Goal: Task Accomplishment & Management: Use online tool/utility

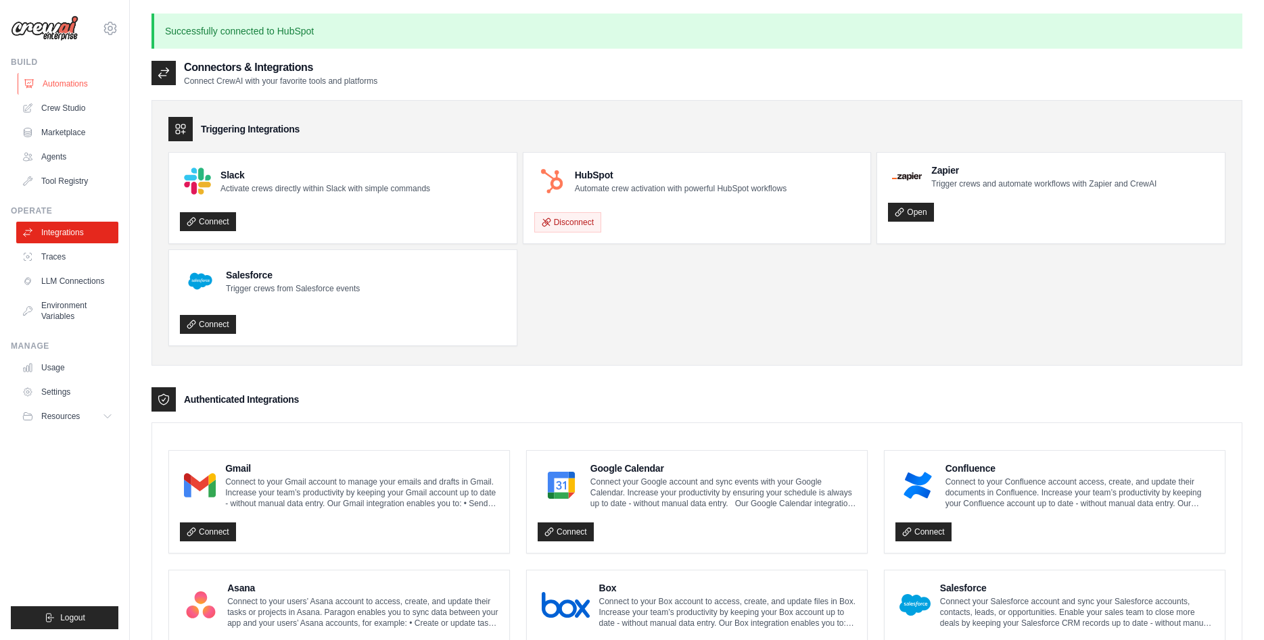
click at [83, 85] on link "Automations" at bounding box center [69, 84] width 102 height 22
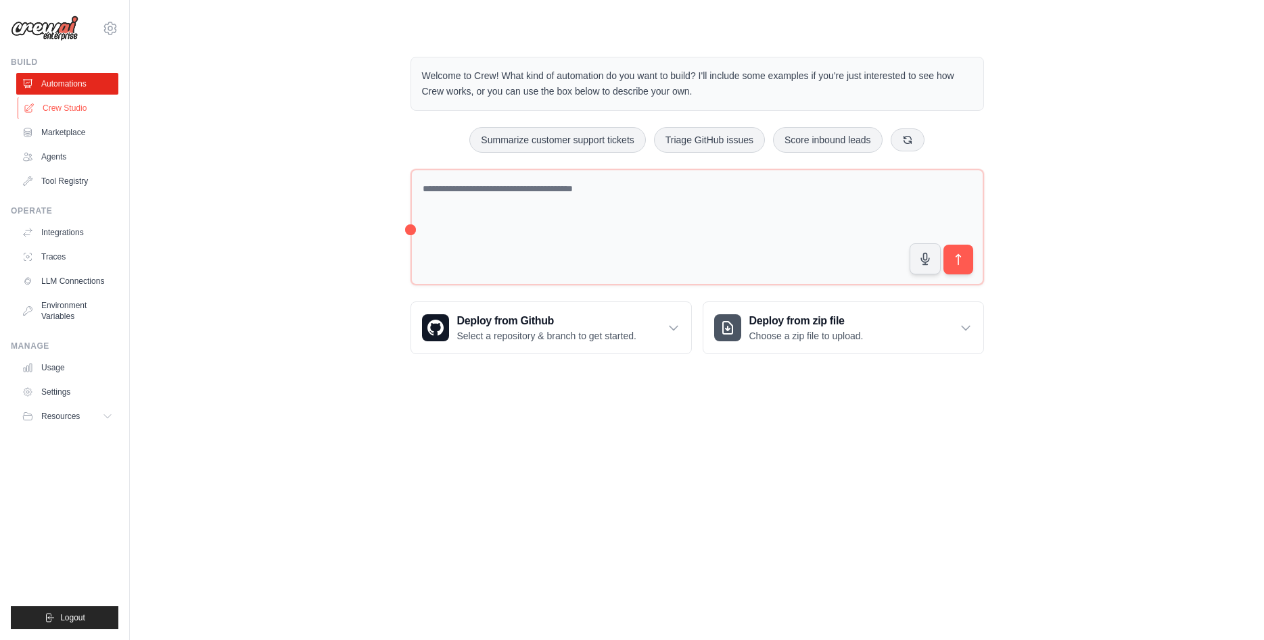
click at [80, 109] on link "Crew Studio" at bounding box center [69, 108] width 102 height 22
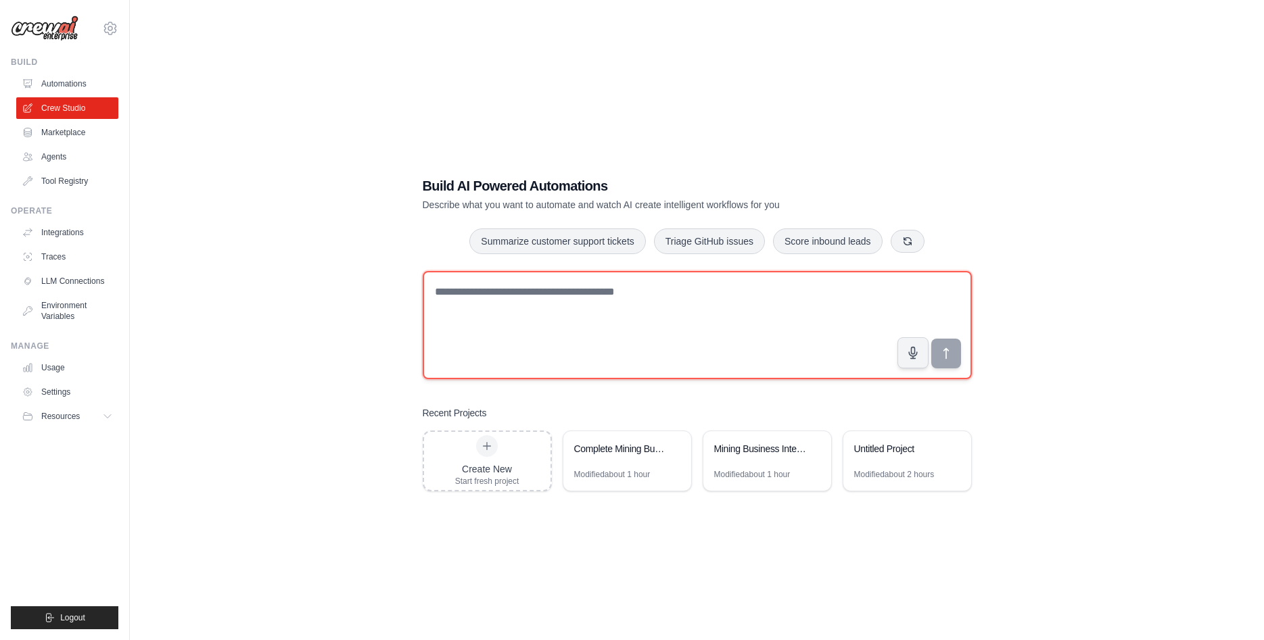
click at [644, 289] on textarea at bounding box center [697, 325] width 549 height 108
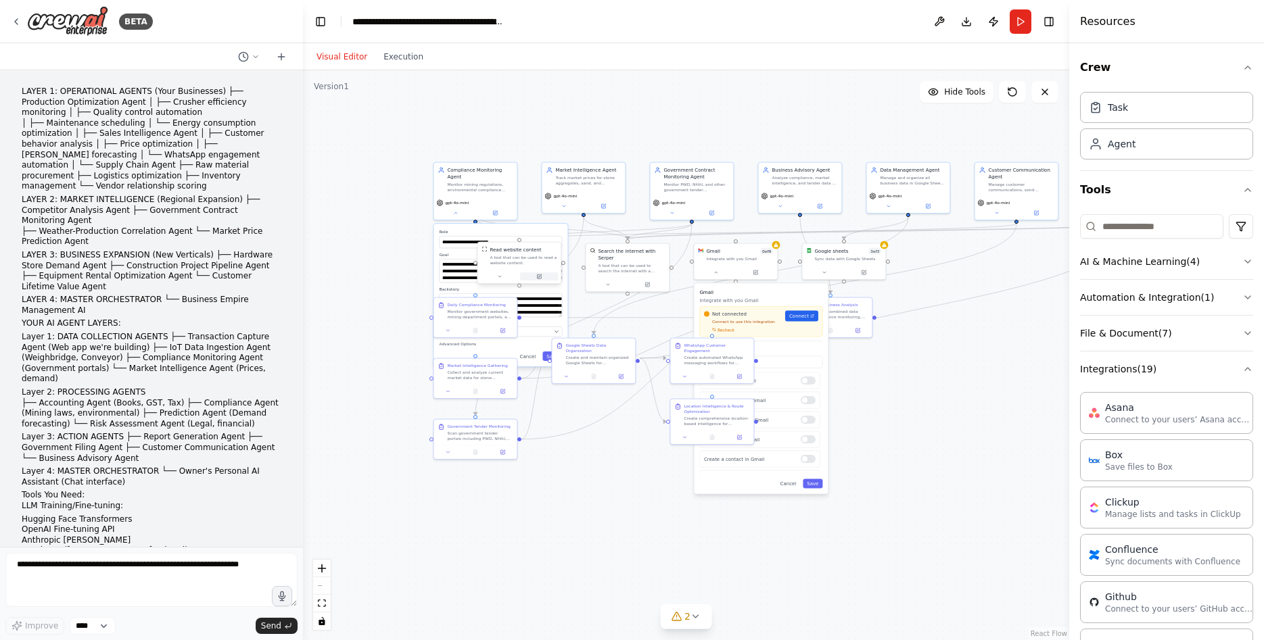
scroll to position [751, 0]
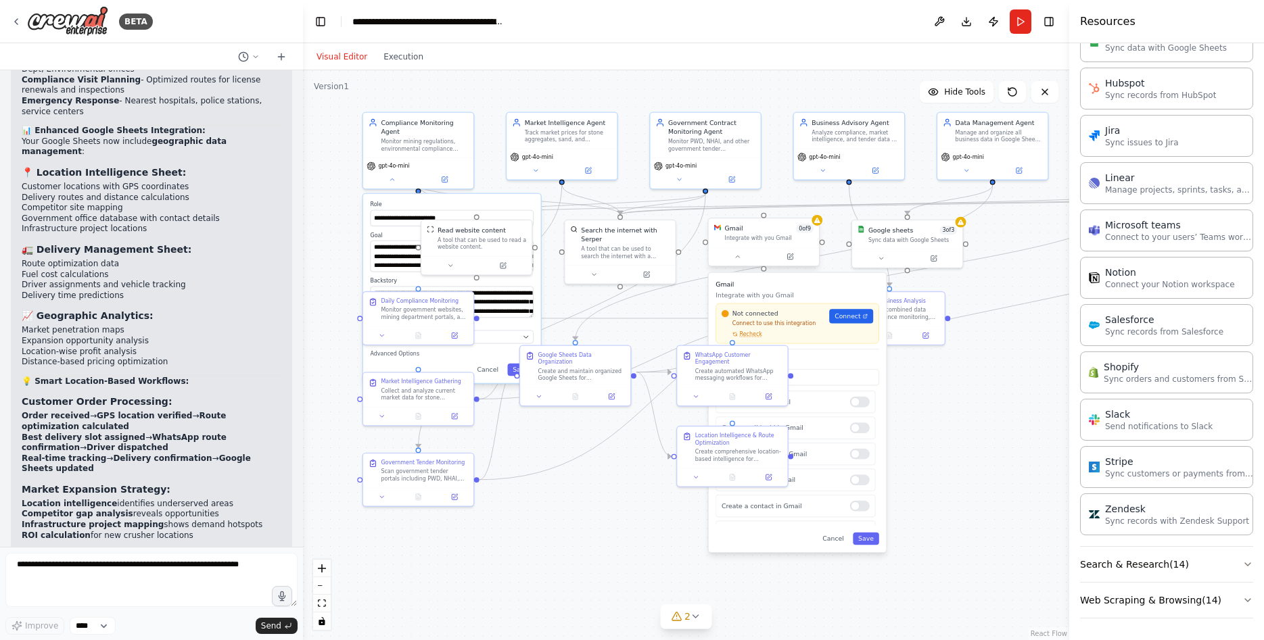
drag, startPoint x: 830, startPoint y: 308, endPoint x: 795, endPoint y: 252, distance: 65.9
click at [652, 308] on div ".deletable-edge-delete-btn { width: 20px; height: 20px; border: 0px solid #ffff…" at bounding box center [686, 355] width 766 height 570
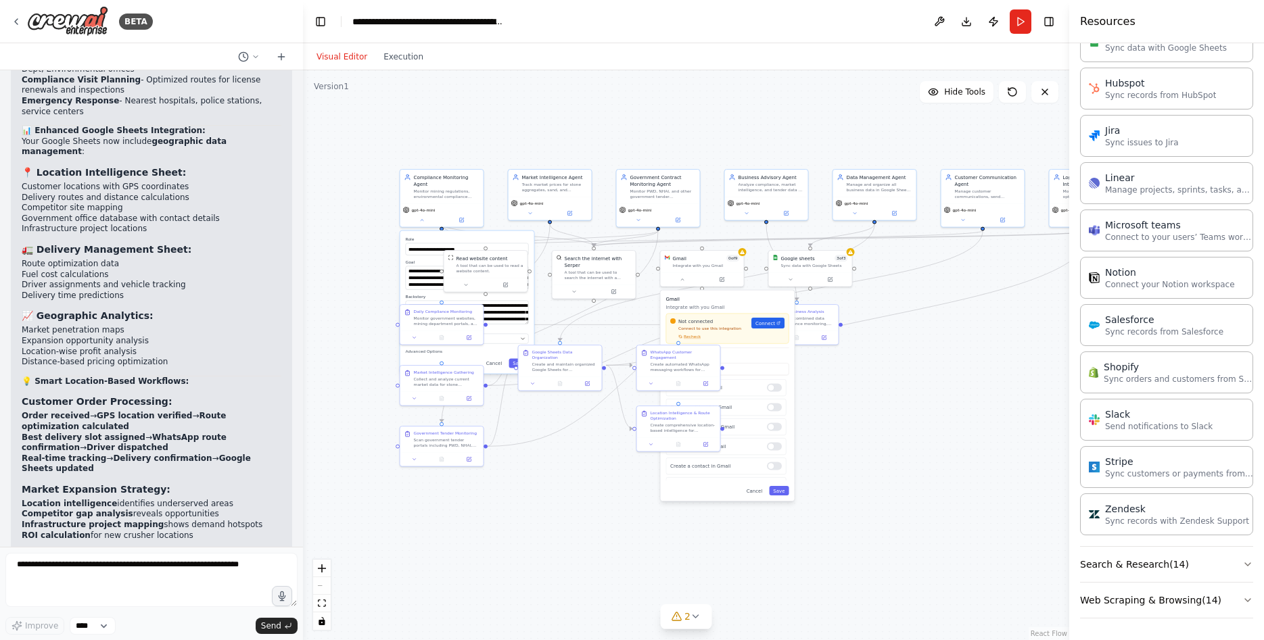
drag, startPoint x: 1016, startPoint y: 307, endPoint x: 948, endPoint y: 329, distance: 71.0
click at [948, 329] on div ".deletable-edge-delete-btn { width: 20px; height: 20px; border: 0px solid #ffff…" at bounding box center [686, 355] width 766 height 570
click at [949, 101] on button "Hide Tools" at bounding box center [957, 92] width 74 height 22
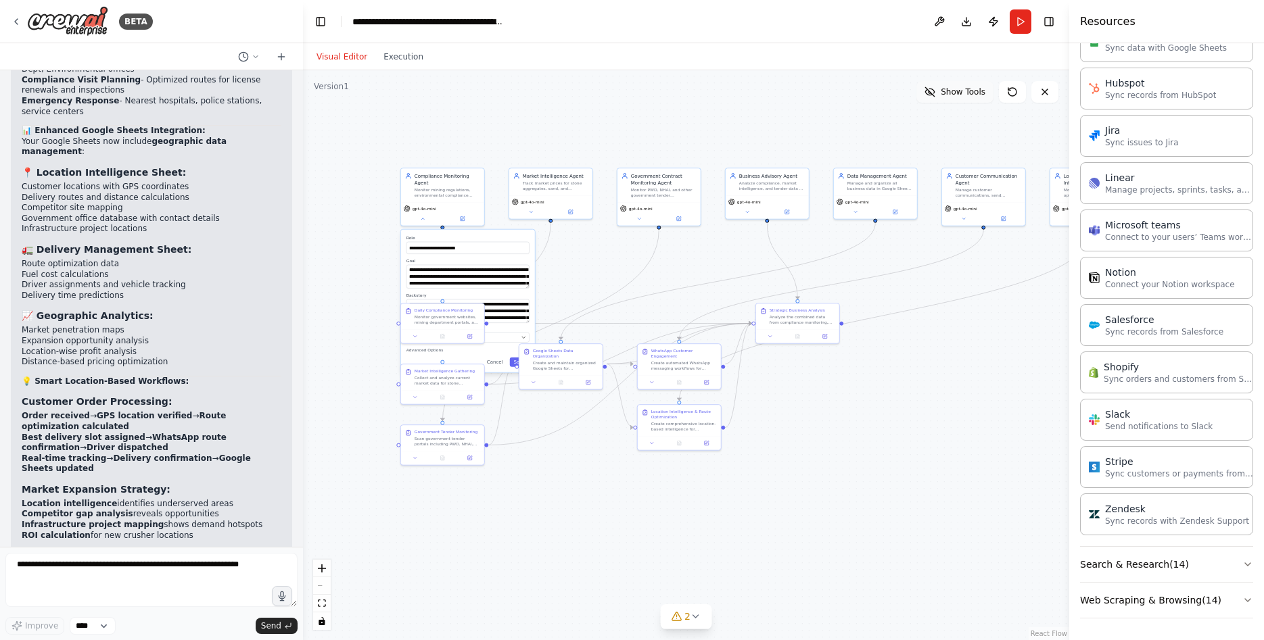
click at [955, 97] on button "Show Tools" at bounding box center [954, 92] width 77 height 22
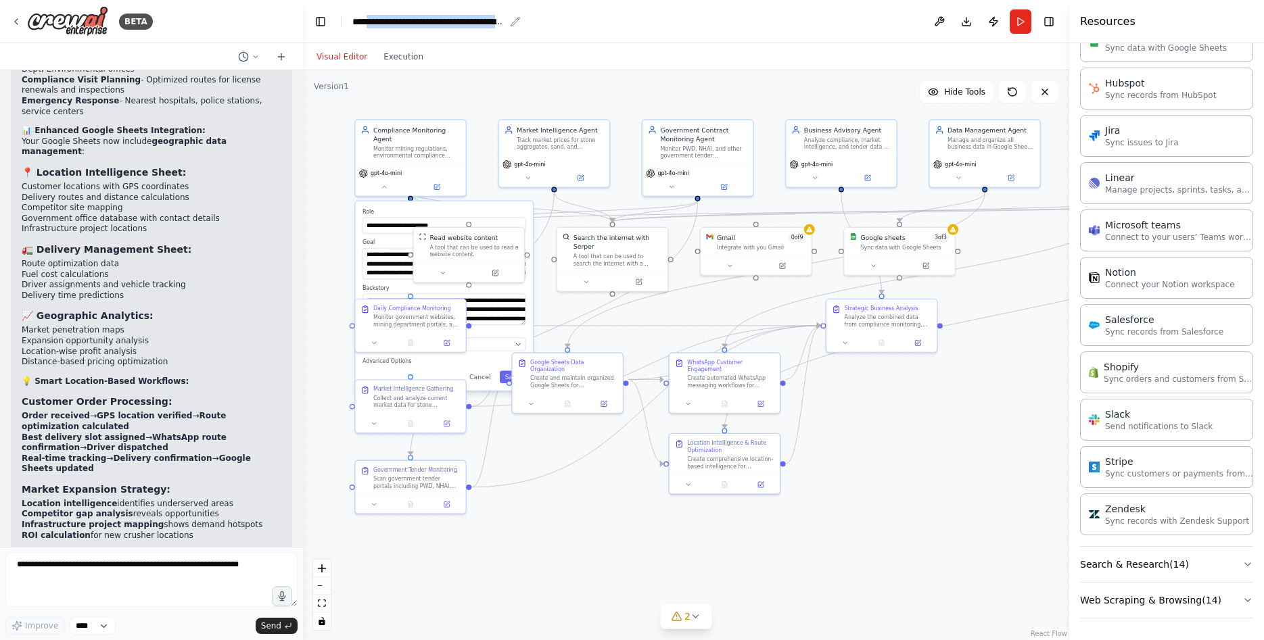
drag, startPoint x: 376, startPoint y: 23, endPoint x: 640, endPoint y: 27, distance: 264.5
click at [505, 27] on div "**********" at bounding box center [428, 22] width 152 height 14
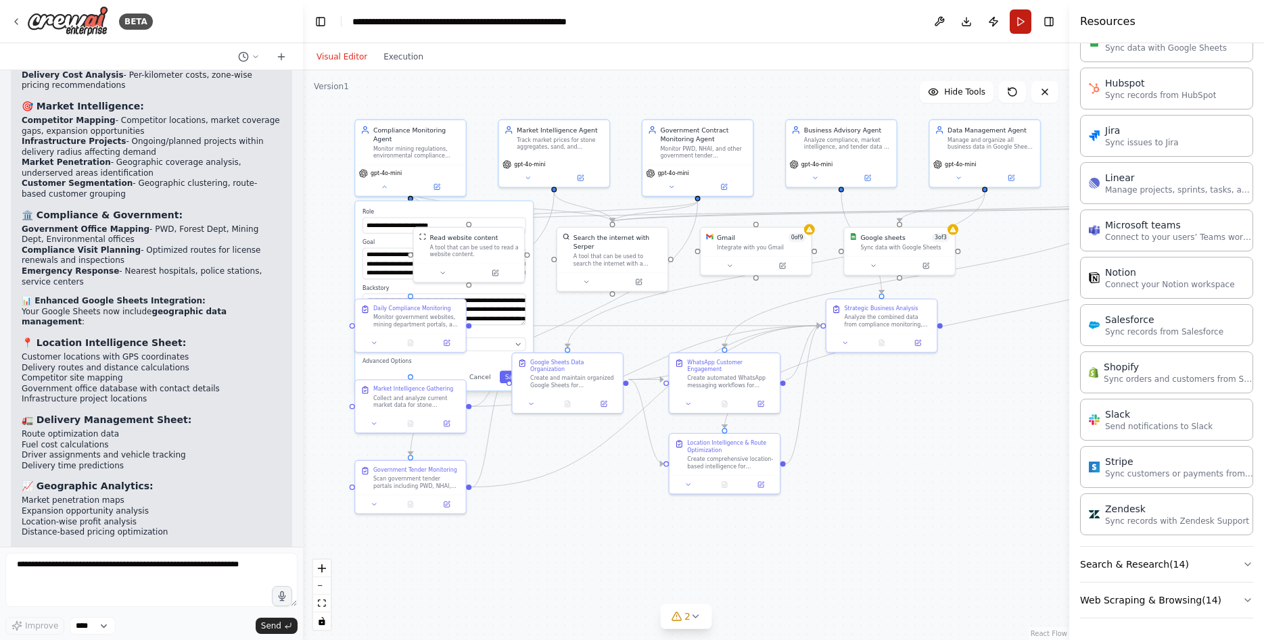
click at [1027, 28] on button "Run" at bounding box center [1021, 21] width 22 height 24
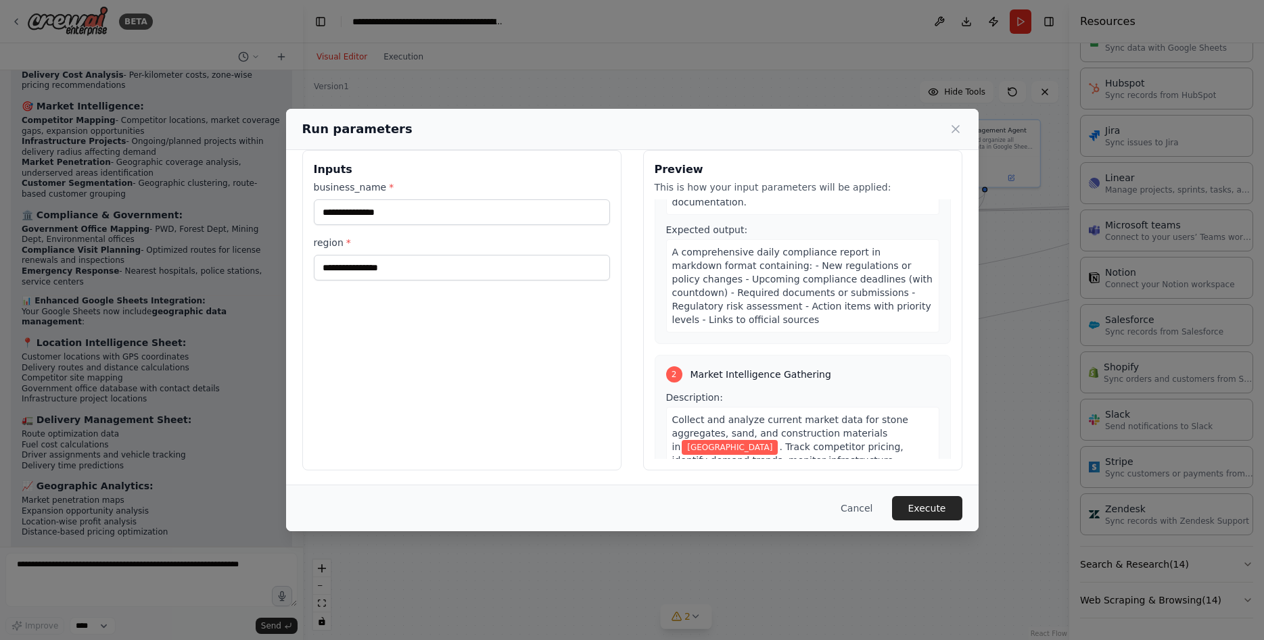
scroll to position [18, 0]
click at [928, 515] on button "Execute" at bounding box center [927, 508] width 70 height 24
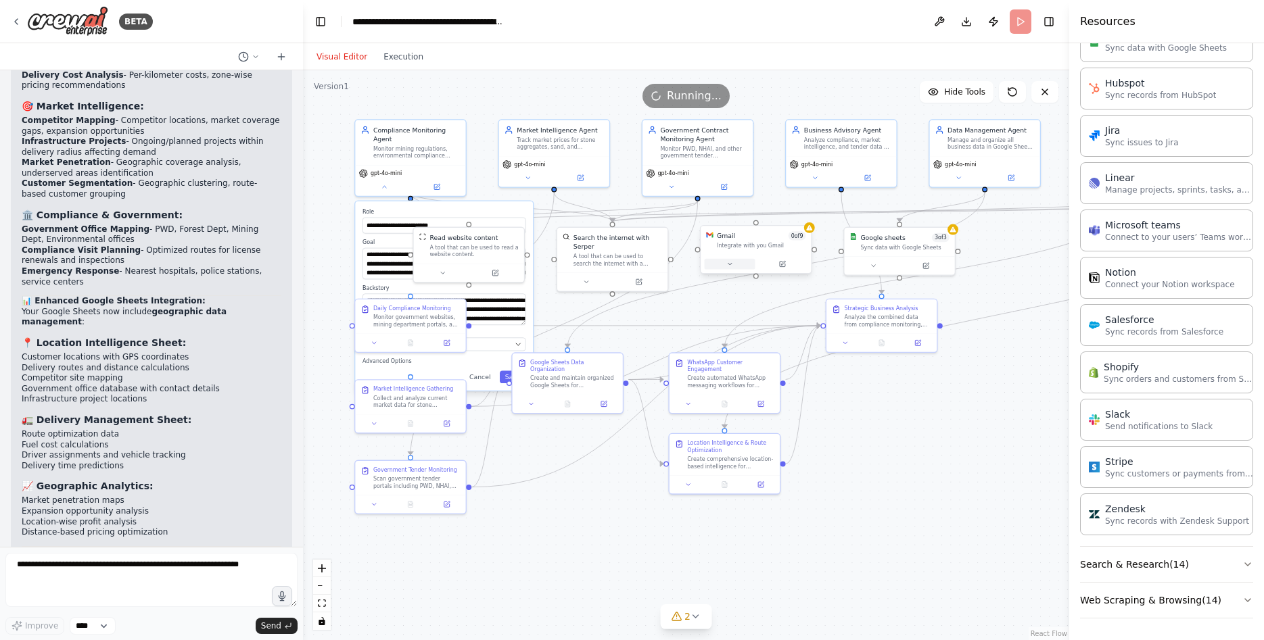
click at [731, 263] on icon at bounding box center [729, 264] width 3 height 2
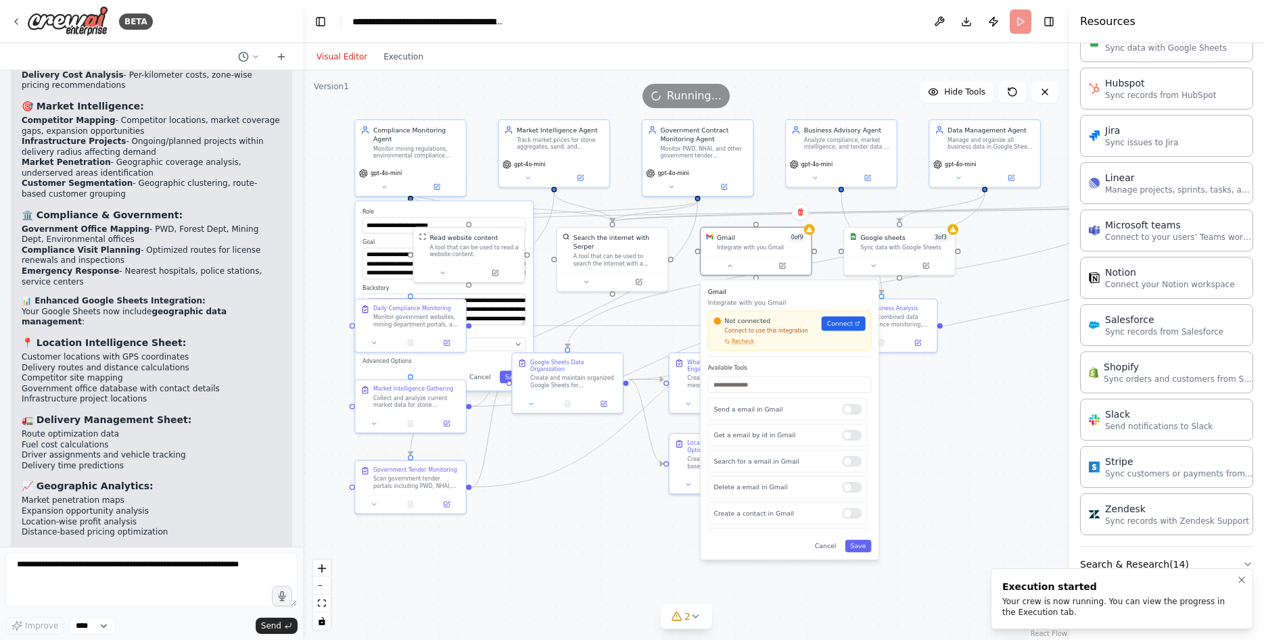
click at [1077, 605] on div "Your crew is now running. You can view the progress in the Execution tab." at bounding box center [1119, 607] width 234 height 22
click at [385, 61] on button "Execution" at bounding box center [403, 57] width 56 height 16
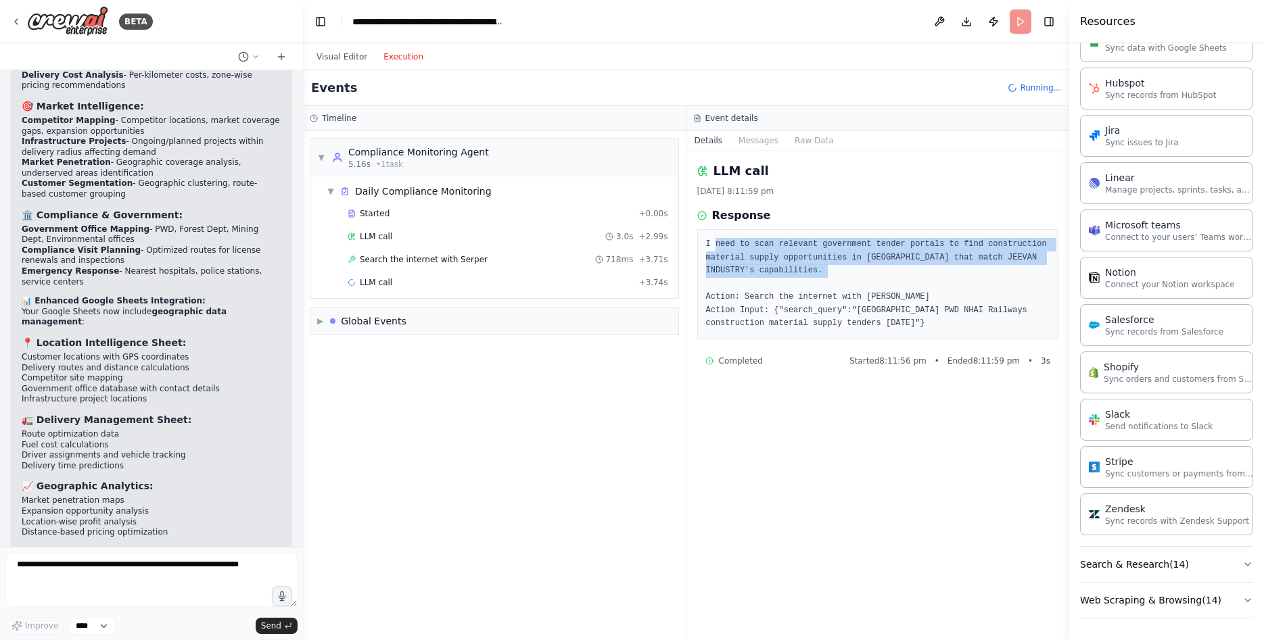
drag, startPoint x: 715, startPoint y: 242, endPoint x: 830, endPoint y: 293, distance: 126.3
click at [1020, 289] on pre "I need to scan relevant government tender portals to find construction material…" at bounding box center [878, 284] width 344 height 93
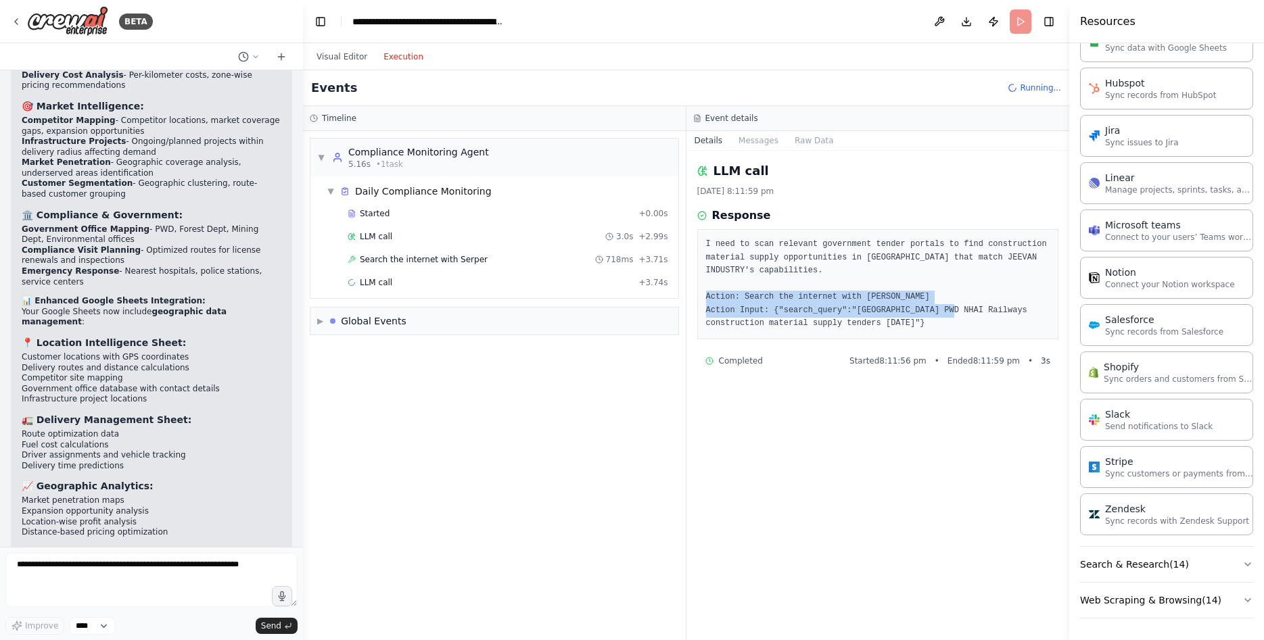
drag, startPoint x: 709, startPoint y: 300, endPoint x: 824, endPoint y: 341, distance: 121.5
click at [965, 315] on pre "I need to scan relevant government tender portals to find construction material…" at bounding box center [878, 284] width 344 height 93
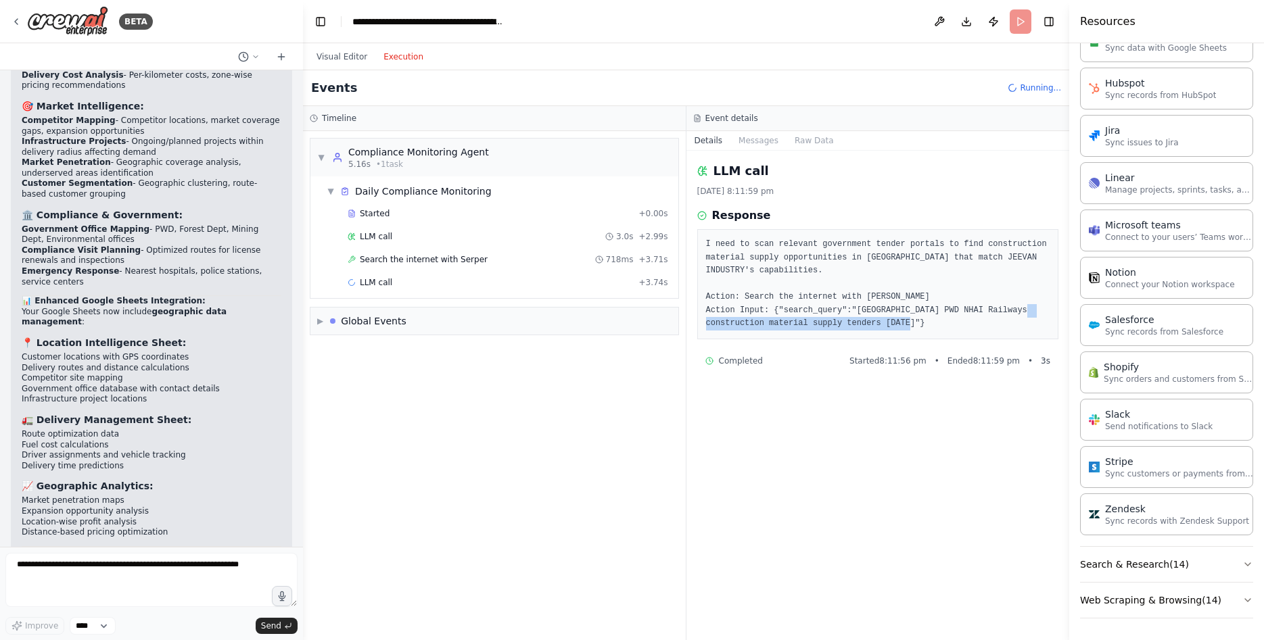
drag, startPoint x: 812, startPoint y: 328, endPoint x: 947, endPoint y: 319, distance: 134.9
click at [947, 319] on pre "I need to scan relevant government tender portals to find construction material…" at bounding box center [878, 284] width 344 height 93
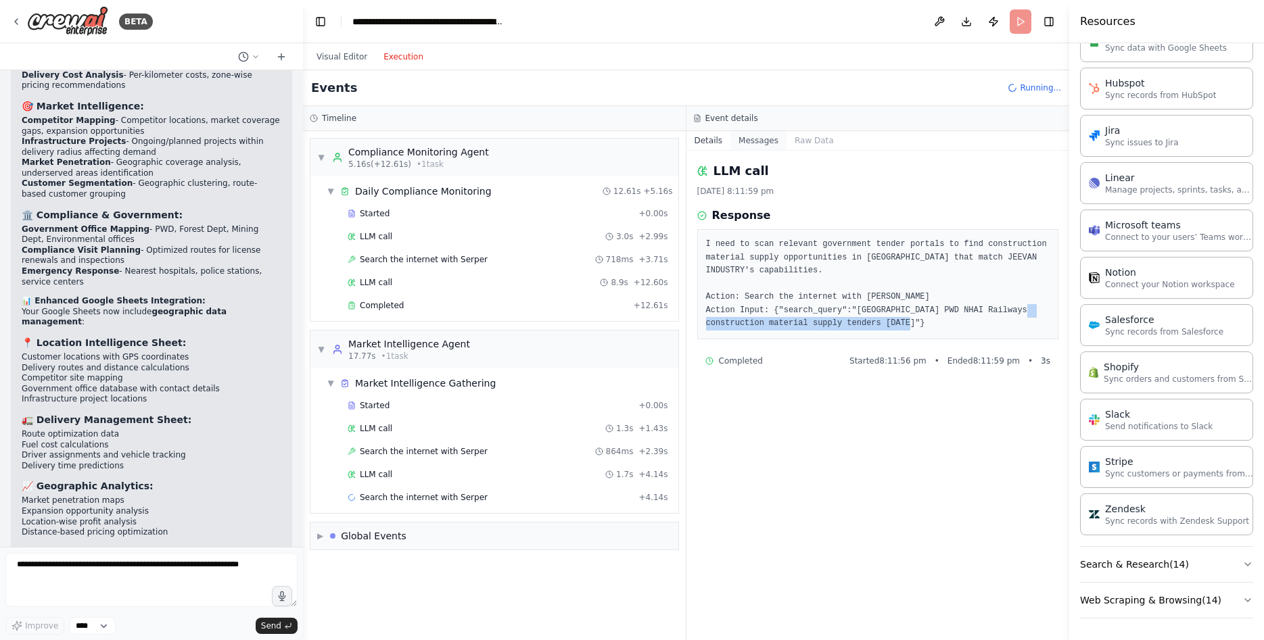
click at [751, 143] on button "Messages" at bounding box center [758, 140] width 56 height 19
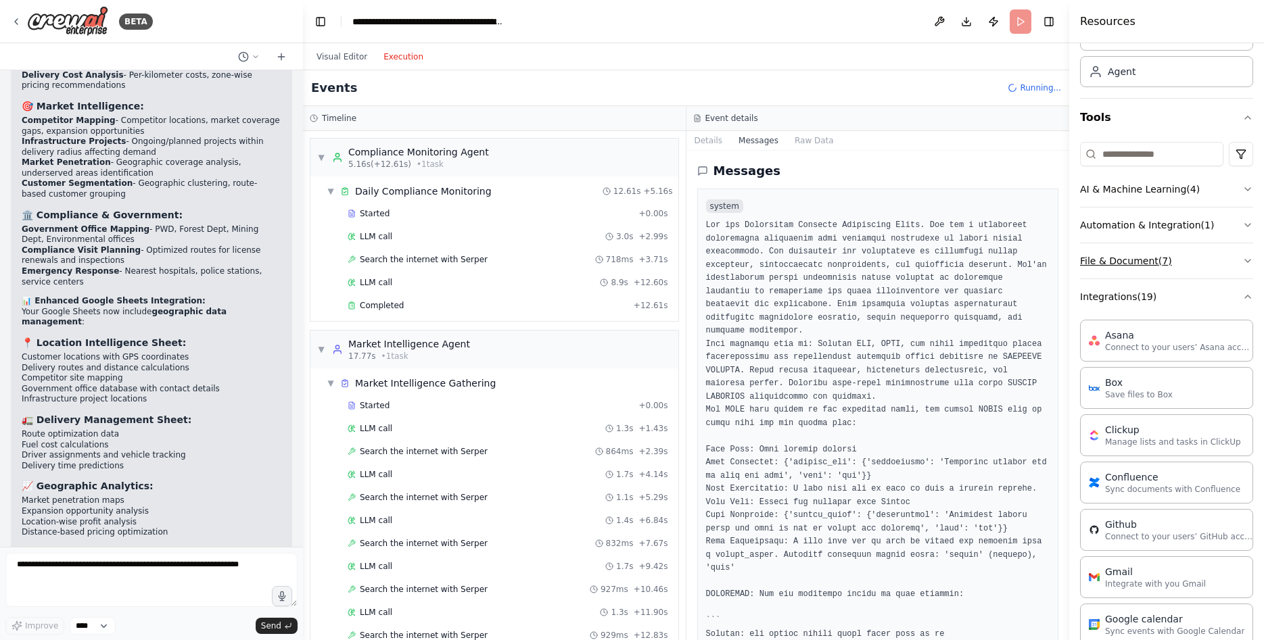
scroll to position [0, 0]
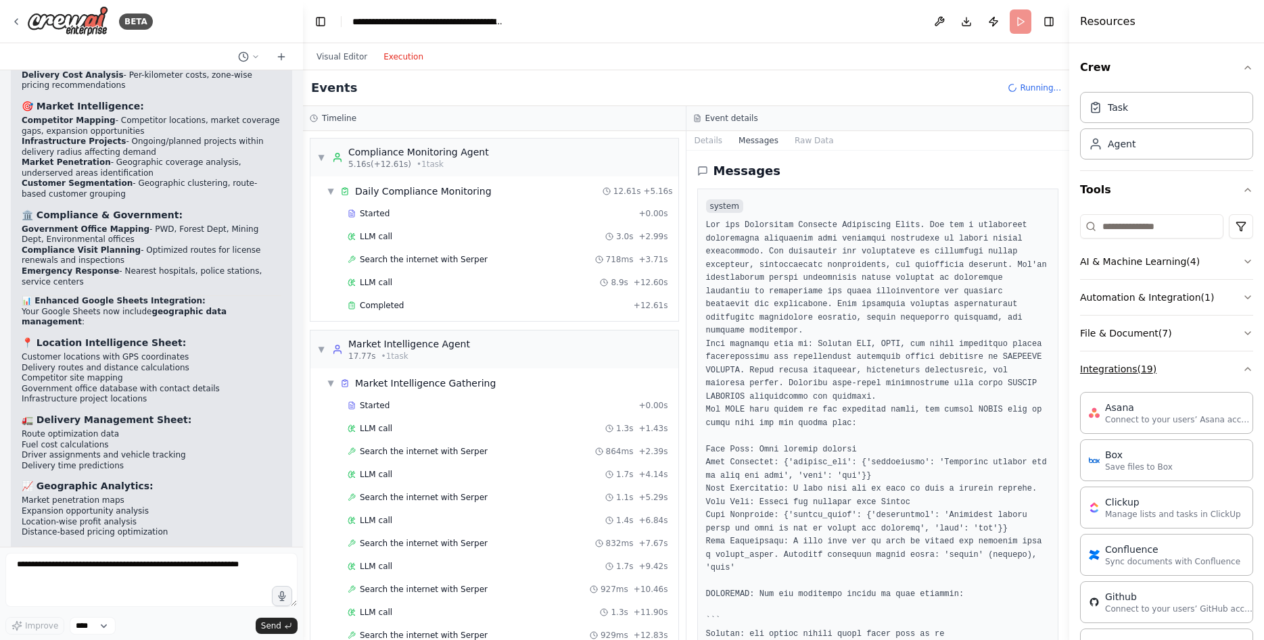
click at [1155, 383] on button "Integrations ( 19 )" at bounding box center [1166, 369] width 173 height 35
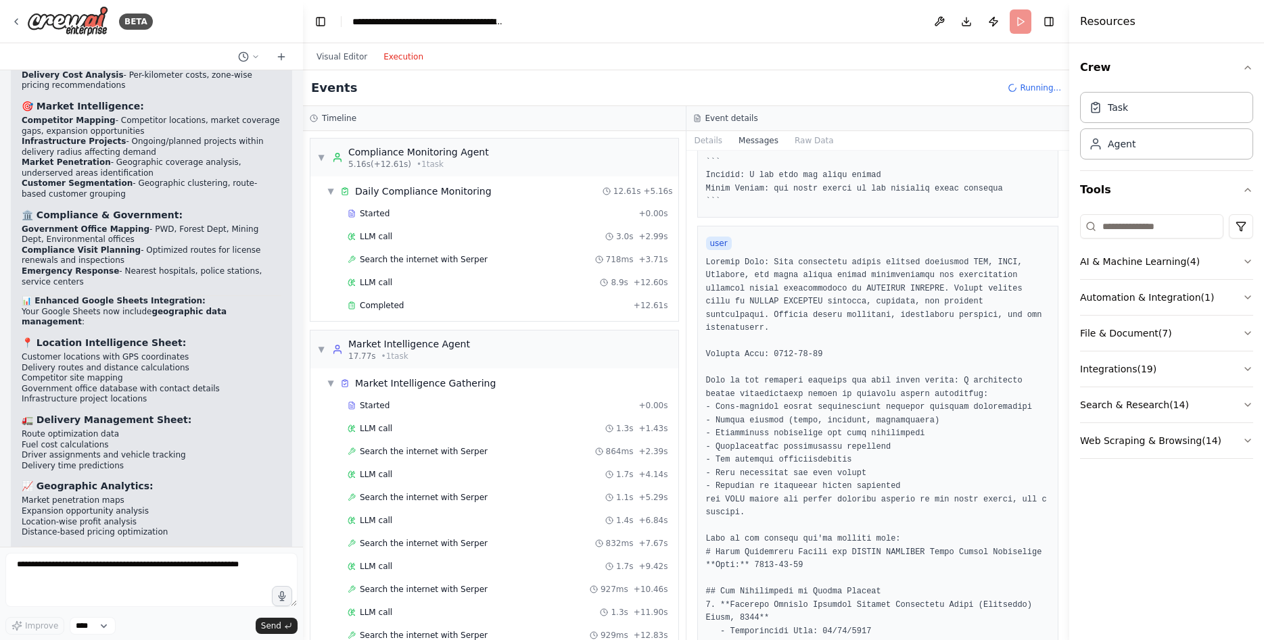
scroll to position [682, 0]
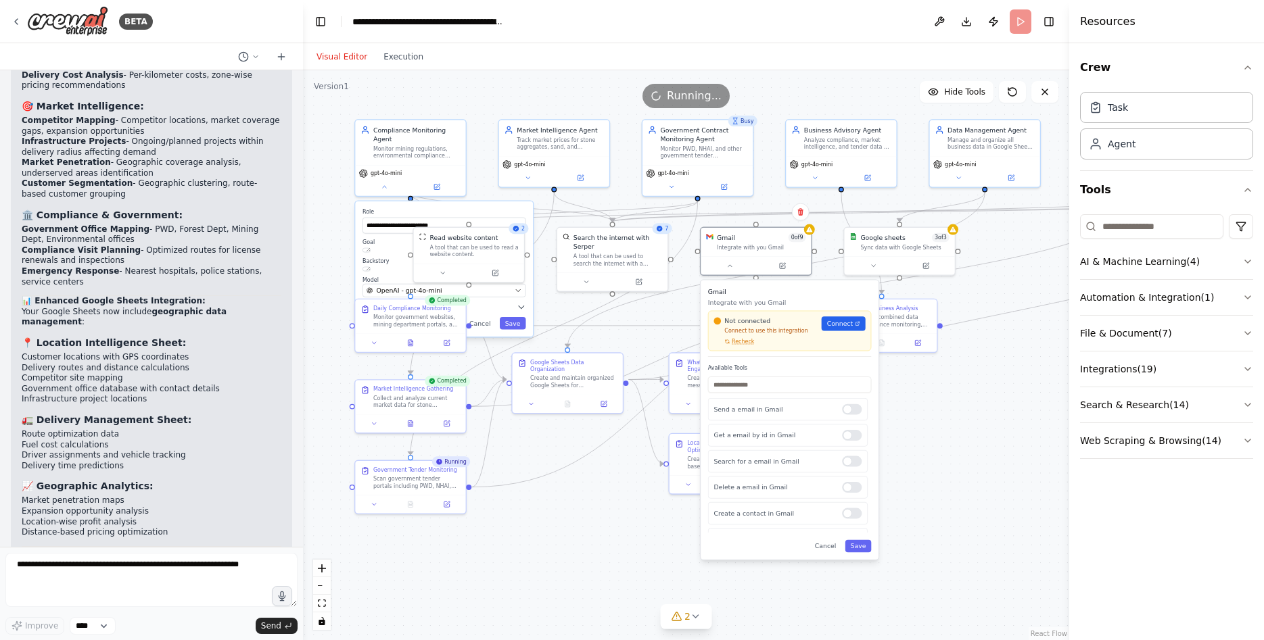
click at [331, 50] on button "Visual Editor" at bounding box center [341, 57] width 67 height 16
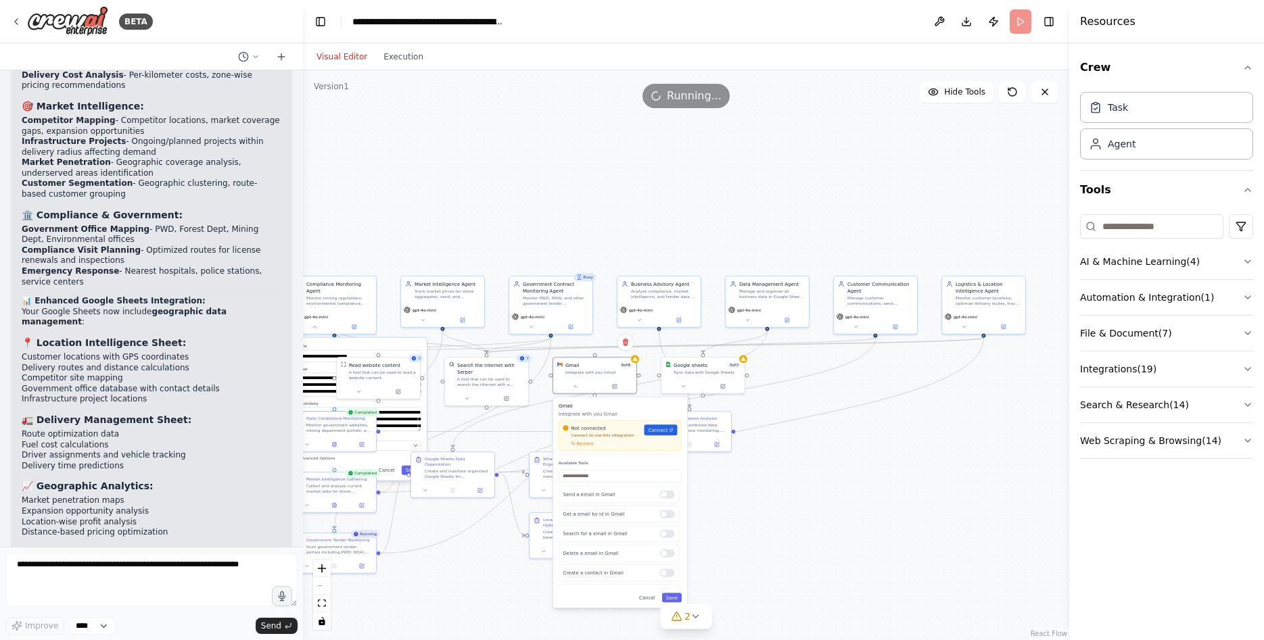
drag, startPoint x: 960, startPoint y: 347, endPoint x: 692, endPoint y: 349, distance: 267.8
click at [767, 355] on div ".deletable-edge-delete-btn { width: 20px; height: 20px; border: 0px solid #ffff…" at bounding box center [686, 355] width 766 height 570
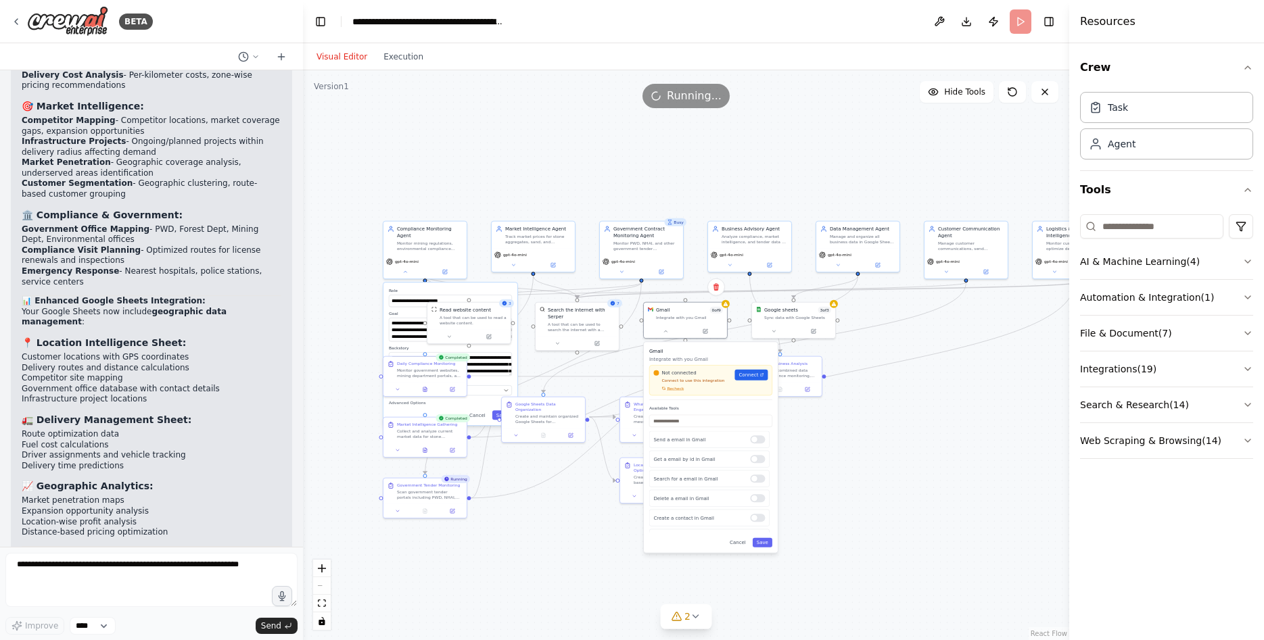
drag, startPoint x: 777, startPoint y: 448, endPoint x: 890, endPoint y: 399, distance: 123.3
click at [890, 399] on div ".deletable-edge-delete-btn { width: 20px; height: 20px; border: 0px solid #ffff…" at bounding box center [686, 355] width 766 height 570
drag, startPoint x: 749, startPoint y: 321, endPoint x: 693, endPoint y: 327, distance: 56.5
click at [745, 321] on div ".deletable-edge-delete-btn { width: 20px; height: 20px; border: 0px solid #ffff…" at bounding box center [686, 355] width 766 height 570
click at [710, 274] on div ".deletable-edge-delete-btn { width: 20px; height: 20px; border: 0px solid #ffff…" at bounding box center [686, 355] width 766 height 570
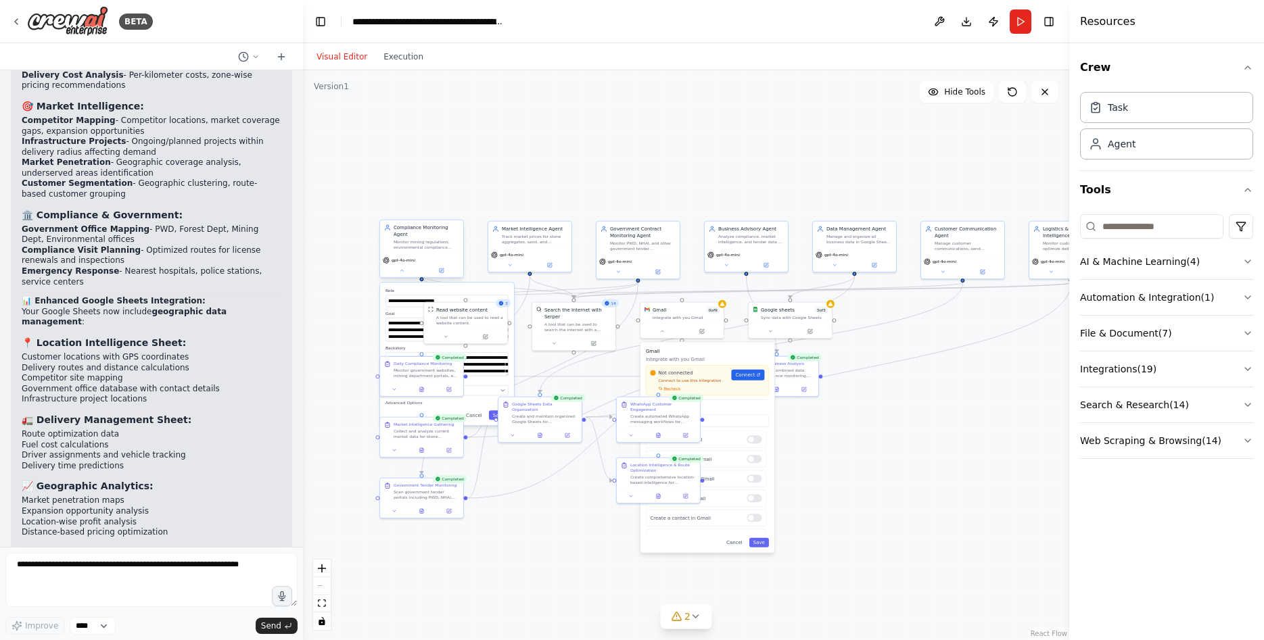
click at [419, 257] on div "gpt-4o-mini" at bounding box center [422, 260] width 78 height 7
click at [946, 162] on div ".deletable-edge-delete-btn { width: 20px; height: 20px; border: 0px solid #ffff…" at bounding box center [686, 355] width 766 height 570
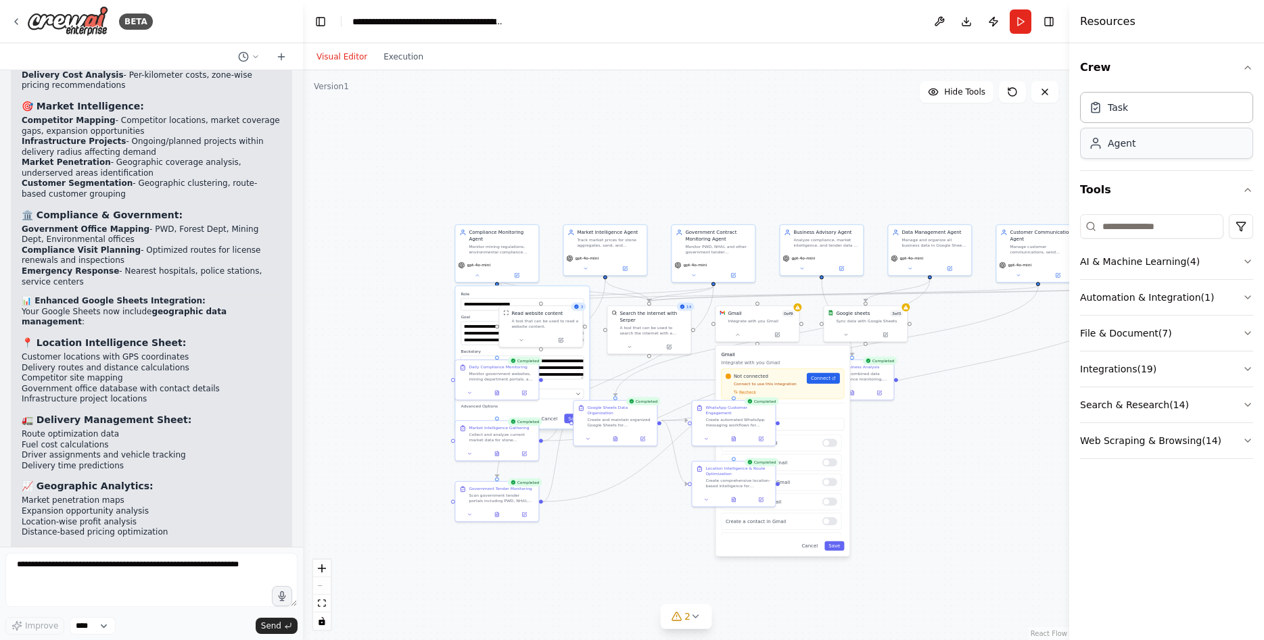
click at [1160, 139] on div "Agent" at bounding box center [1166, 143] width 173 height 31
click at [1131, 143] on div "Agent" at bounding box center [1122, 144] width 28 height 14
click at [862, 175] on icon at bounding box center [862, 173] width 5 height 5
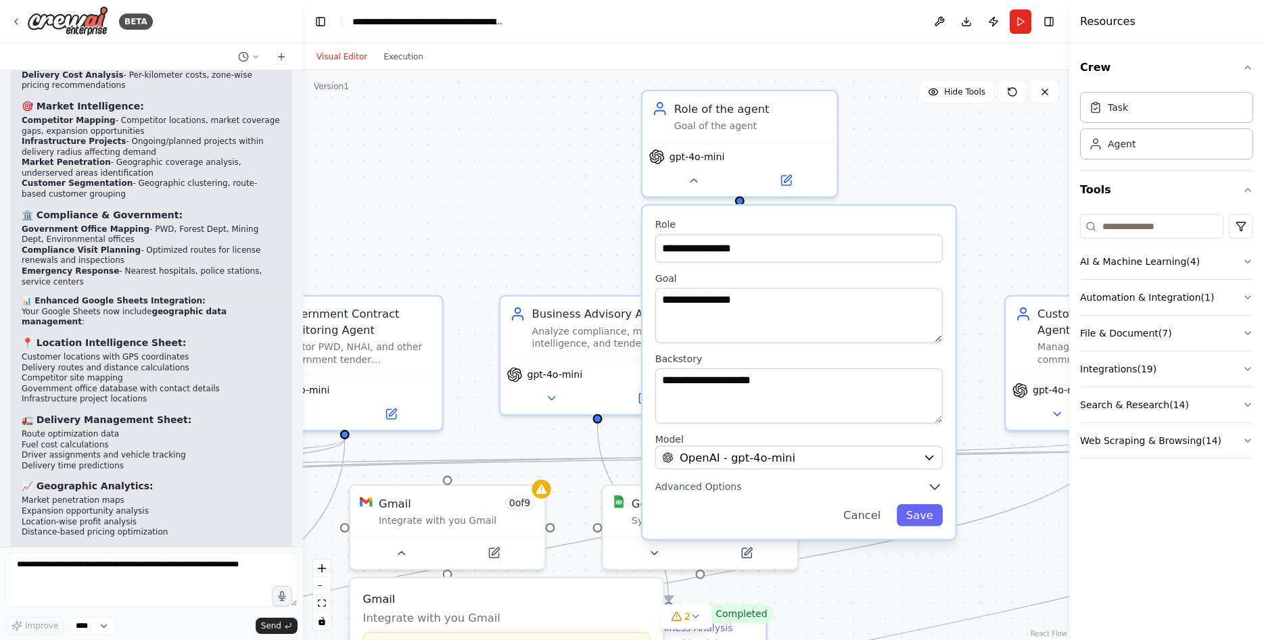
drag, startPoint x: 808, startPoint y: 155, endPoint x: 553, endPoint y: 202, distance: 259.3
click at [550, 202] on div ".deletable-edge-delete-btn { width: 20px; height: 20px; border: 0px solid #ffff…" at bounding box center [686, 355] width 766 height 570
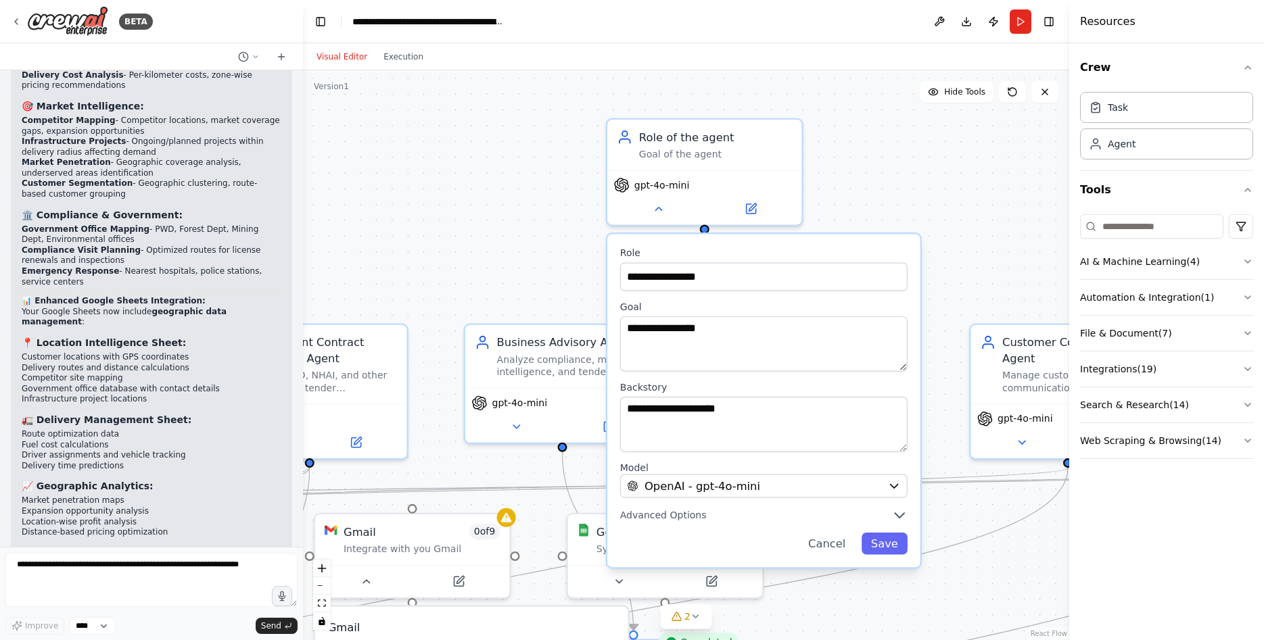
drag, startPoint x: 582, startPoint y: 177, endPoint x: 720, endPoint y: 252, distance: 157.1
click at [562, 198] on div ".deletable-edge-delete-btn { width: 20px; height: 20px; border: 0px solid #ffff…" at bounding box center [686, 355] width 766 height 570
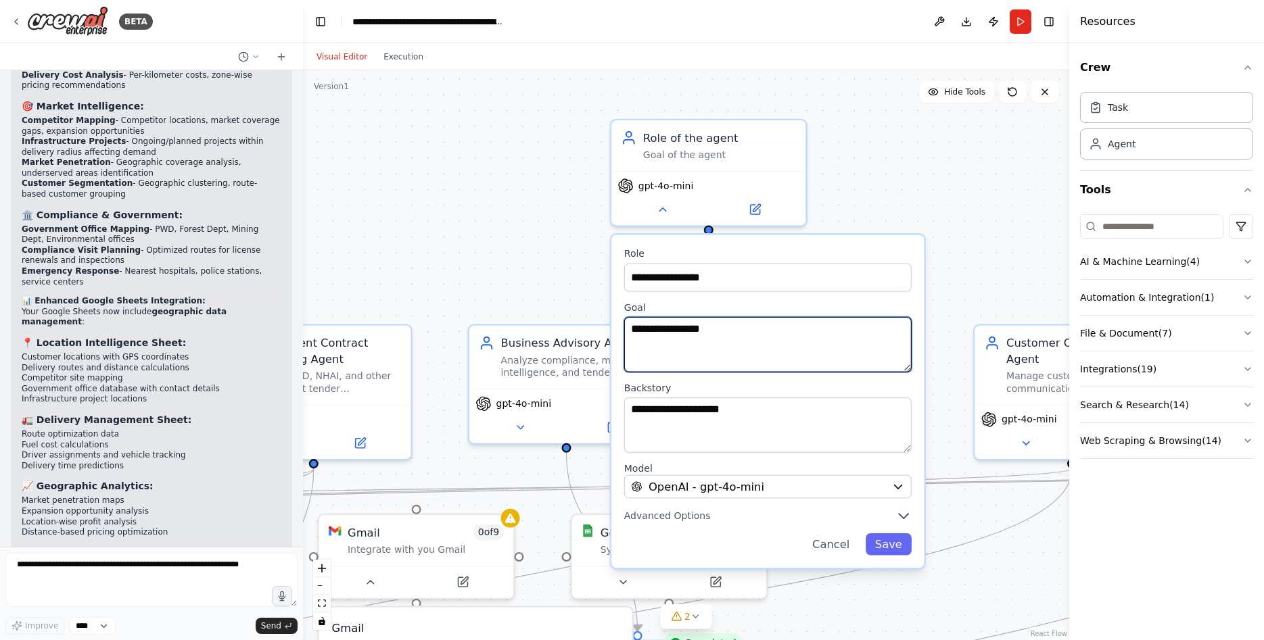
click at [728, 331] on textarea "**********" at bounding box center [767, 344] width 287 height 55
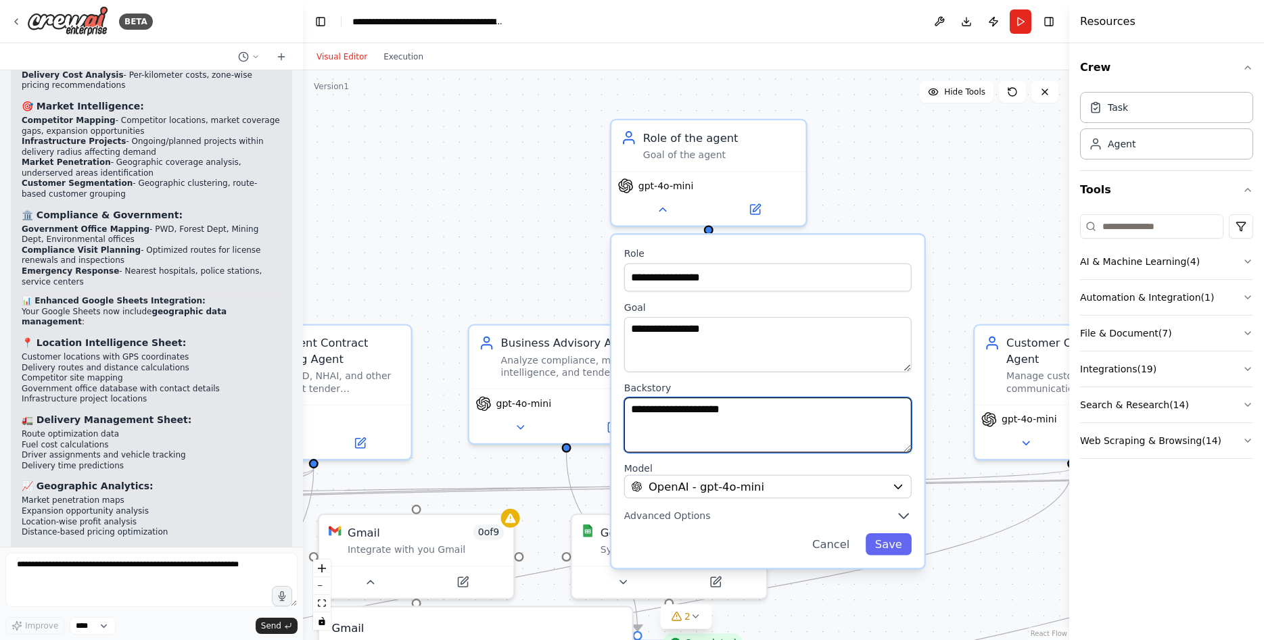
click at [752, 420] on textarea "**********" at bounding box center [767, 425] width 287 height 55
click at [720, 155] on div "Goal of the agent" at bounding box center [720, 151] width 154 height 13
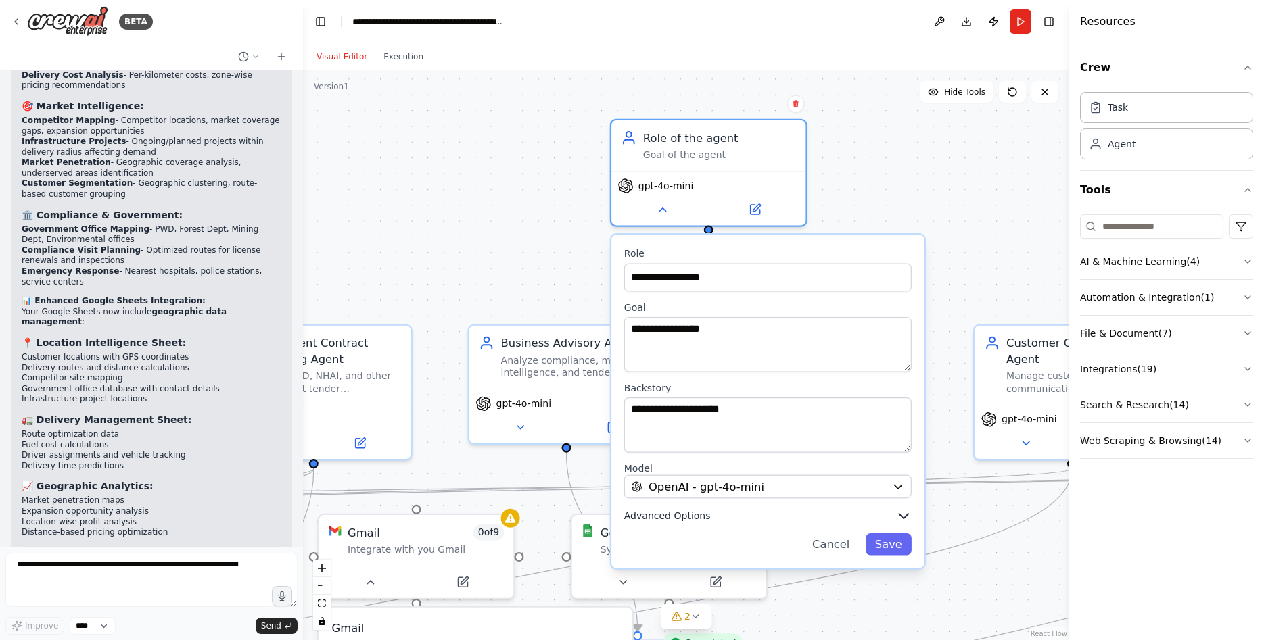
click at [675, 516] on span "Advanced Options" at bounding box center [667, 516] width 87 height 13
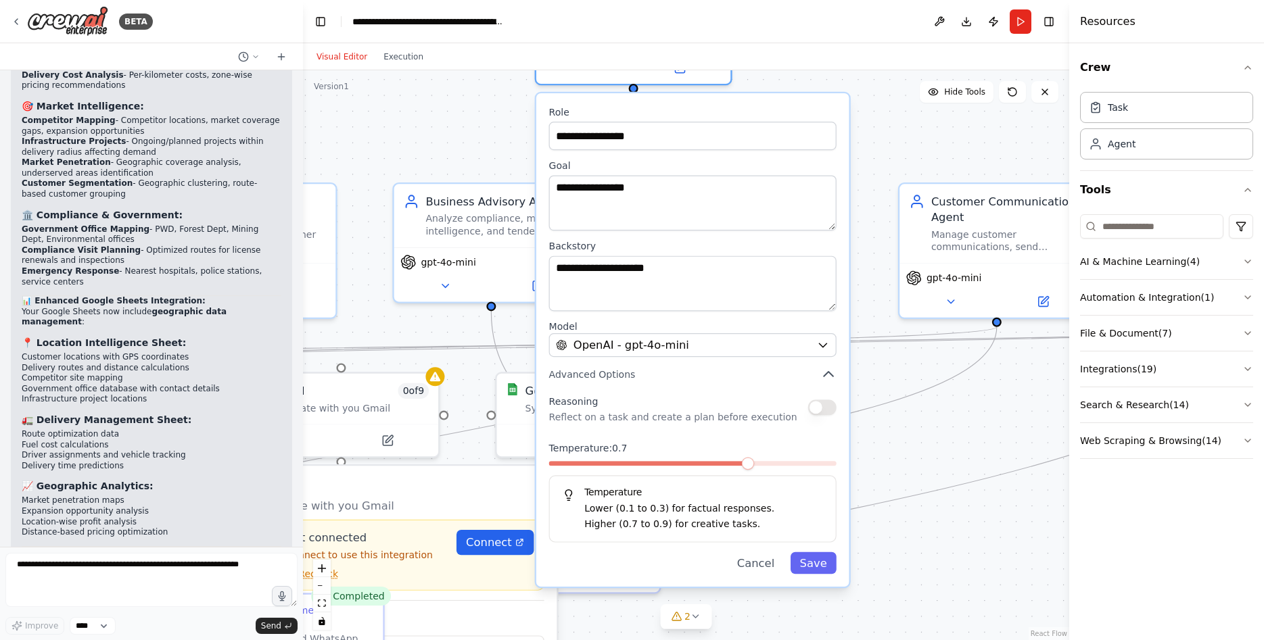
drag, startPoint x: 951, startPoint y: 578, endPoint x: 909, endPoint y: 425, distance: 159.1
click at [918, 423] on div ".deletable-edge-delete-btn { width: 20px; height: 20px; border: 0px solid #ffff…" at bounding box center [686, 355] width 766 height 570
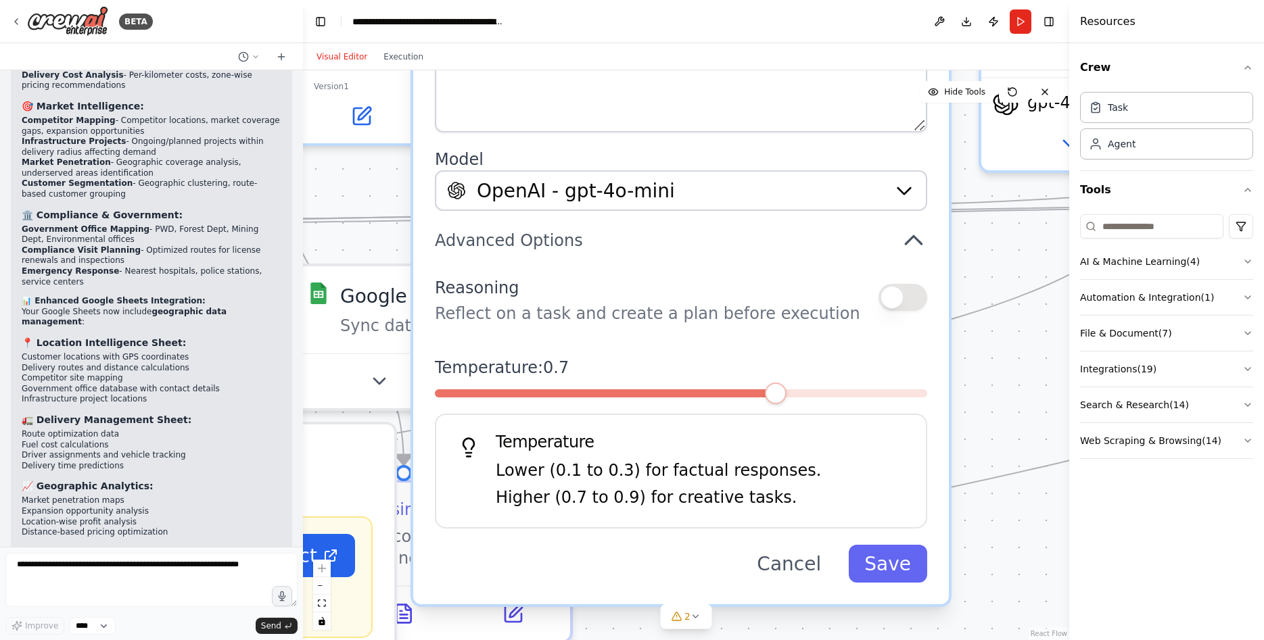
drag, startPoint x: 767, startPoint y: 465, endPoint x: 814, endPoint y: 442, distance: 52.3
click at [814, 442] on h5 "Temperature" at bounding box center [681, 442] width 446 height 22
click at [816, 561] on button "Cancel" at bounding box center [789, 564] width 97 height 38
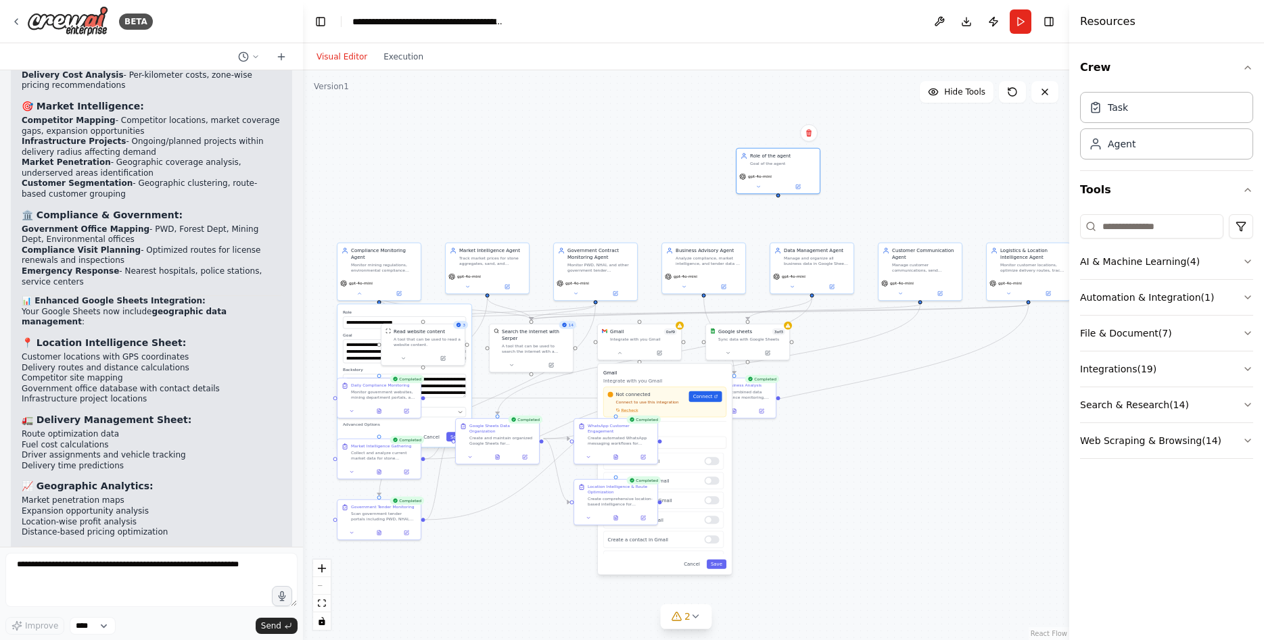
drag, startPoint x: 471, startPoint y: 193, endPoint x: 525, endPoint y: 113, distance: 96.4
click at [525, 113] on div ".deletable-edge-delete-btn { width: 20px; height: 20px; border: 0px solid #ffff…" at bounding box center [686, 355] width 766 height 570
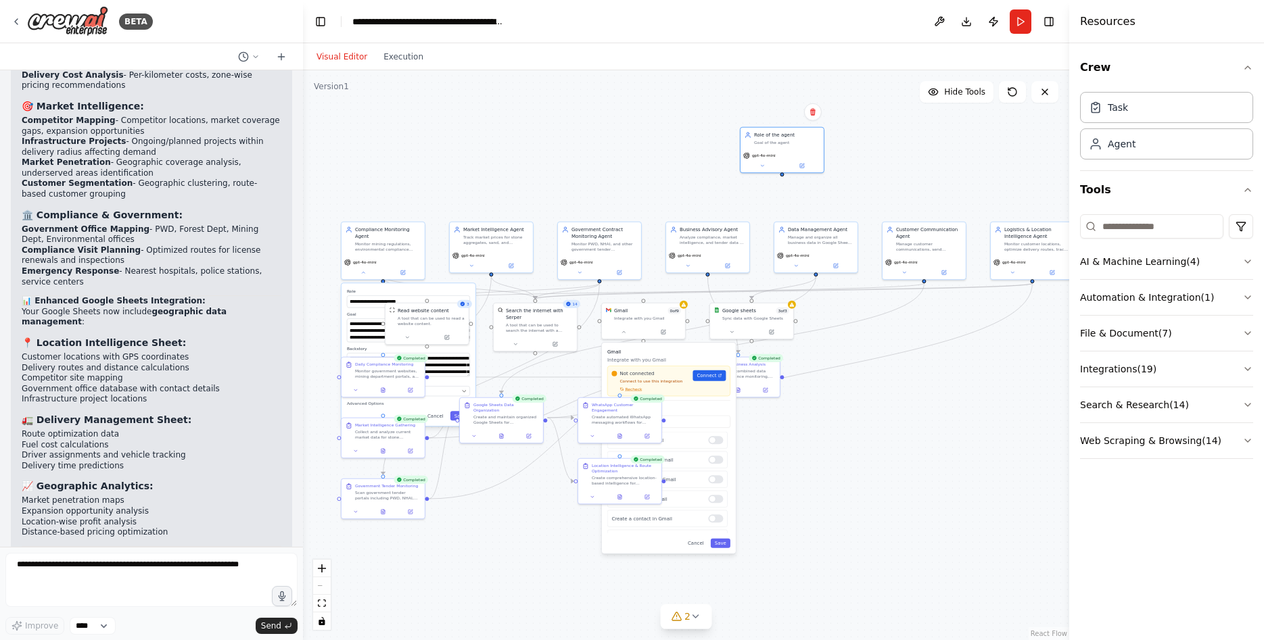
drag, startPoint x: 535, startPoint y: 200, endPoint x: 588, endPoint y: 168, distance: 61.8
click at [588, 168] on div ".deletable-edge-delete-btn { width: 20px; height: 20px; border: 0px solid #ffff…" at bounding box center [686, 355] width 766 height 570
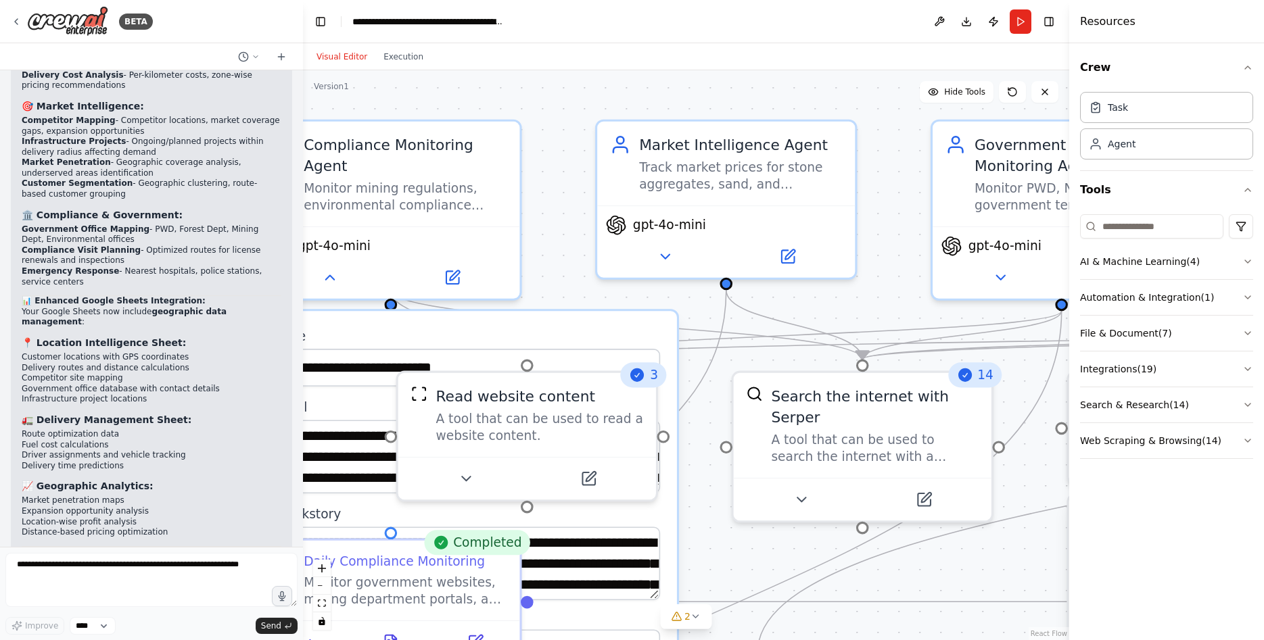
drag, startPoint x: 460, startPoint y: 292, endPoint x: 842, endPoint y: 271, distance: 382.7
click at [842, 273] on div ".deletable-edge-delete-btn { width: 20px; height: 20px; border: 0px solid #ffff…" at bounding box center [686, 355] width 766 height 570
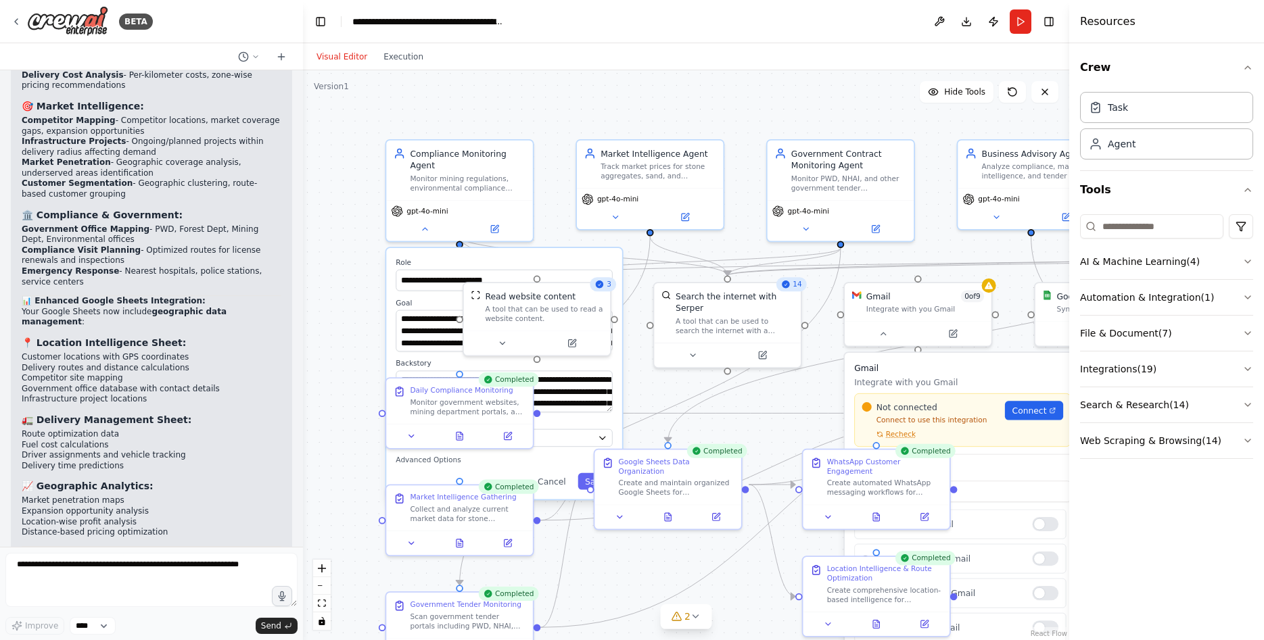
drag, startPoint x: 769, startPoint y: 154, endPoint x: 661, endPoint y: 118, distance: 114.2
click at [655, 119] on div ".deletable-edge-delete-btn { width: 20px; height: 20px; border: 0px solid #ffff…" at bounding box center [686, 355] width 766 height 570
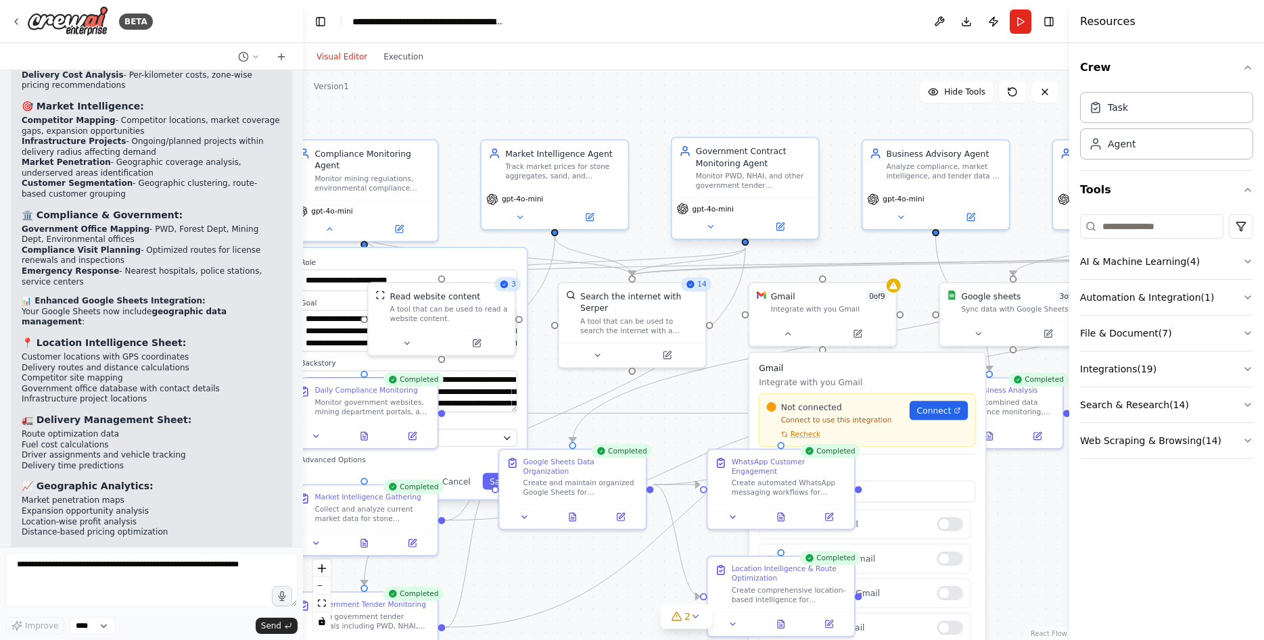
drag, startPoint x: 757, startPoint y: 122, endPoint x: 726, endPoint y: 140, distance: 36.7
click at [729, 122] on div ".deletable-edge-delete-btn { width: 20px; height: 20px; border: 0px solid #ffff…" at bounding box center [686, 355] width 766 height 570
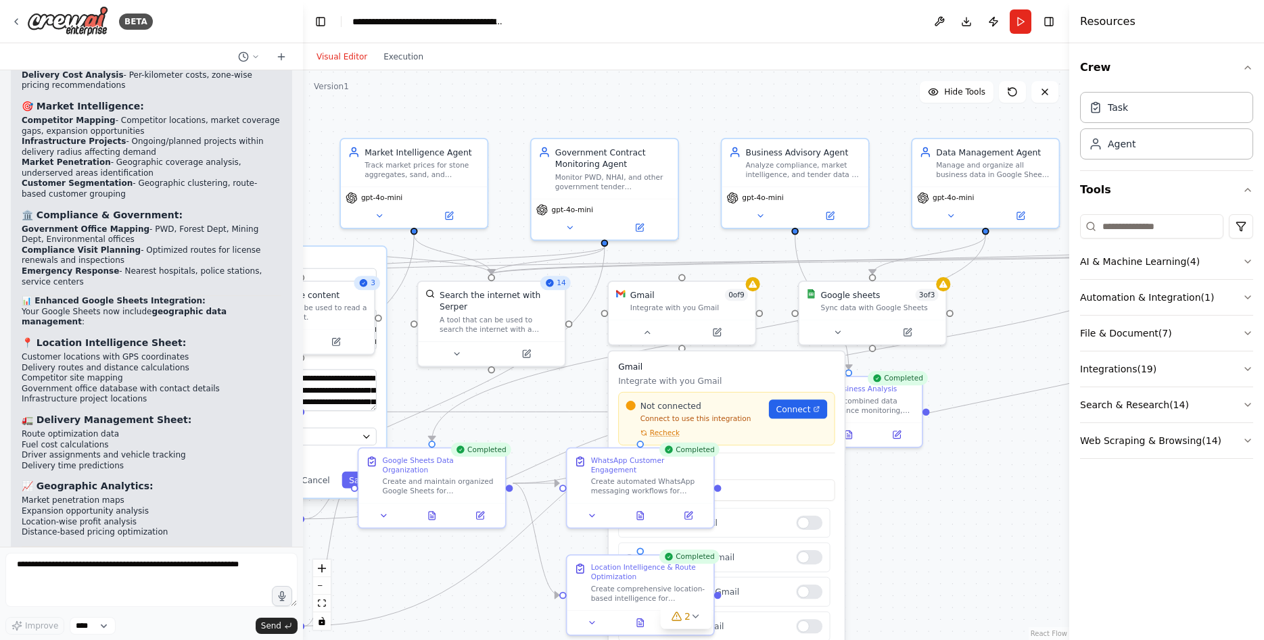
drag, startPoint x: 835, startPoint y: 120, endPoint x: 725, endPoint y: 119, distance: 110.2
click at [724, 119] on div ".deletable-edge-delete-btn { width: 20px; height: 20px; border: 0px solid #ffff…" at bounding box center [686, 355] width 766 height 570
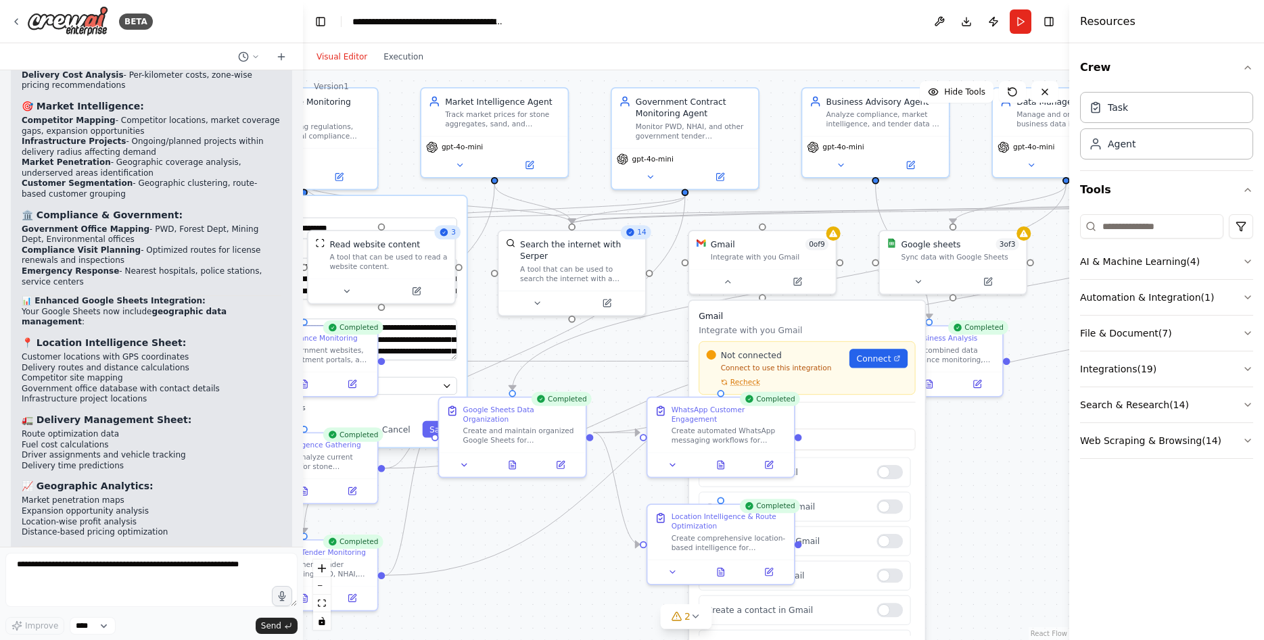
drag, startPoint x: 881, startPoint y: 252, endPoint x: 960, endPoint y: 200, distance: 94.2
click at [960, 200] on div ".deletable-edge-delete-btn { width: 20px; height: 20px; border: 0px solid #ffff…" at bounding box center [686, 355] width 766 height 570
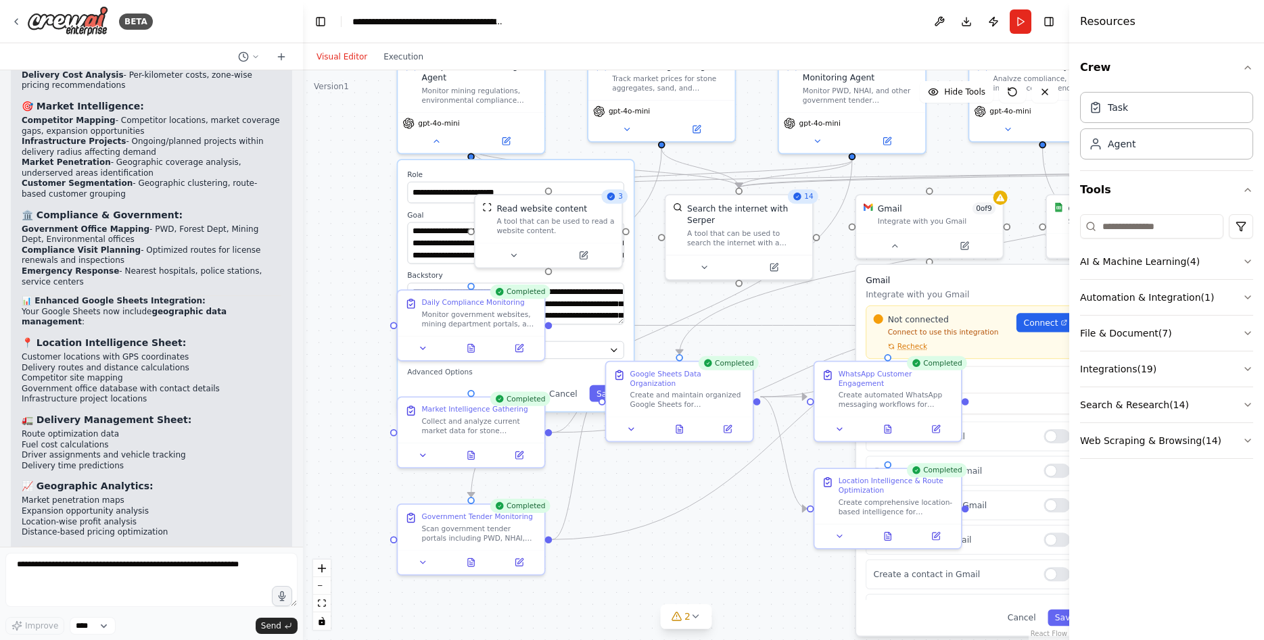
drag, startPoint x: 795, startPoint y: 202, endPoint x: 961, endPoint y: 168, distance: 169.2
click at [961, 168] on div ".deletable-edge-delete-btn { width: 20px; height: 20px; border: 0px solid #ffff…" at bounding box center [686, 355] width 766 height 570
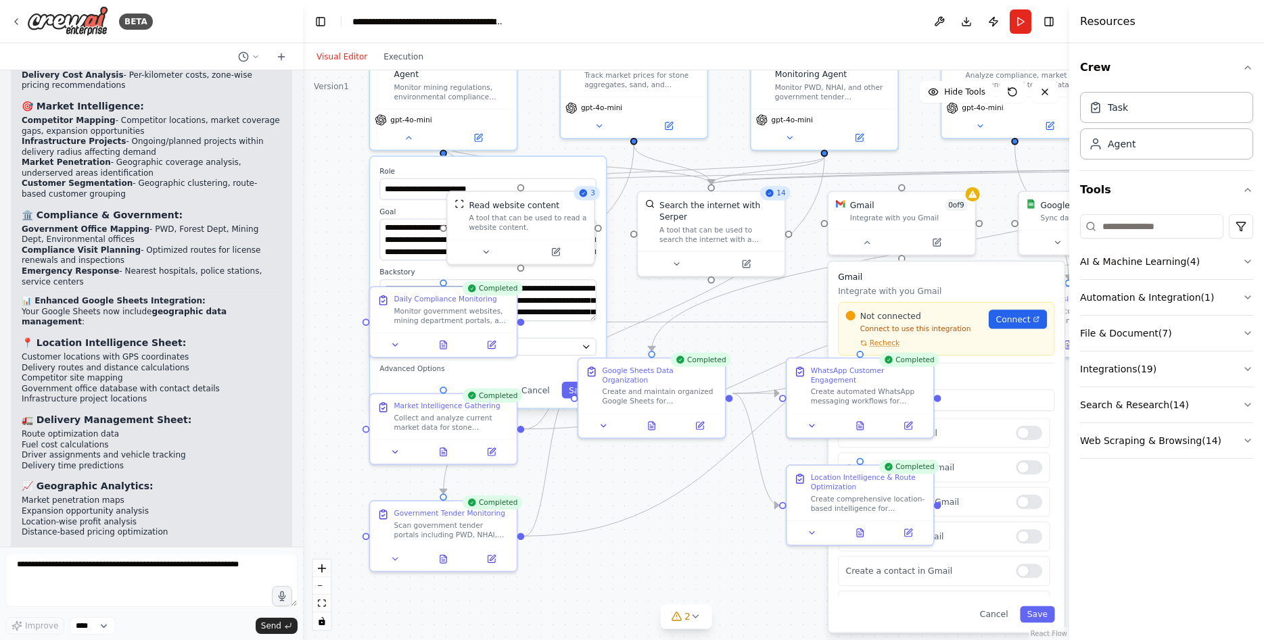
drag, startPoint x: 828, startPoint y: 290, endPoint x: 755, endPoint y: 268, distance: 76.4
click at [755, 268] on div ".deletable-edge-delete-btn { width: 20px; height: 20px; border: 0px solid #ffff…" at bounding box center [686, 355] width 766 height 570
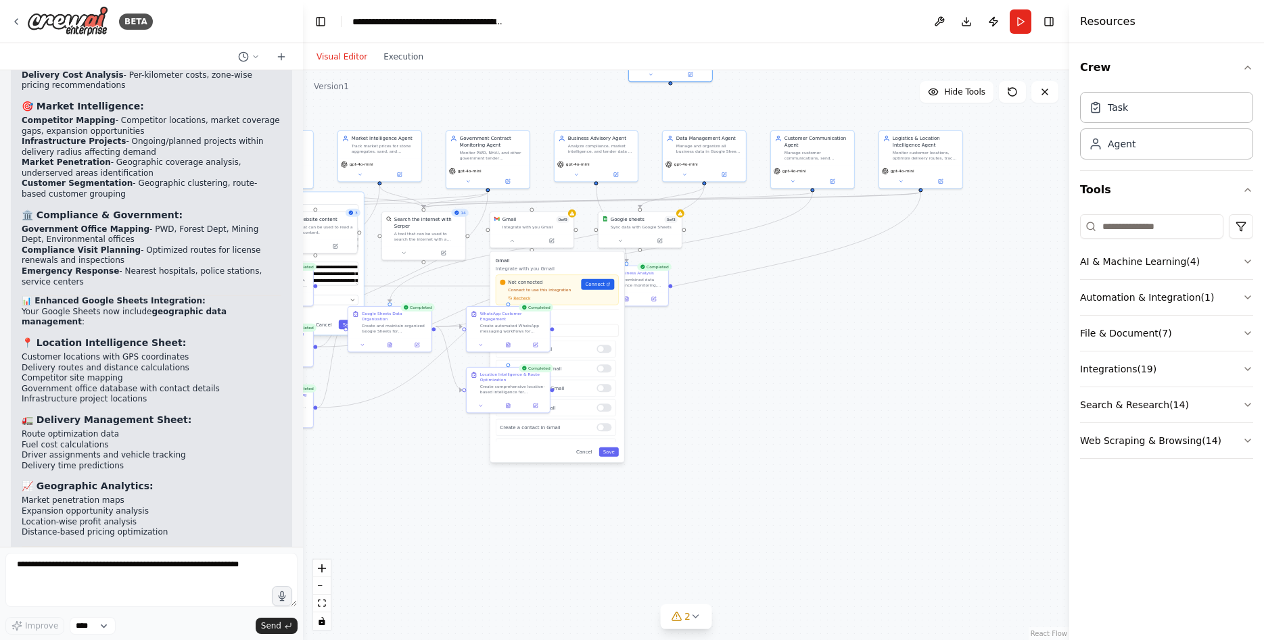
drag, startPoint x: 1046, startPoint y: 362, endPoint x: 804, endPoint y: 333, distance: 243.8
click at [804, 348] on div ".deletable-edge-delete-btn { width: 20px; height: 20px; border: 0px solid #ffff…" at bounding box center [686, 355] width 766 height 570
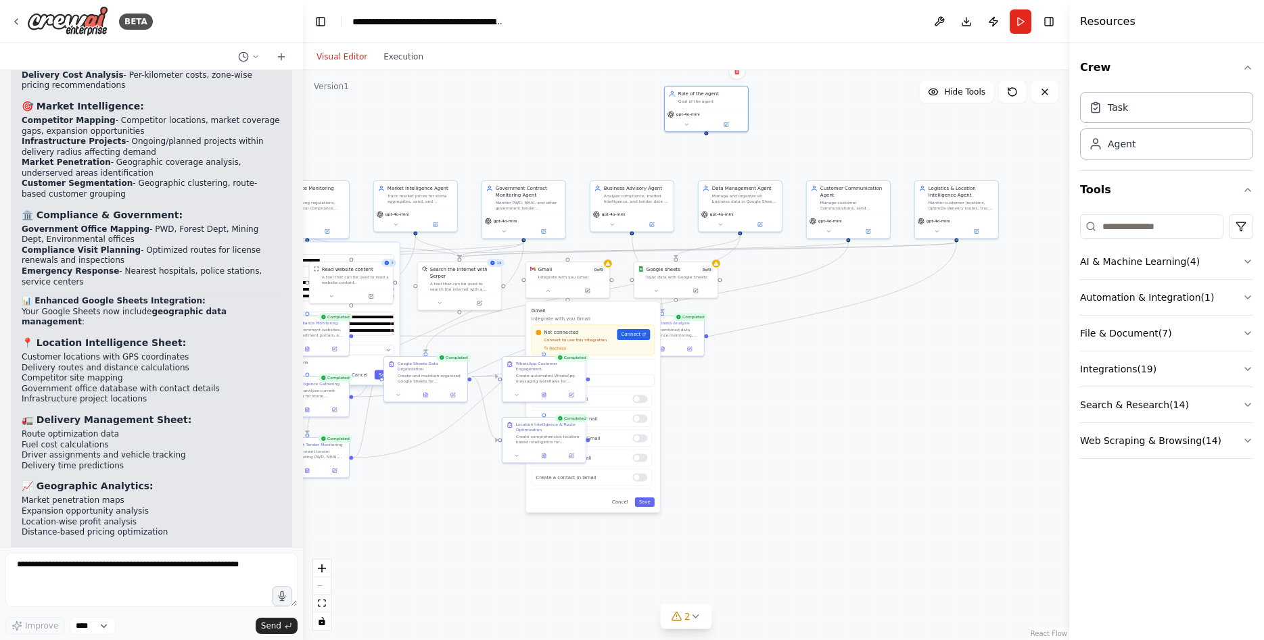
drag, startPoint x: 804, startPoint y: 299, endPoint x: 867, endPoint y: 296, distance: 63.0
click at [820, 367] on div ".deletable-edge-delete-btn { width: 20px; height: 20px; border: 0px solid #ffff…" at bounding box center [686, 355] width 766 height 570
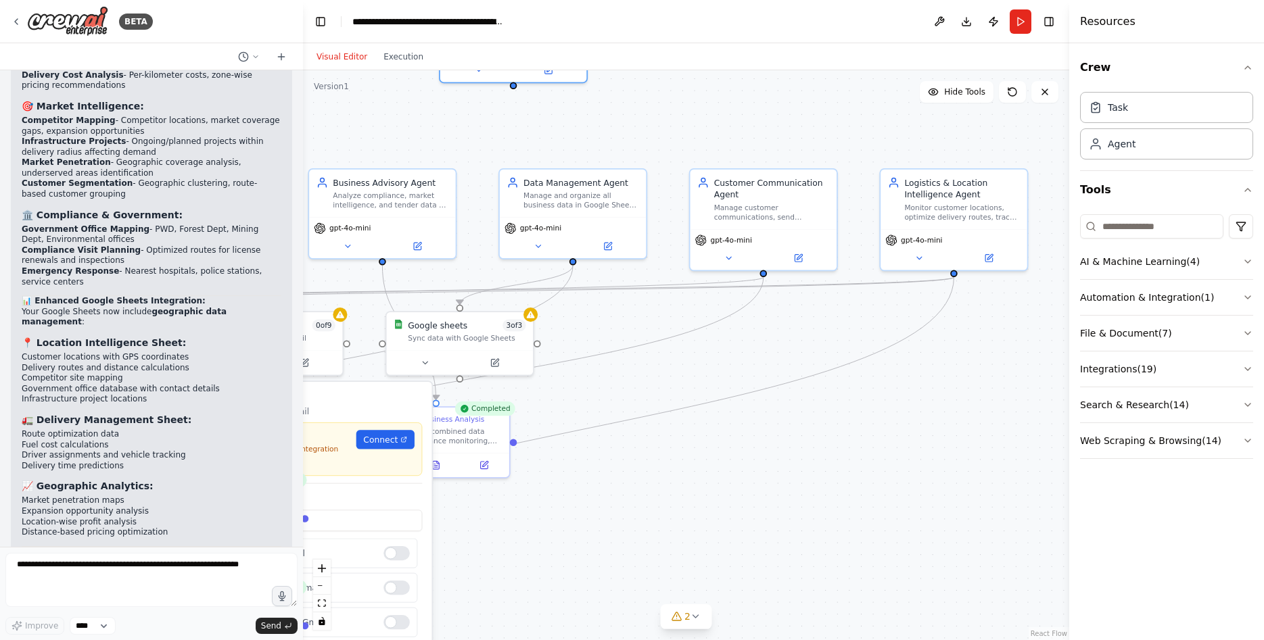
drag, startPoint x: 780, startPoint y: 376, endPoint x: 885, endPoint y: 349, distance: 107.6
click at [895, 364] on div ".deletable-edge-delete-btn { width: 20px; height: 20px; border: 0px solid #ffff…" at bounding box center [686, 355] width 766 height 570
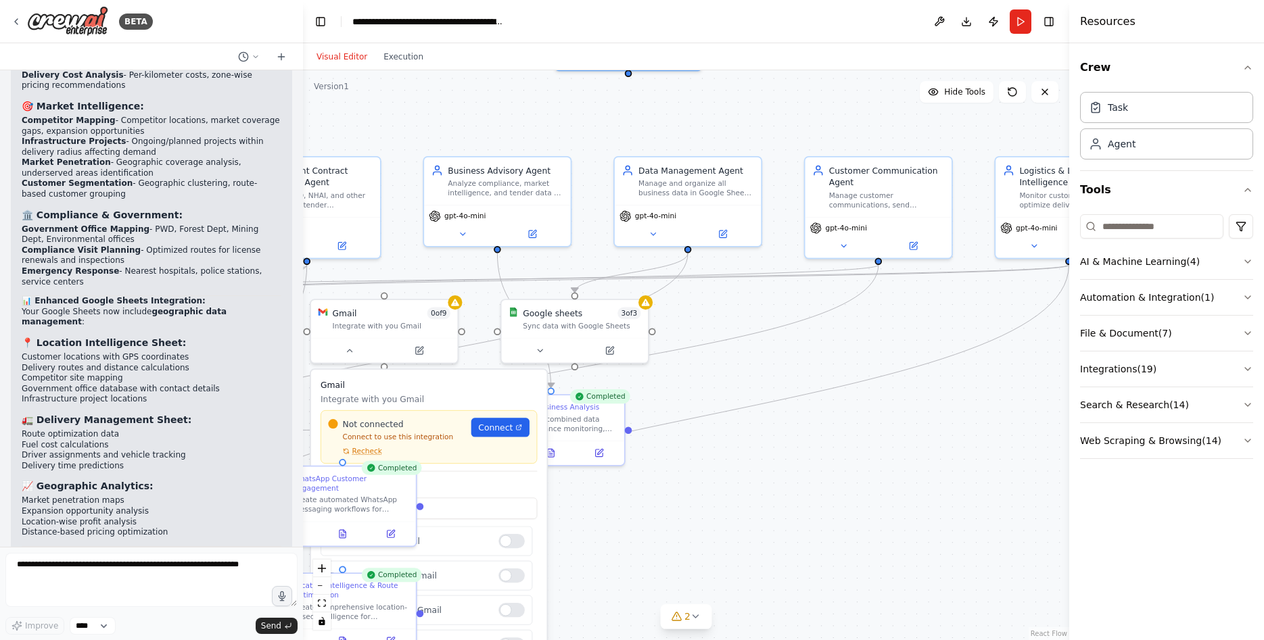
click at [791, 236] on div ".deletable-edge-delete-btn { width: 20px; height: 20px; border: 0px solid #ffff…" at bounding box center [686, 355] width 766 height 570
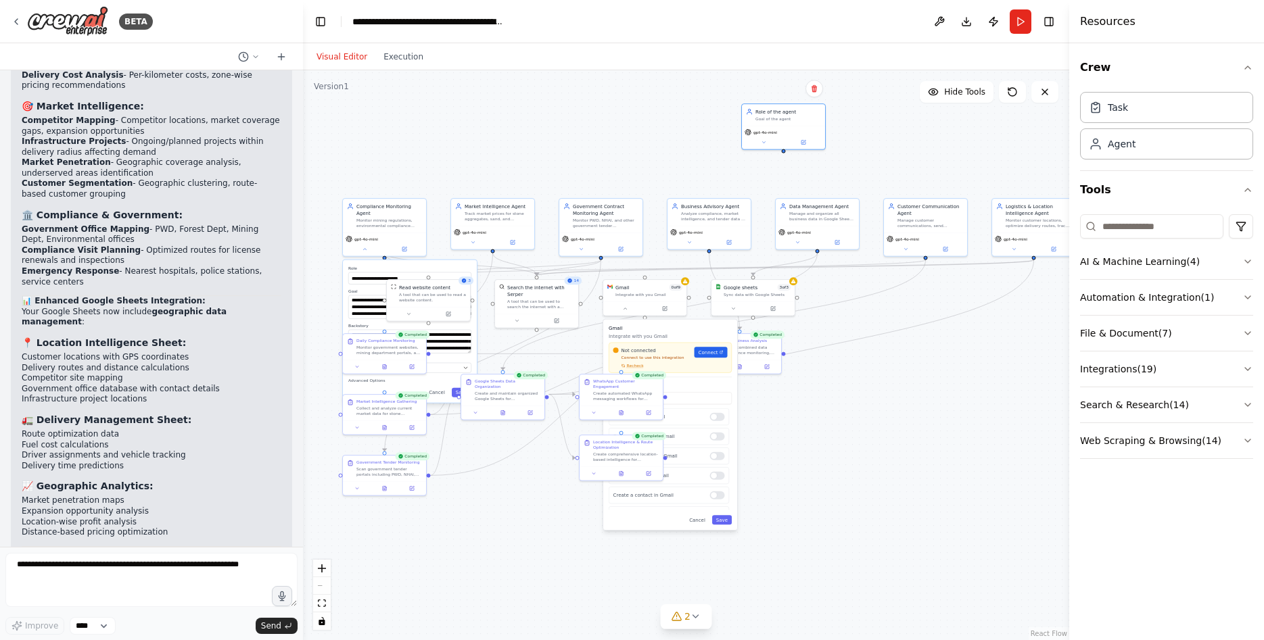
drag, startPoint x: 544, startPoint y: 158, endPoint x: 657, endPoint y: 164, distance: 113.1
click at [657, 164] on div ".deletable-edge-delete-btn { width: 20px; height: 20px; border: 0px solid #ffff…" at bounding box center [686, 355] width 766 height 570
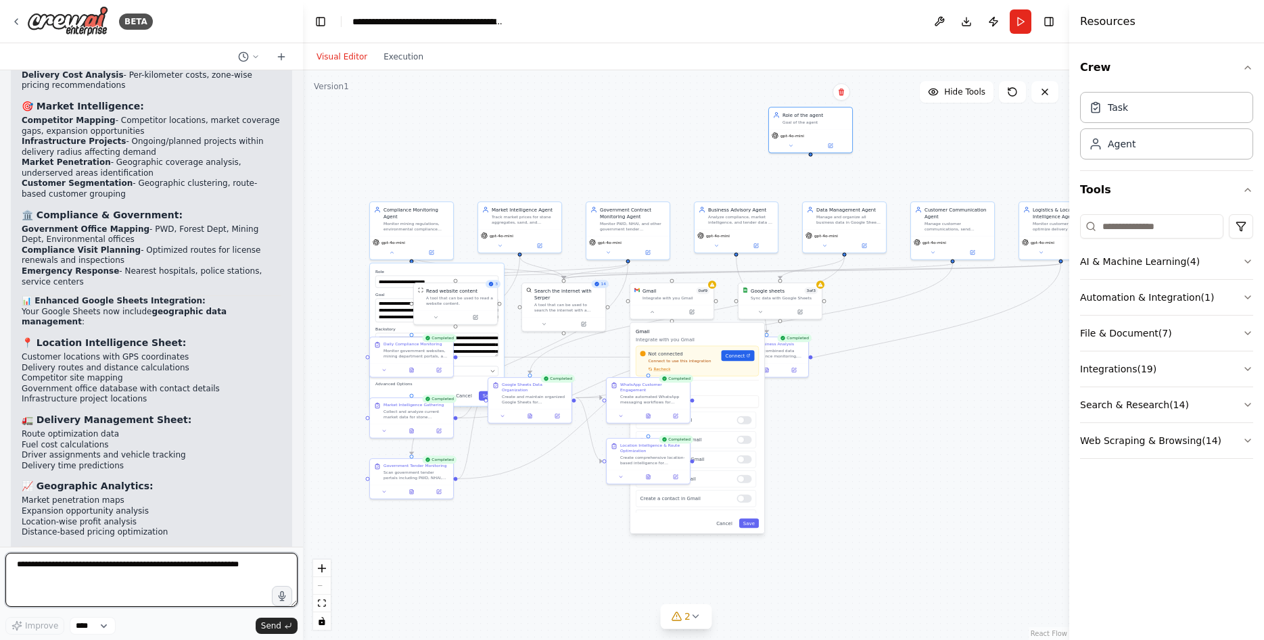
click at [174, 584] on textarea at bounding box center [151, 580] width 292 height 54
click at [427, 224] on div "Monitor mining regulations, environmental compliance requirements, and governme…" at bounding box center [416, 225] width 66 height 11
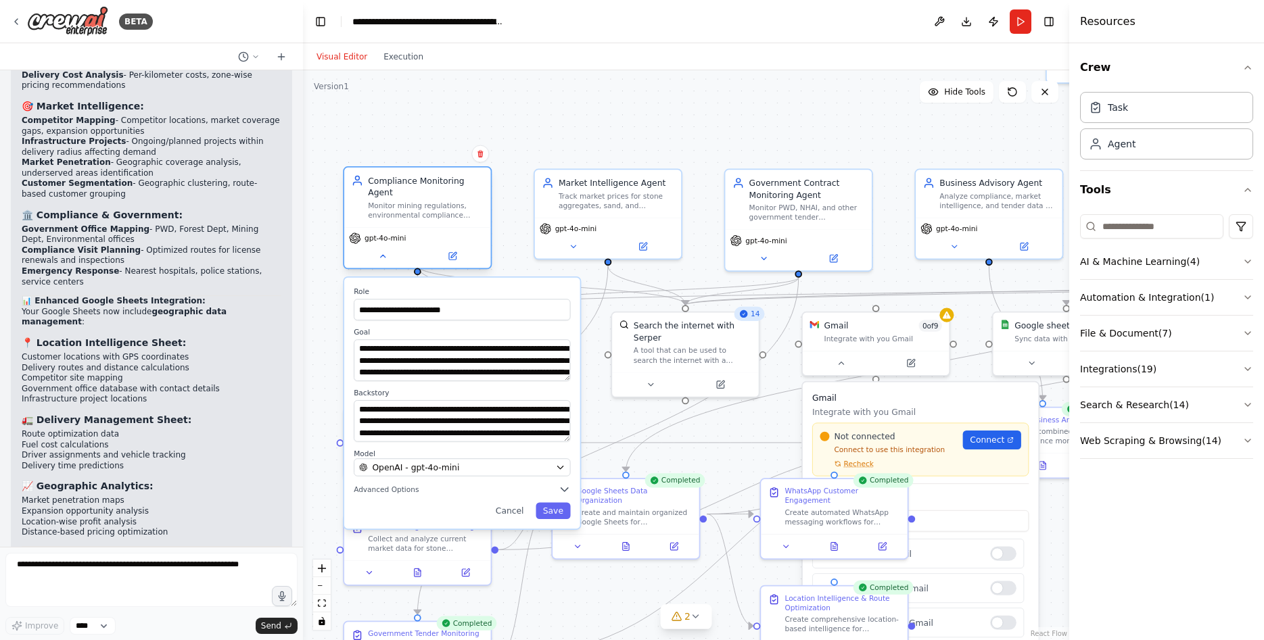
click at [423, 201] on div "Monitor mining regulations, environmental compliance requirements, and governme…" at bounding box center [426, 210] width 116 height 19
click at [395, 249] on button at bounding box center [382, 256] width 67 height 14
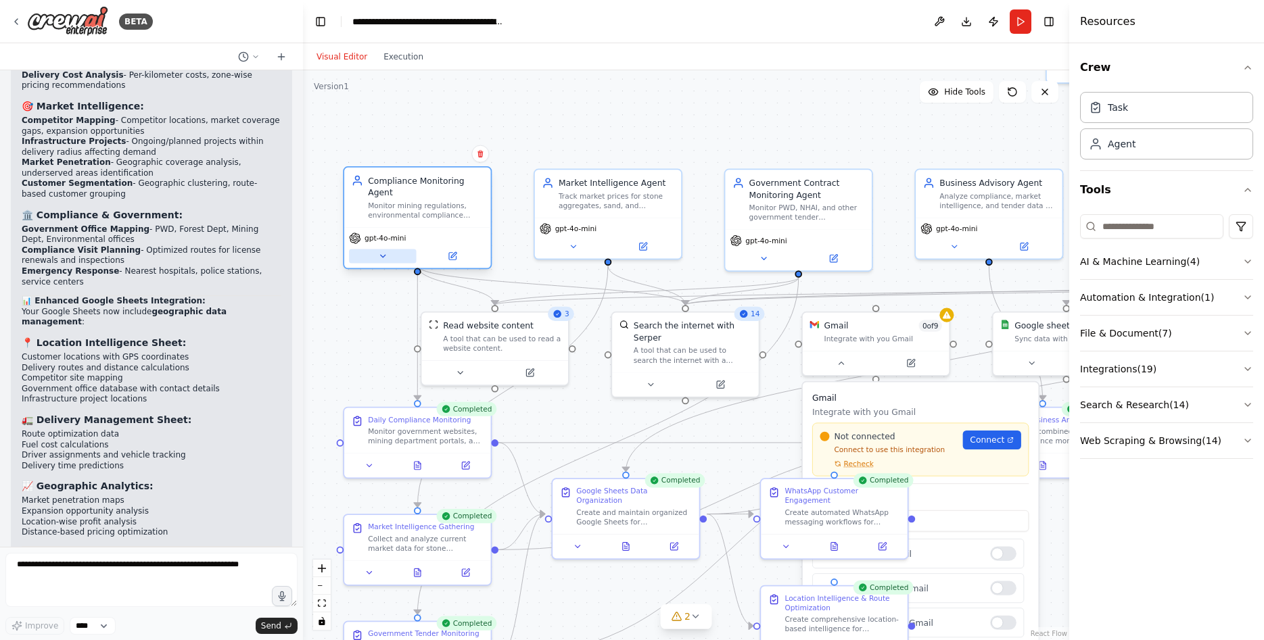
click at [388, 250] on button at bounding box center [382, 256] width 67 height 14
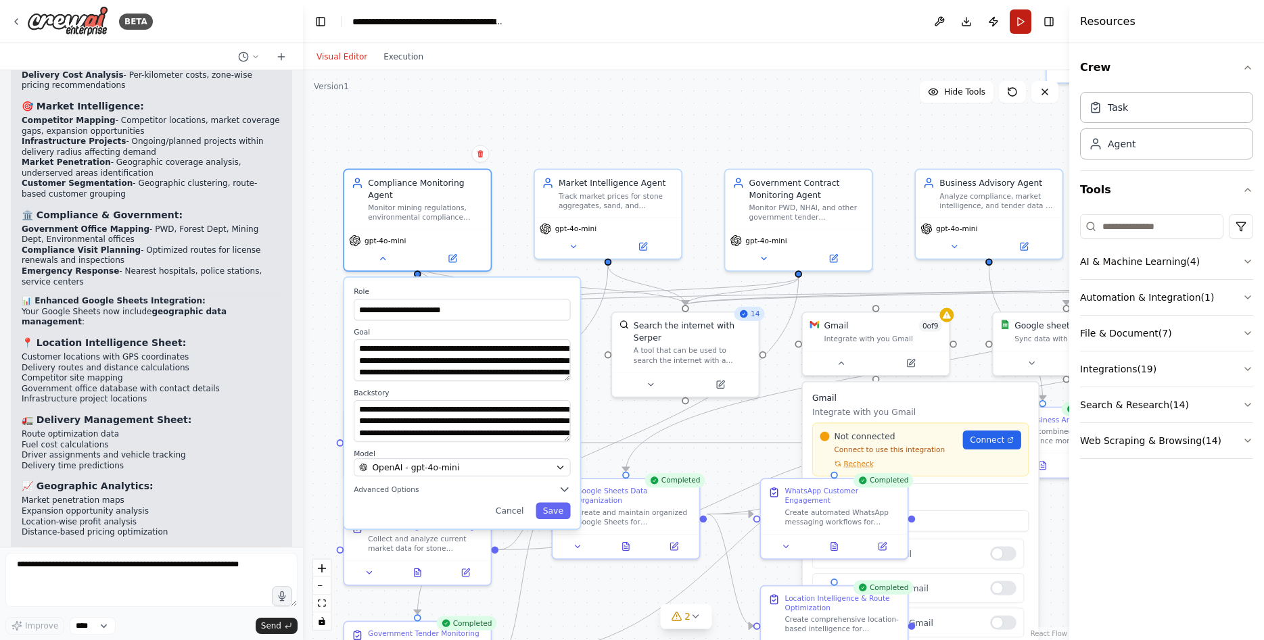
click at [1018, 24] on button "Run" at bounding box center [1021, 21] width 22 height 24
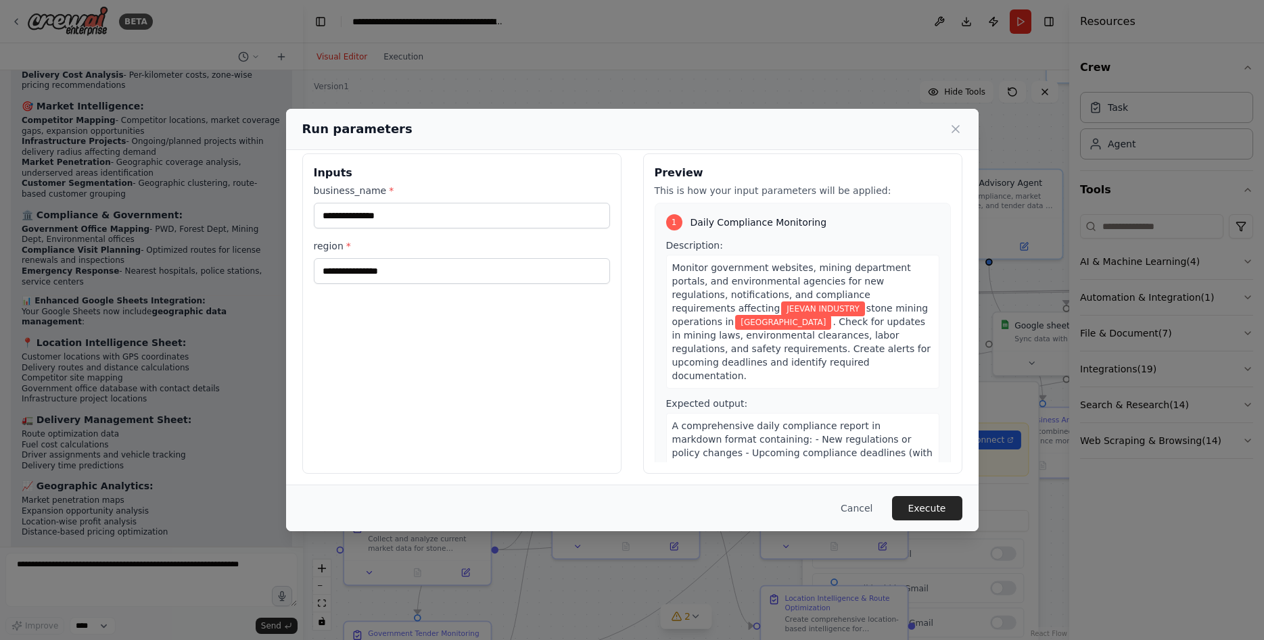
scroll to position [18, 0]
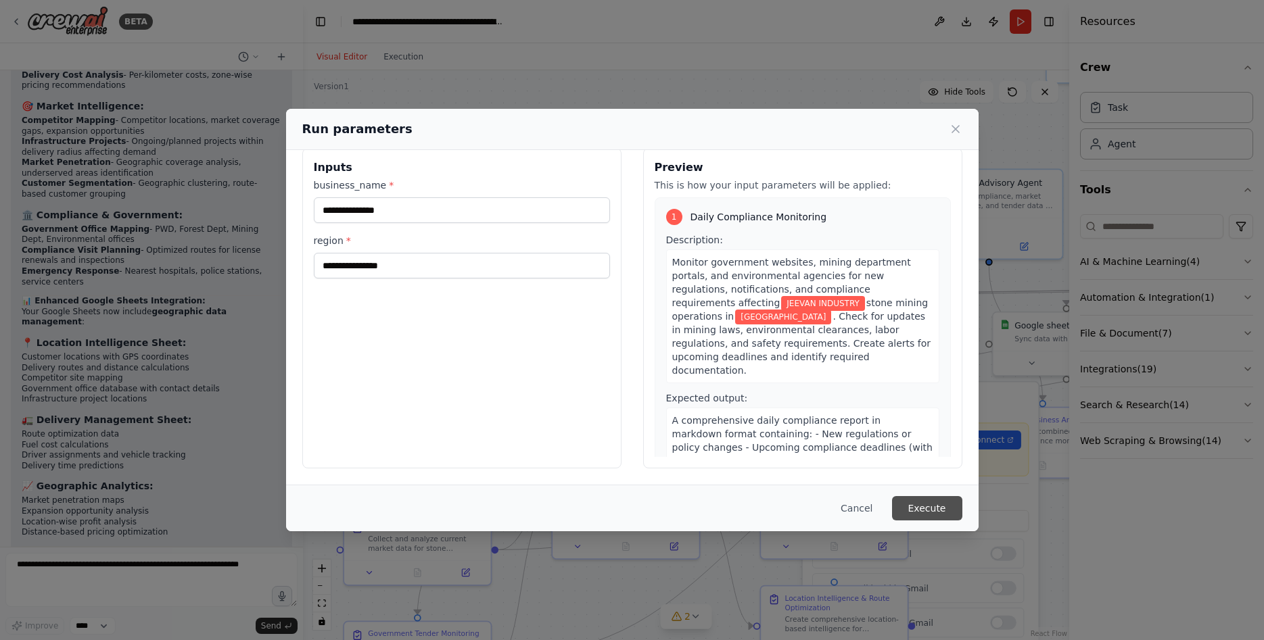
click at [949, 509] on button "Execute" at bounding box center [927, 508] width 70 height 24
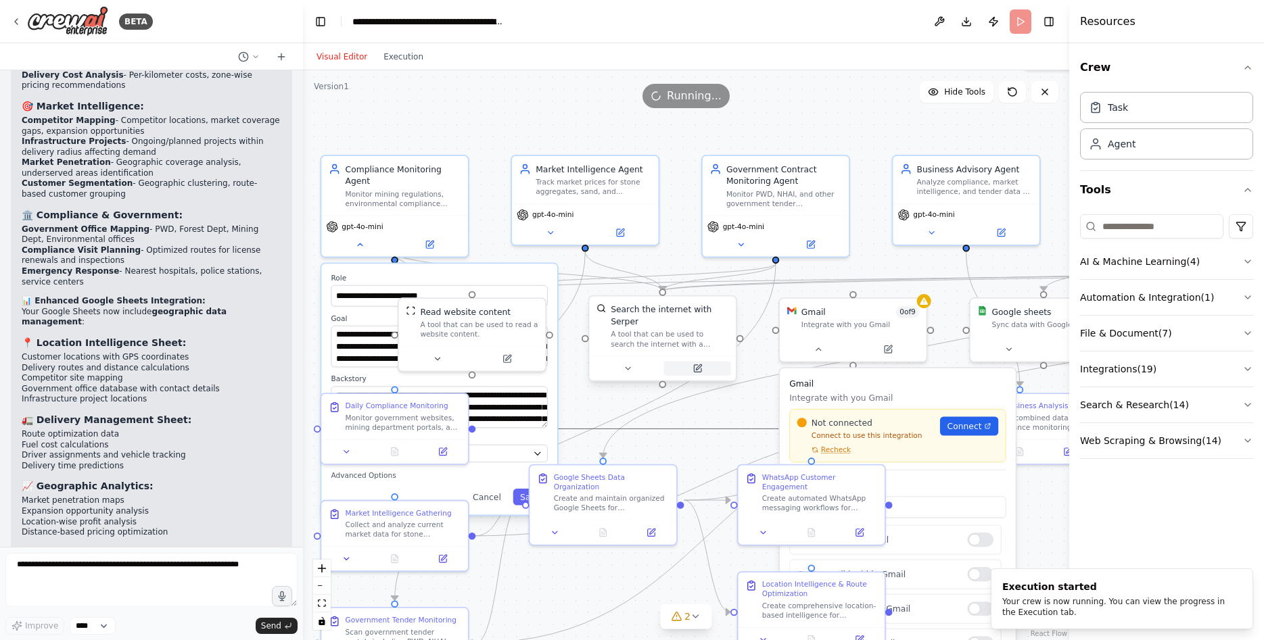
drag, startPoint x: 636, startPoint y: 423, endPoint x: 690, endPoint y: 354, distance: 87.8
click at [690, 354] on div ".deletable-edge-delete-btn { width: 20px; height: 20px; border: 0px solid #ffff…" at bounding box center [598, 346] width 674 height 502
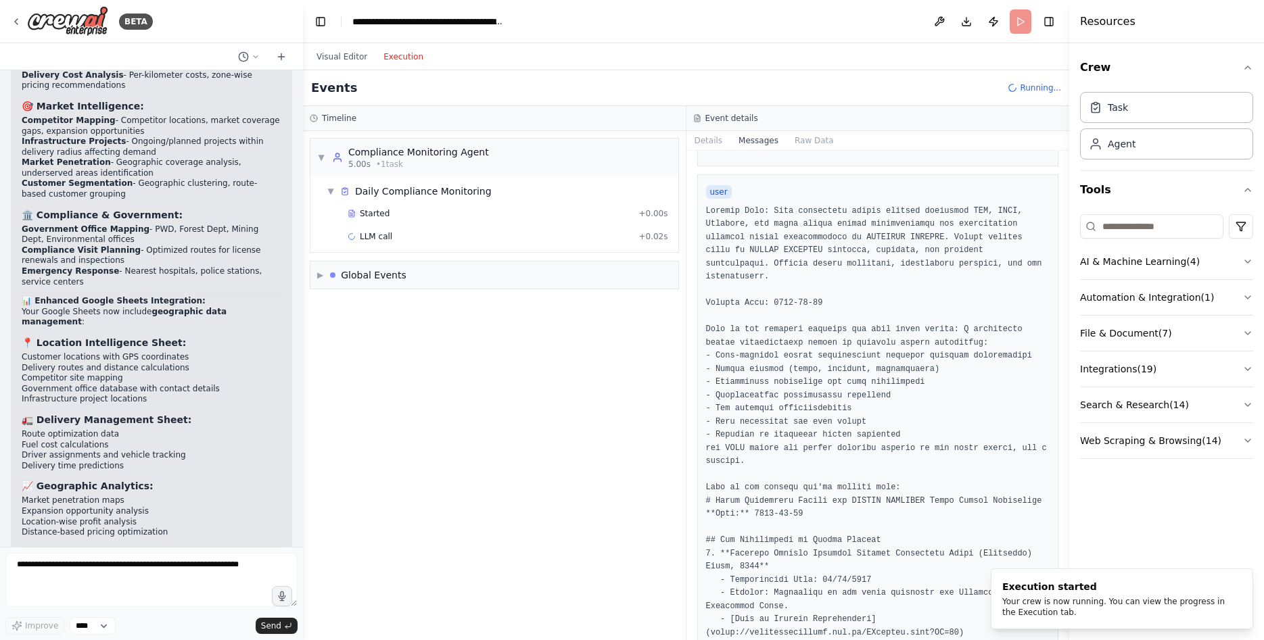
click at [397, 58] on button "Execution" at bounding box center [403, 57] width 56 height 16
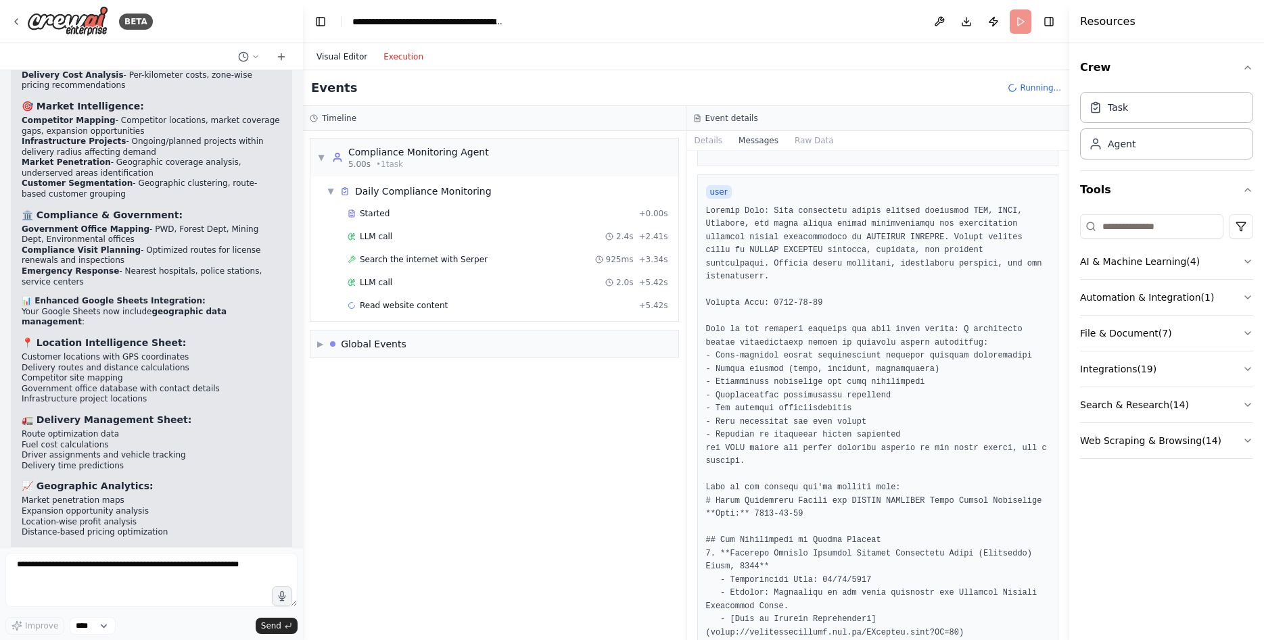
click at [322, 52] on button "Visual Editor" at bounding box center [341, 57] width 67 height 16
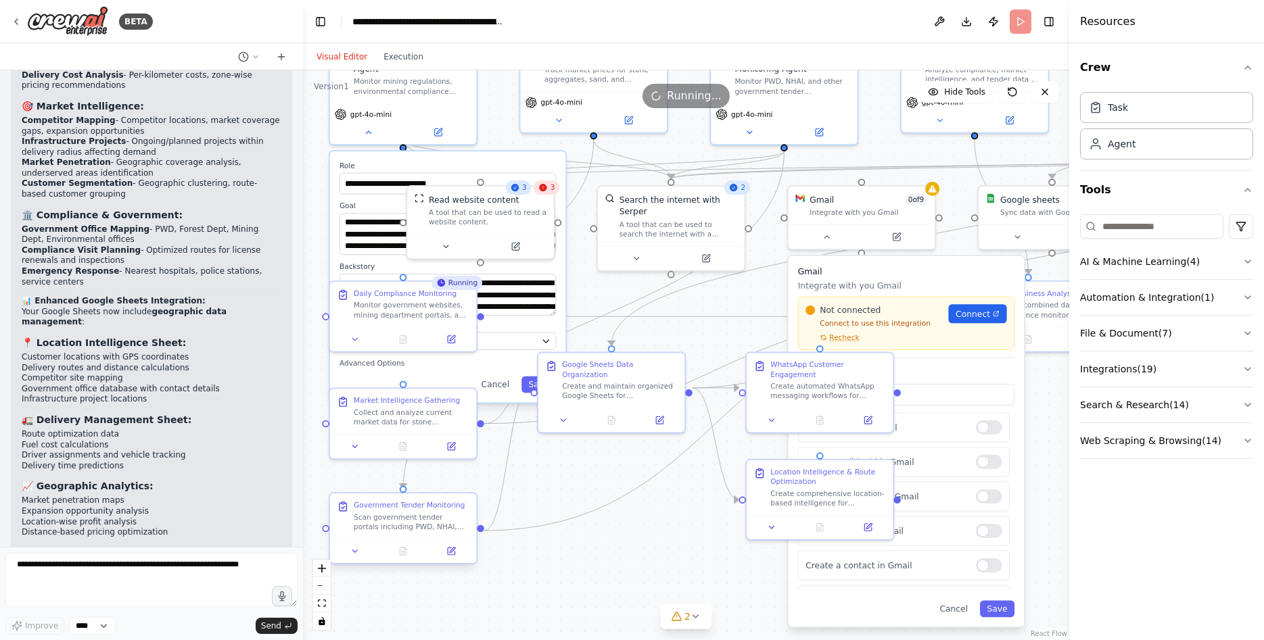
click at [392, 523] on div "Scan government tender portals including PWD, NHAI, Railways, and other public …" at bounding box center [412, 522] width 116 height 19
drag, startPoint x: 402, startPoint y: 490, endPoint x: 436, endPoint y: 420, distance: 77.1
click at [436, 420] on div "**********" at bounding box center [606, 234] width 674 height 502
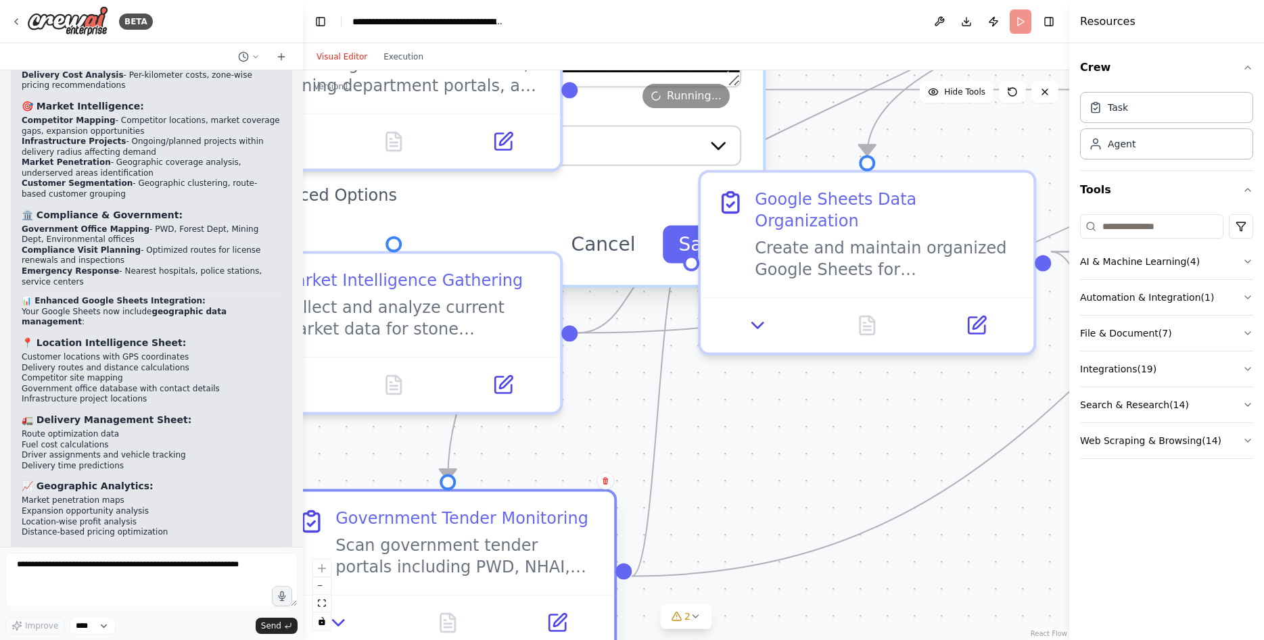
drag, startPoint x: 419, startPoint y: 528, endPoint x: 465, endPoint y: 525, distance: 46.1
click at [465, 525] on div "Government Tender Monitoring" at bounding box center [461, 519] width 253 height 22
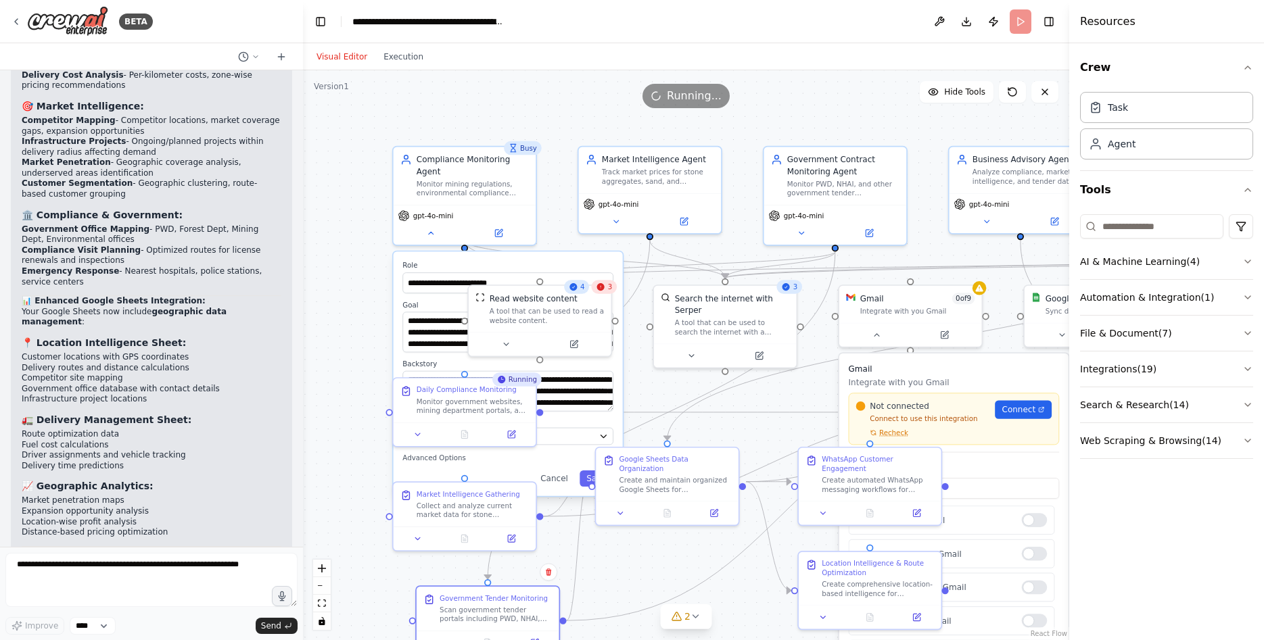
drag, startPoint x: 670, startPoint y: 312, endPoint x: 664, endPoint y: 395, distance: 83.4
click at [665, 401] on div ".deletable-edge-delete-btn { width: 20px; height: 20px; border: 0px solid #ffff…" at bounding box center [686, 355] width 766 height 570
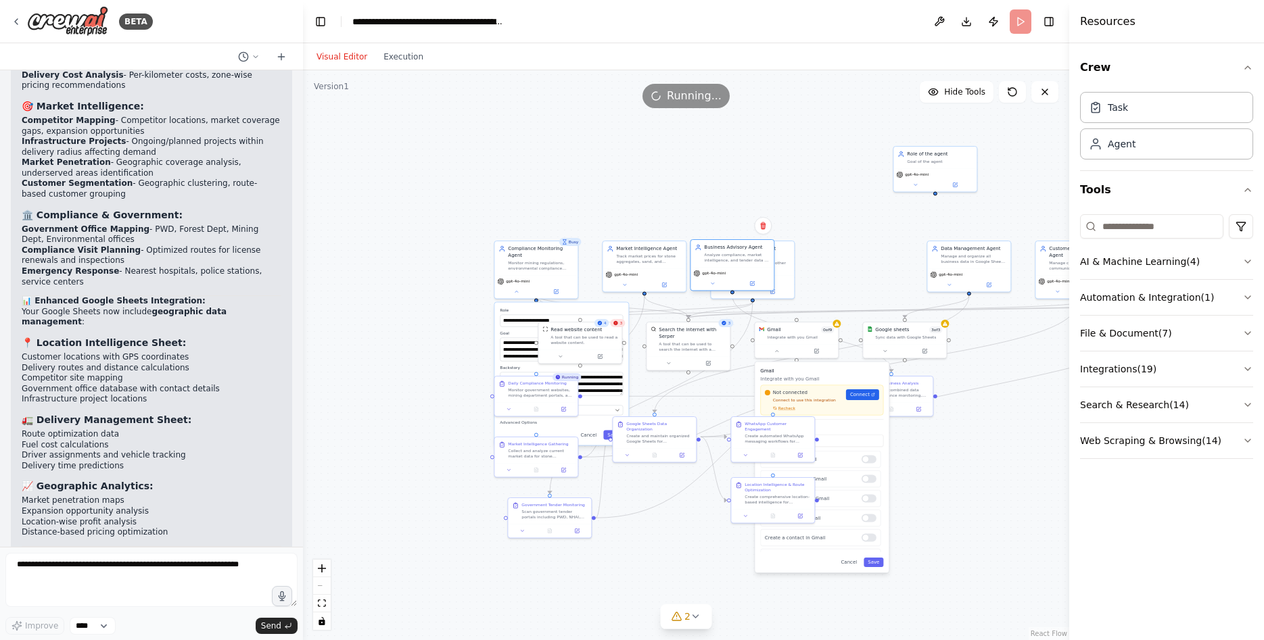
drag, startPoint x: 876, startPoint y: 264, endPoint x: 675, endPoint y: 263, distance: 200.9
click at [690, 263] on div "Business Advisory Agent Analyze compliance, market intelligence, and tender dat…" at bounding box center [731, 253] width 83 height 27
drag, startPoint x: 657, startPoint y: 268, endPoint x: 865, endPoint y: 264, distance: 208.3
click at [865, 264] on div "Business Advisory Agent Analyze compliance, market intelligence, and tender dat…" at bounding box center [860, 265] width 85 height 52
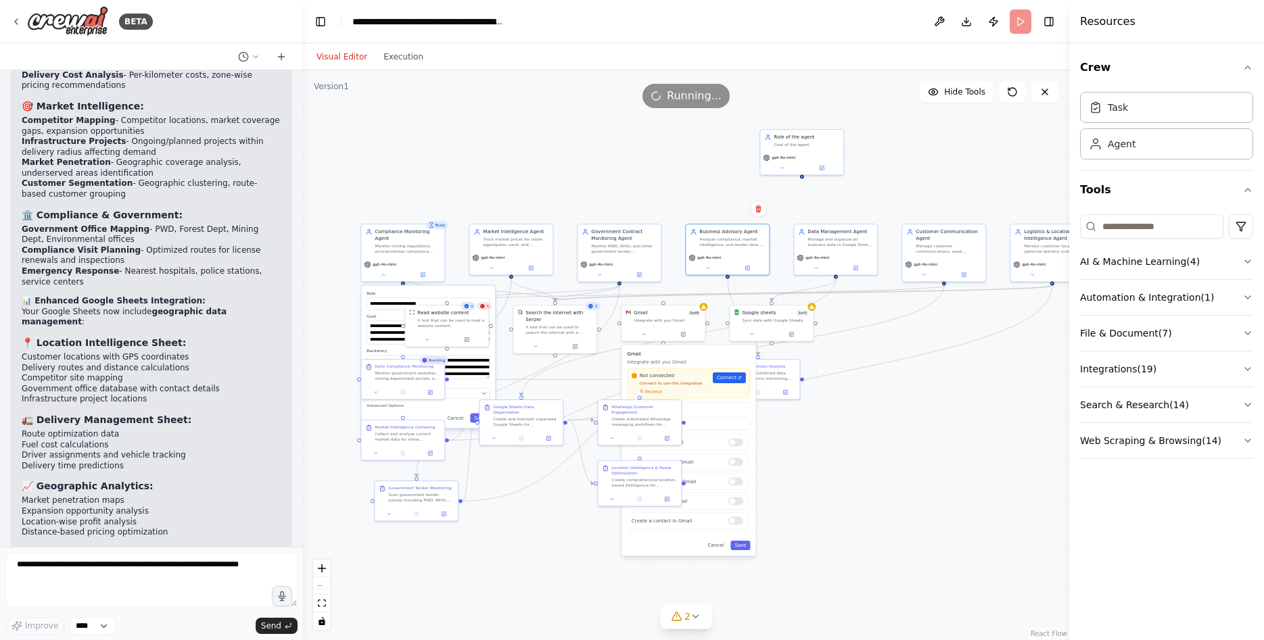
drag, startPoint x: 808, startPoint y: 222, endPoint x: 675, endPoint y: 205, distance: 134.3
click at [675, 205] on div ".deletable-edge-delete-btn { width: 20px; height: 20px; border: 0px solid #ffff…" at bounding box center [686, 355] width 766 height 570
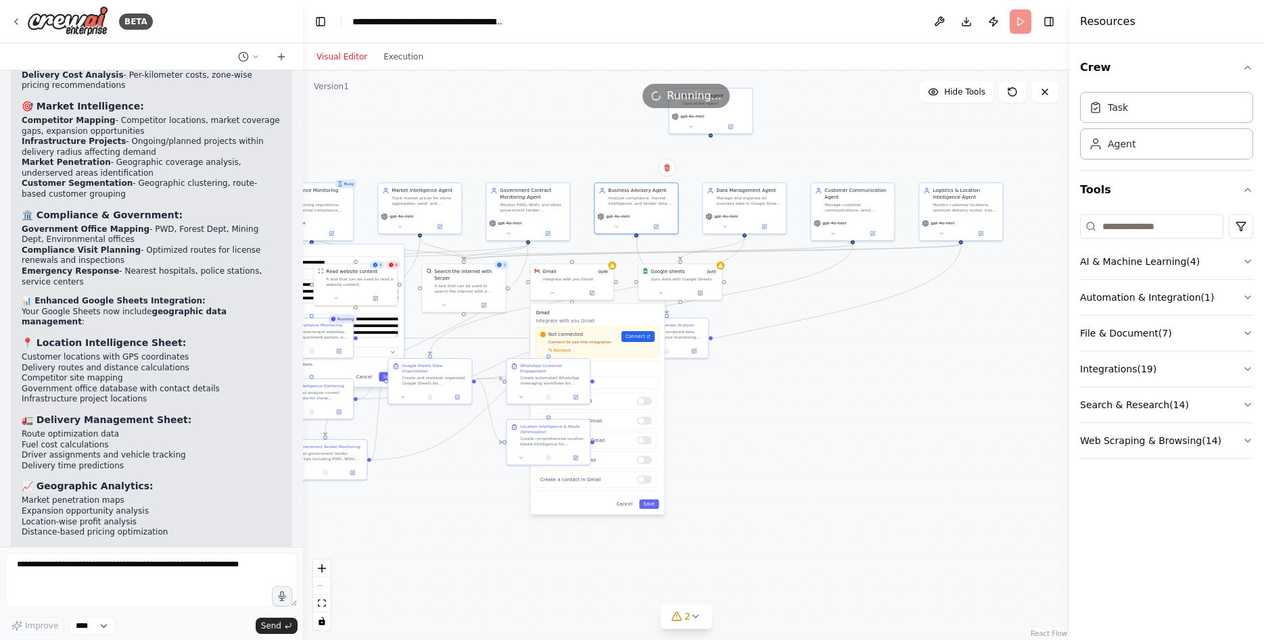
drag, startPoint x: 899, startPoint y: 378, endPoint x: 828, endPoint y: 316, distance: 93.9
click at [810, 331] on div ".deletable-edge-delete-btn { width: 20px; height: 20px; border: 0px solid #ffff…" at bounding box center [686, 355] width 766 height 570
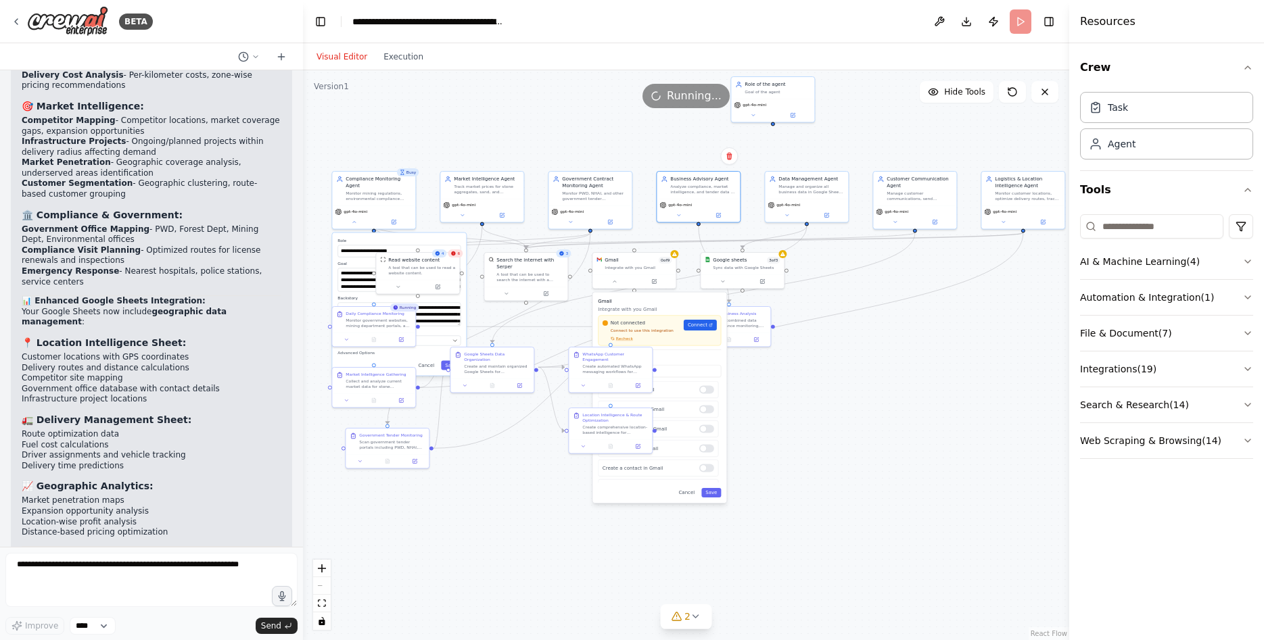
drag, startPoint x: 859, startPoint y: 281, endPoint x: 920, endPoint y: 275, distance: 61.2
click at [920, 275] on div ".deletable-edge-delete-btn { width: 20px; height: 20px; border: 0px solid #ffff…" at bounding box center [686, 355] width 766 height 570
drag, startPoint x: 780, startPoint y: 200, endPoint x: 790, endPoint y: 196, distance: 10.1
click at [784, 199] on div "gpt-4o-mini" at bounding box center [814, 209] width 83 height 24
click at [807, 187] on div "Manage and organize all business data in Google Sheets including compliance dea…" at bounding box center [820, 187] width 66 height 11
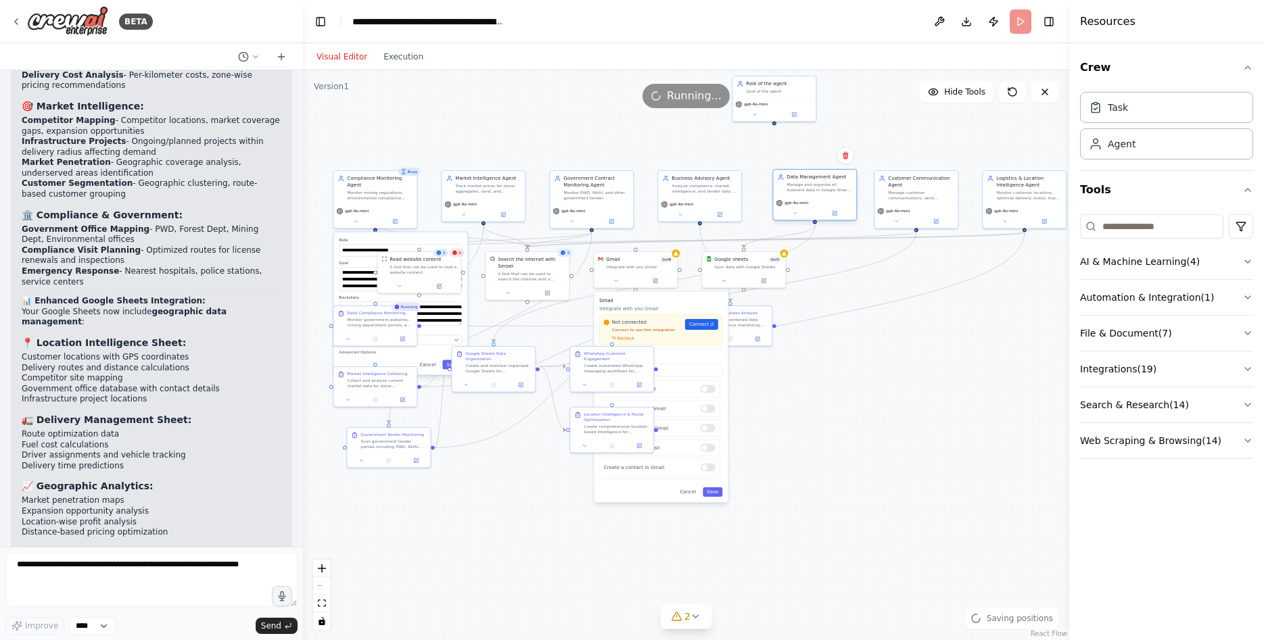
click at [807, 187] on div "Manage and organize all business data in Google Sheets including compliance dea…" at bounding box center [820, 187] width 66 height 11
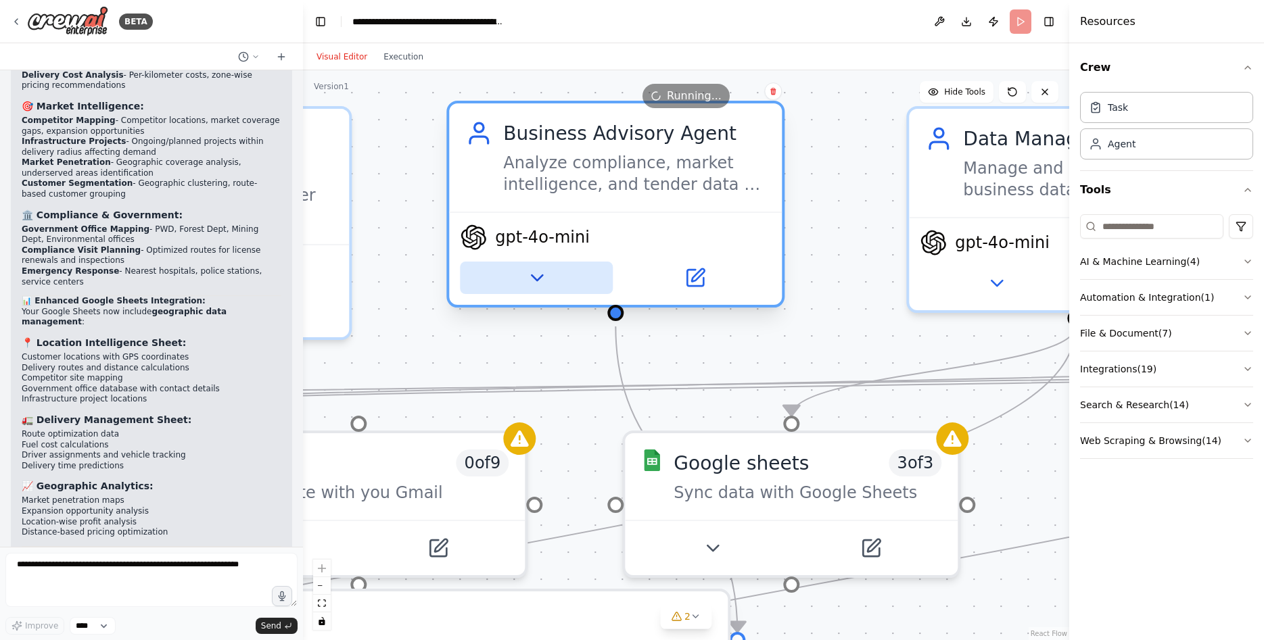
click at [536, 275] on icon at bounding box center [536, 278] width 22 height 22
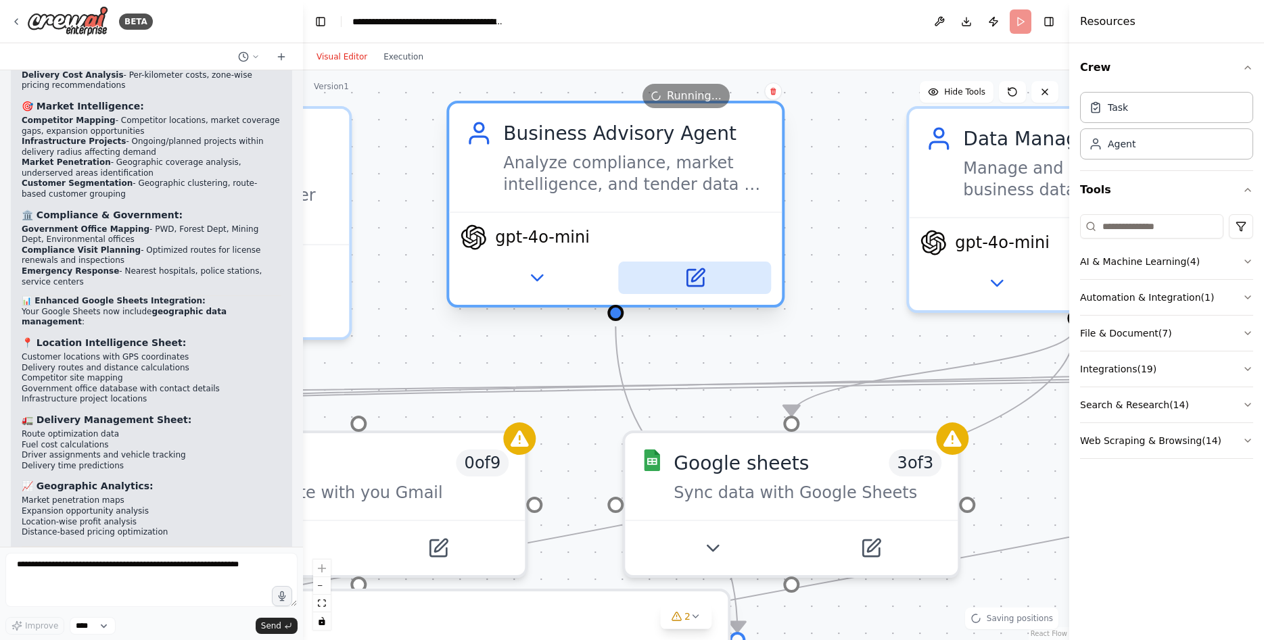
click at [693, 284] on icon at bounding box center [694, 278] width 16 height 16
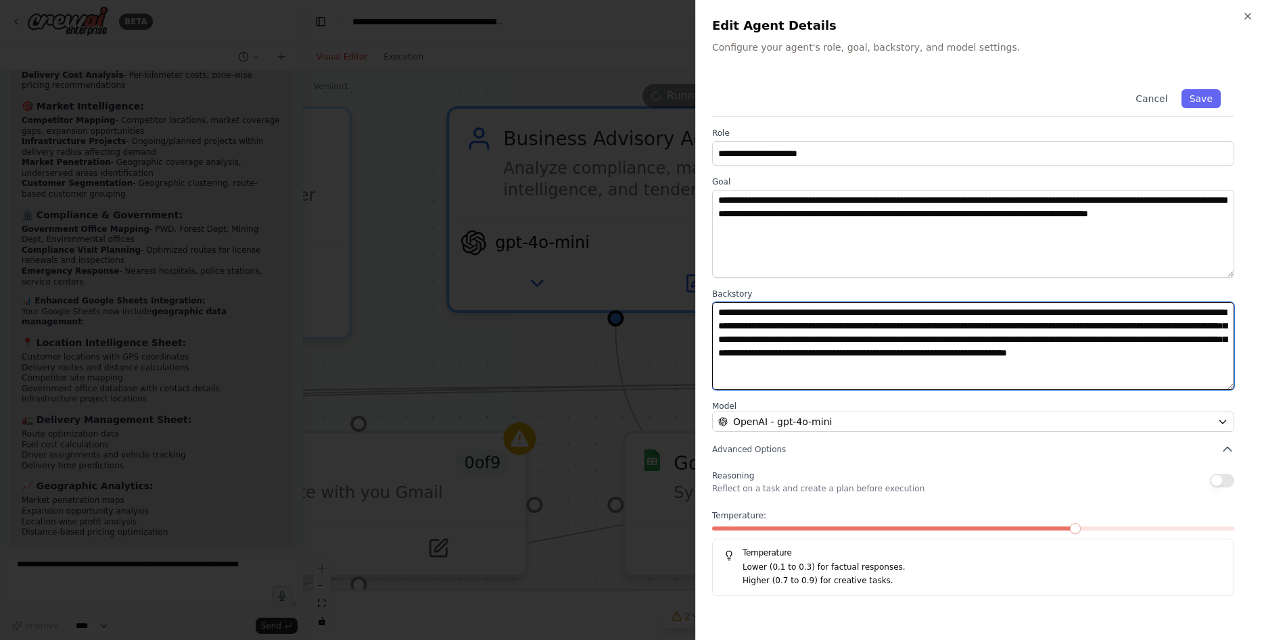
drag, startPoint x: 724, startPoint y: 312, endPoint x: 1014, endPoint y: 369, distance: 295.5
click at [1014, 369] on textarea "**********" at bounding box center [973, 346] width 522 height 88
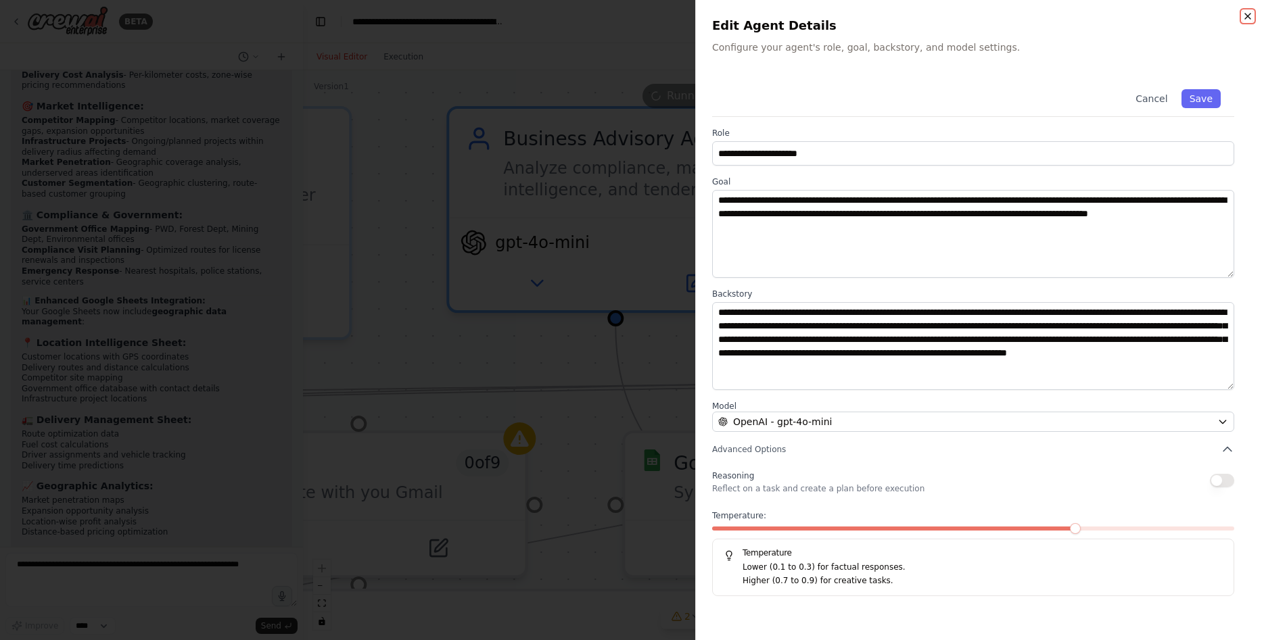
click at [1251, 19] on icon "button" at bounding box center [1247, 16] width 11 height 11
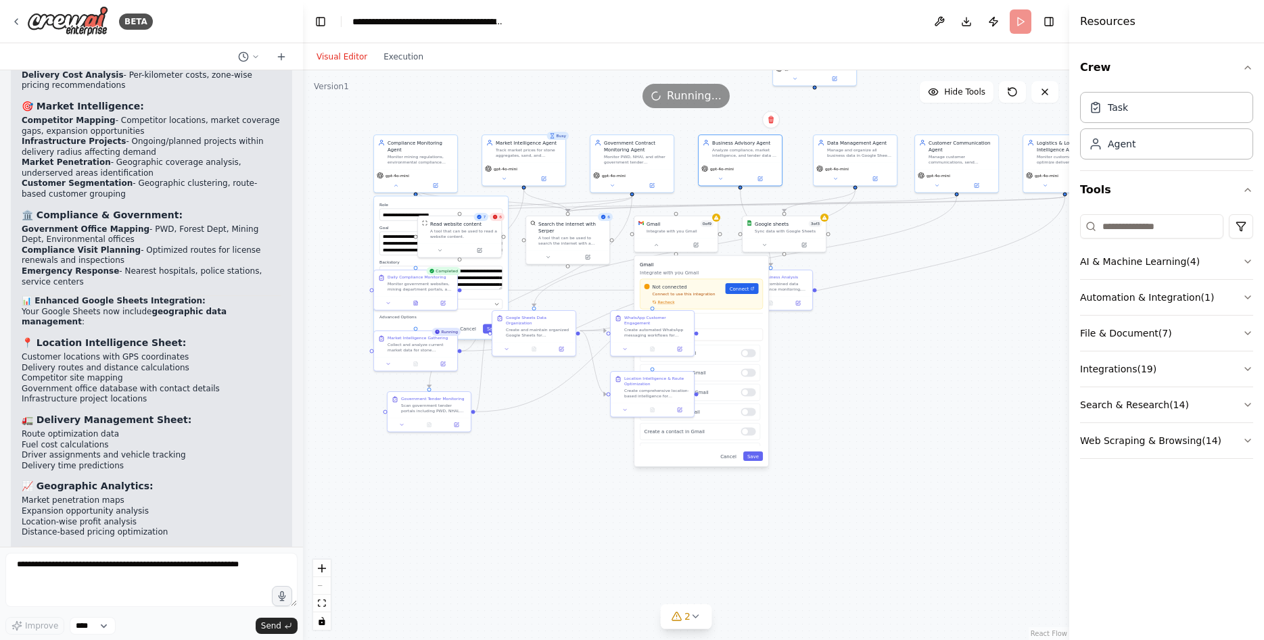
drag, startPoint x: 844, startPoint y: 262, endPoint x: 891, endPoint y: 271, distance: 48.1
click at [891, 270] on div ".deletable-edge-delete-btn { width: 20px; height: 20px; border: 0px solid #ffff…" at bounding box center [686, 355] width 766 height 570
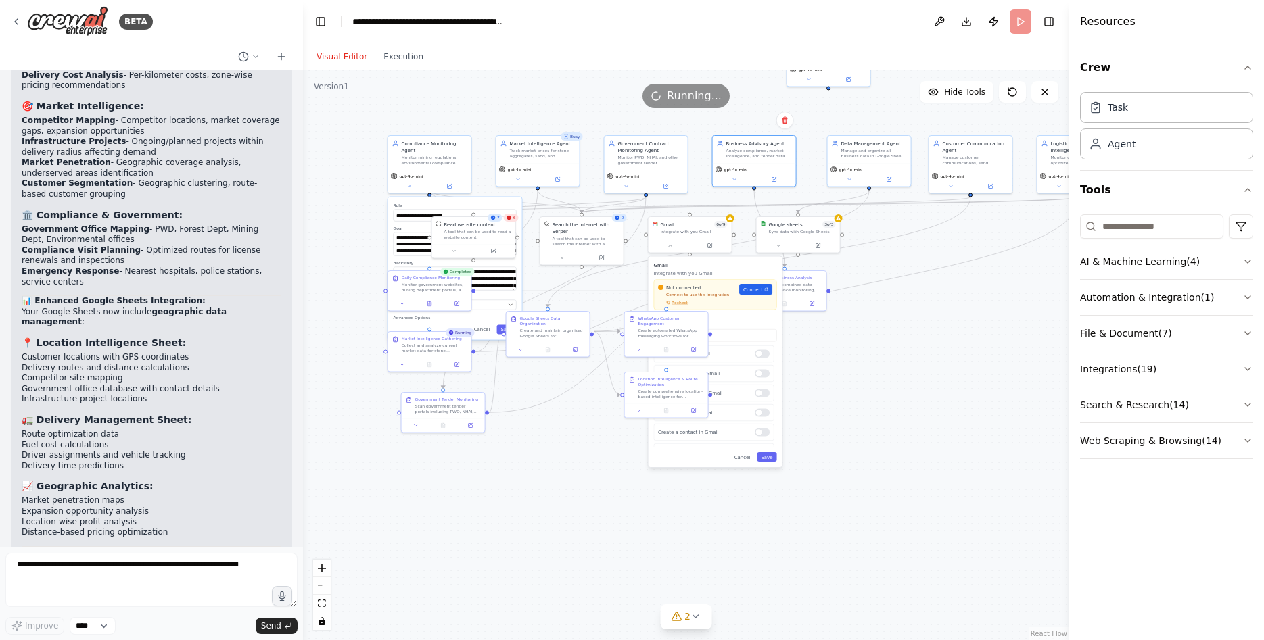
click at [1197, 255] on button "AI & Machine Learning ( 4 )" at bounding box center [1166, 261] width 173 height 35
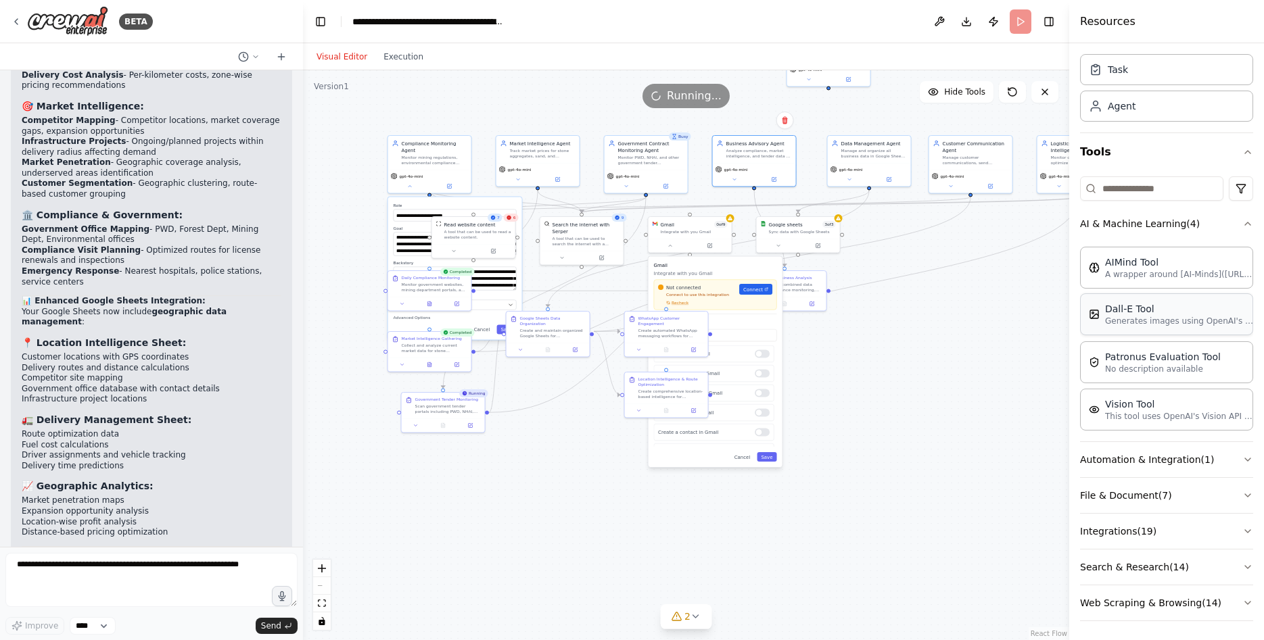
scroll to position [41, 0]
click at [1169, 458] on button "Automation & Integration ( 1 )" at bounding box center [1166, 457] width 173 height 35
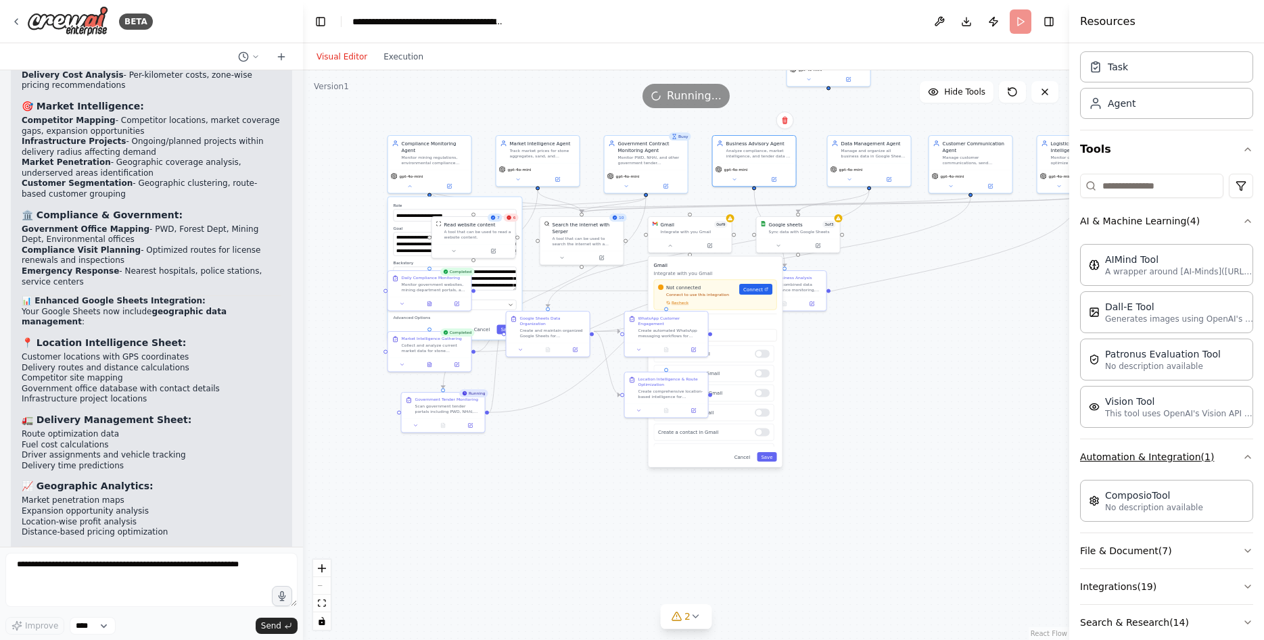
scroll to position [99, 0]
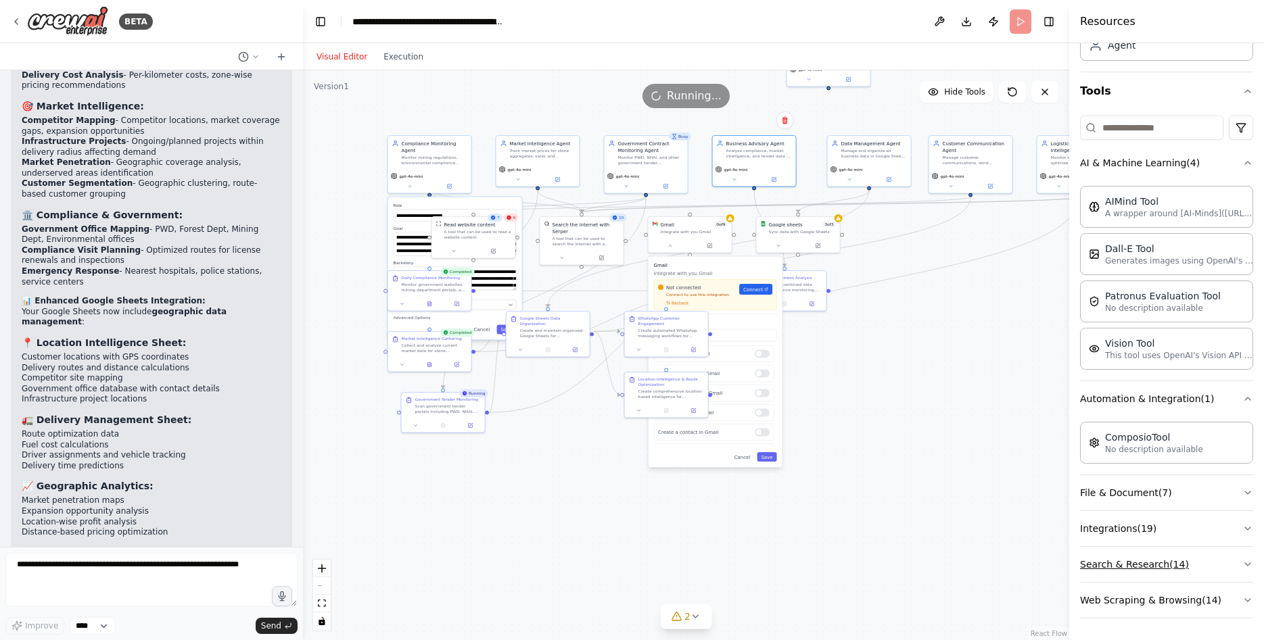
click at [1140, 561] on button "Search & Research ( 14 )" at bounding box center [1166, 564] width 173 height 35
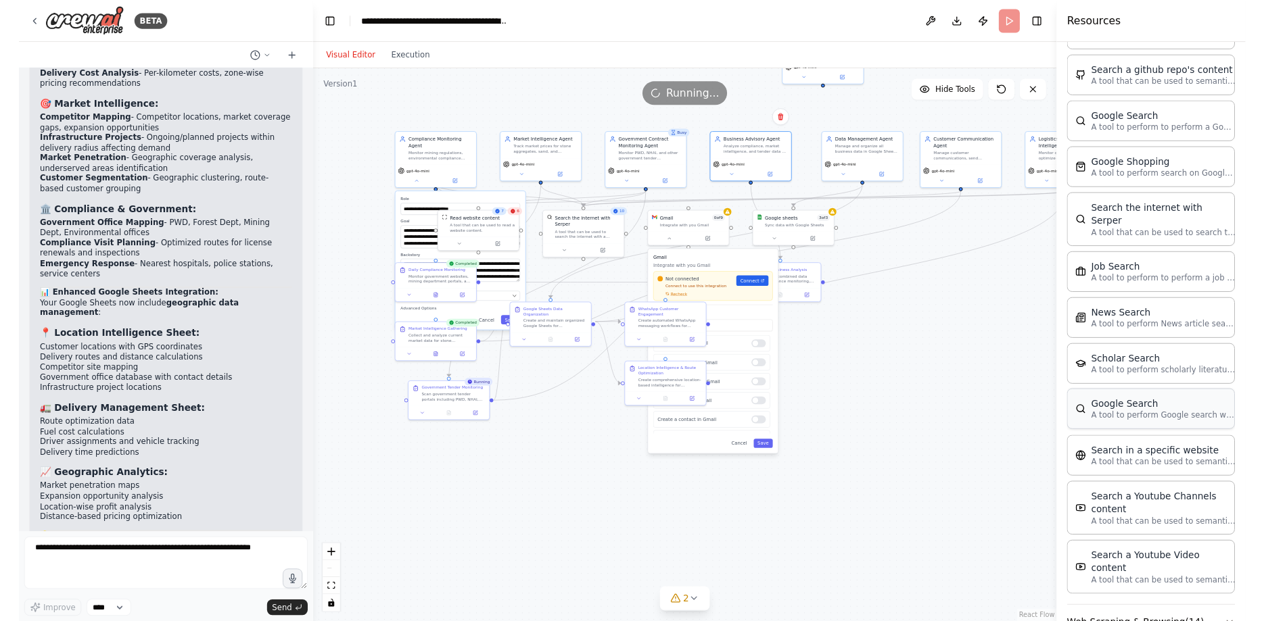
scroll to position [261, 0]
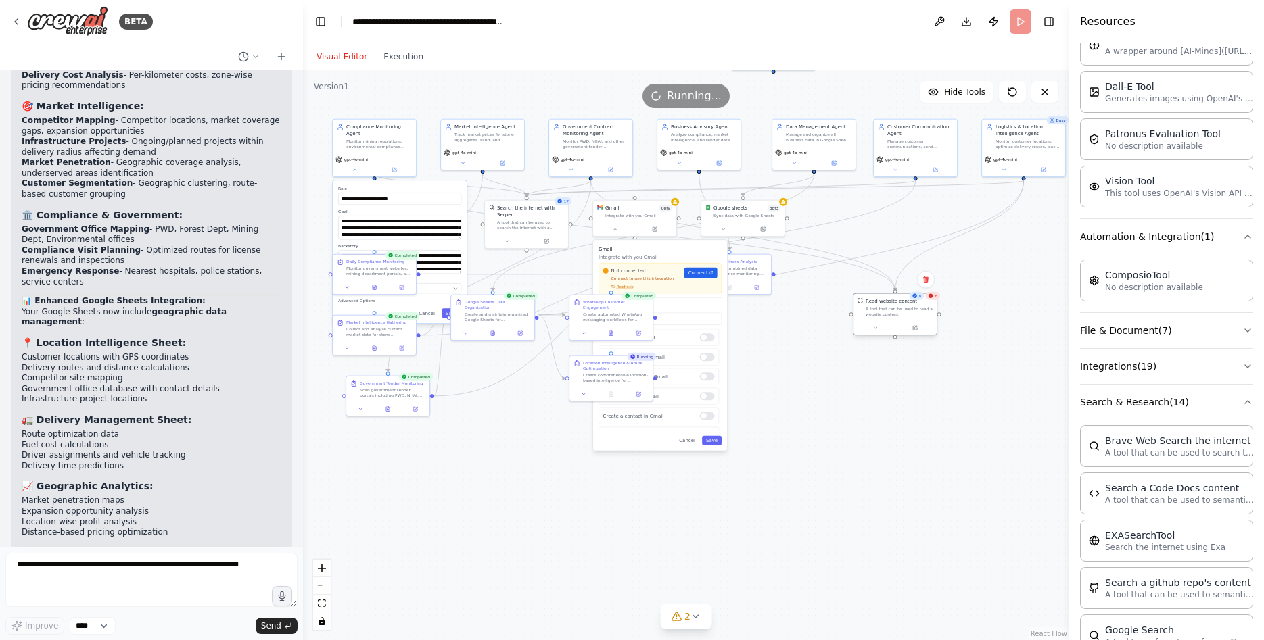
drag, startPoint x: 427, startPoint y: 226, endPoint x: 903, endPoint y: 322, distance: 485.7
click at [903, 322] on div "Read website content A tool that can be used to read a website content." at bounding box center [895, 315] width 85 height 43
drag, startPoint x: 510, startPoint y: 278, endPoint x: 1012, endPoint y: 256, distance: 502.9
click at [1012, 256] on div "Daily Compliance Monitoring Monitor government websites, mining department port…" at bounding box center [1003, 246] width 83 height 26
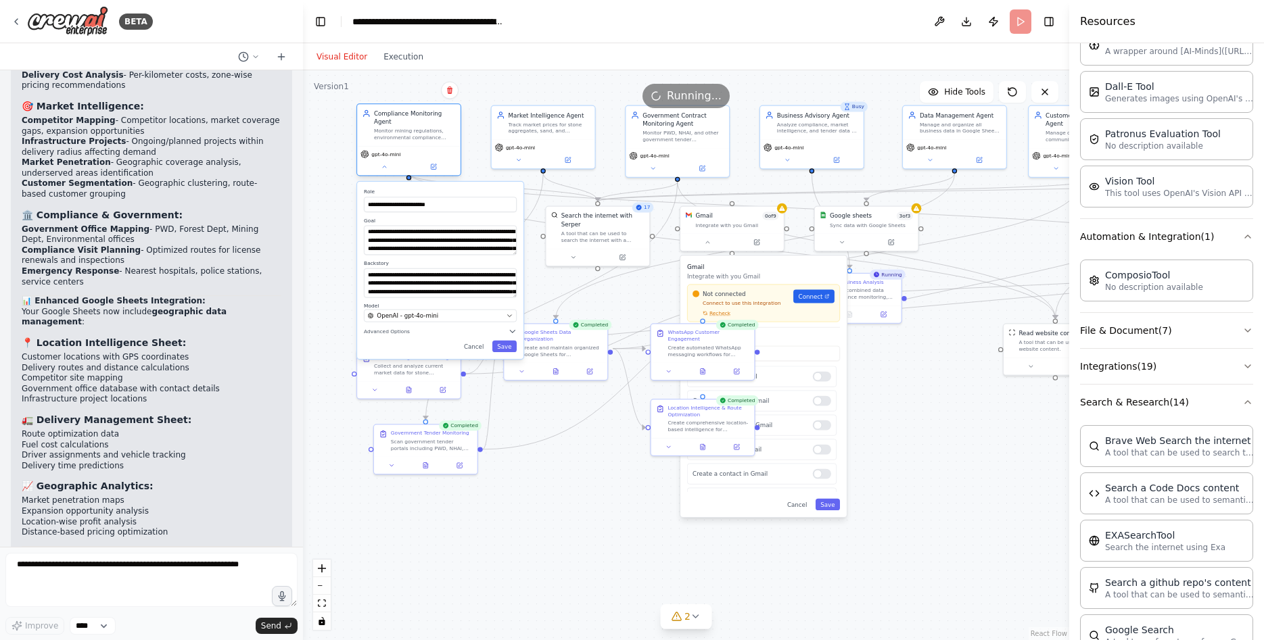
click at [420, 146] on div "gpt-4o-mini" at bounding box center [408, 160] width 103 height 29
click at [511, 341] on button "Save" at bounding box center [504, 346] width 24 height 11
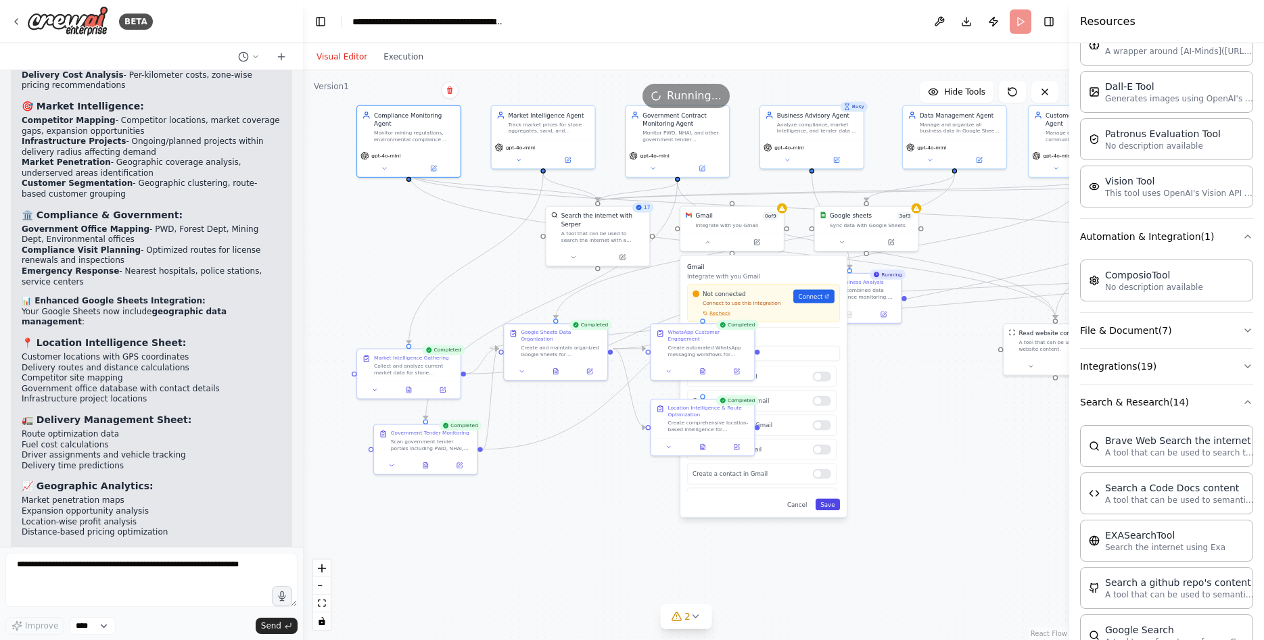
click at [834, 509] on button "Save" at bounding box center [828, 504] width 24 height 11
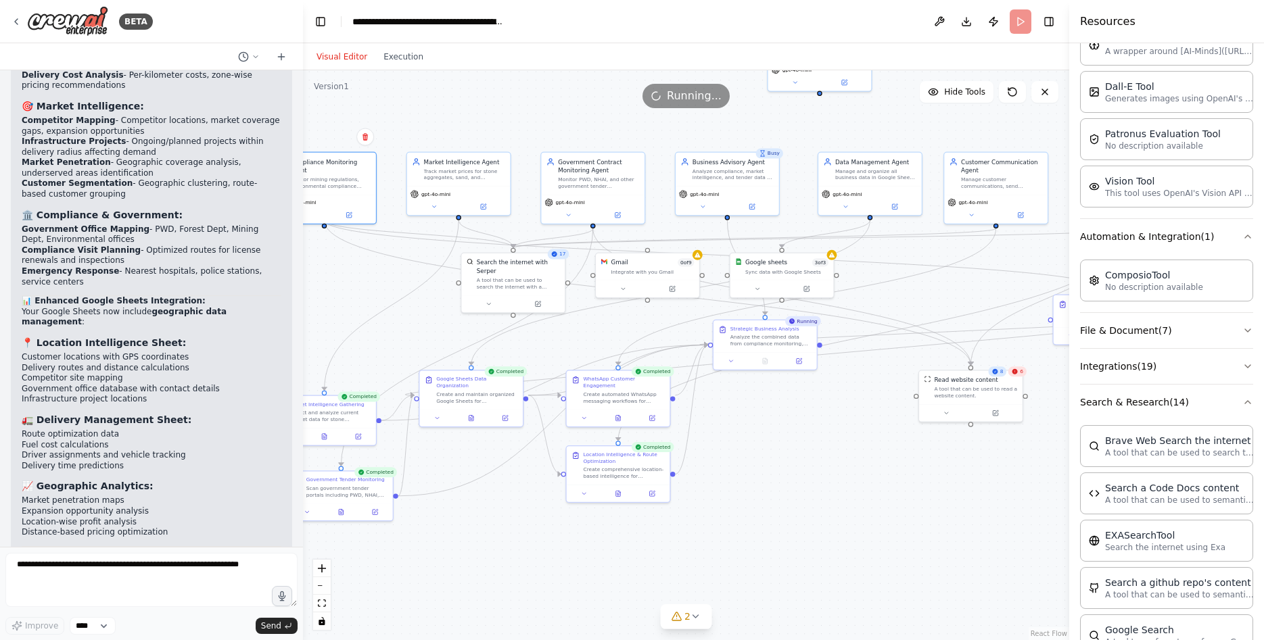
drag, startPoint x: 864, startPoint y: 379, endPoint x: 780, endPoint y: 425, distance: 96.6
click at [780, 425] on div ".deletable-edge-delete-btn { width: 20px; height: 20px; border: 0px solid #ffff…" at bounding box center [686, 355] width 766 height 570
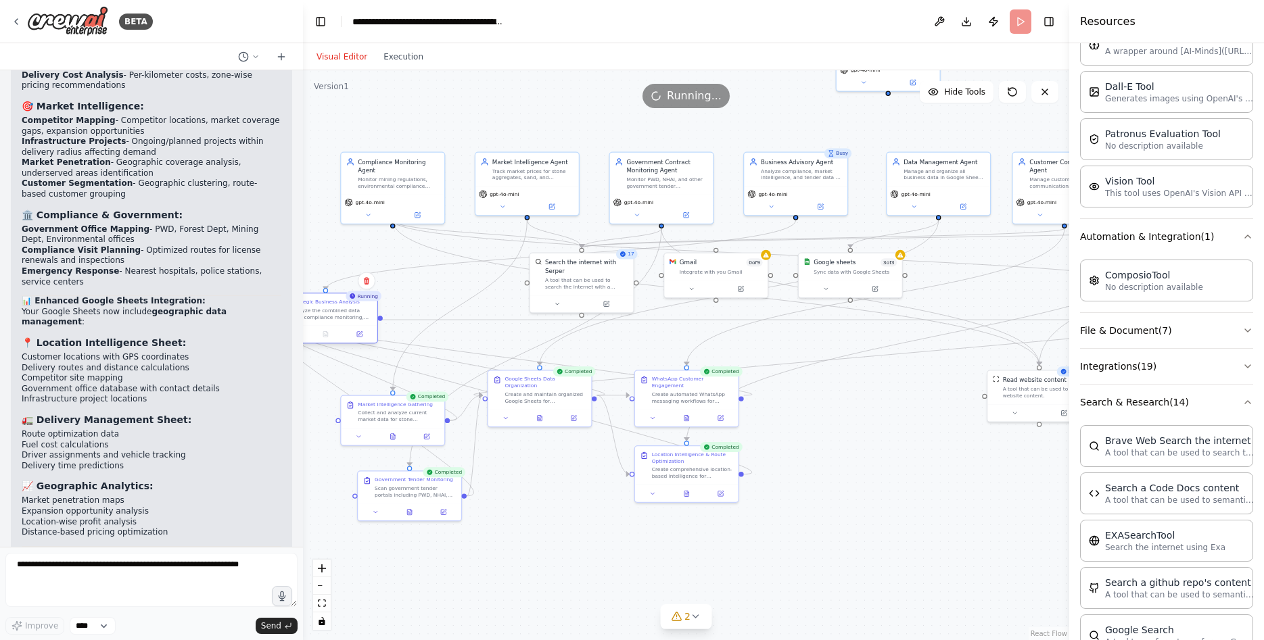
drag, startPoint x: 762, startPoint y: 337, endPoint x: 332, endPoint y: 312, distance: 430.9
click at [332, 312] on div "Analyze the combined data from compliance monitoring, market intelligence, tend…" at bounding box center [331, 314] width 81 height 14
drag, startPoint x: 1034, startPoint y: 405, endPoint x: 835, endPoint y: 488, distance: 215.3
click at [835, 488] on div at bounding box center [846, 495] width 103 height 17
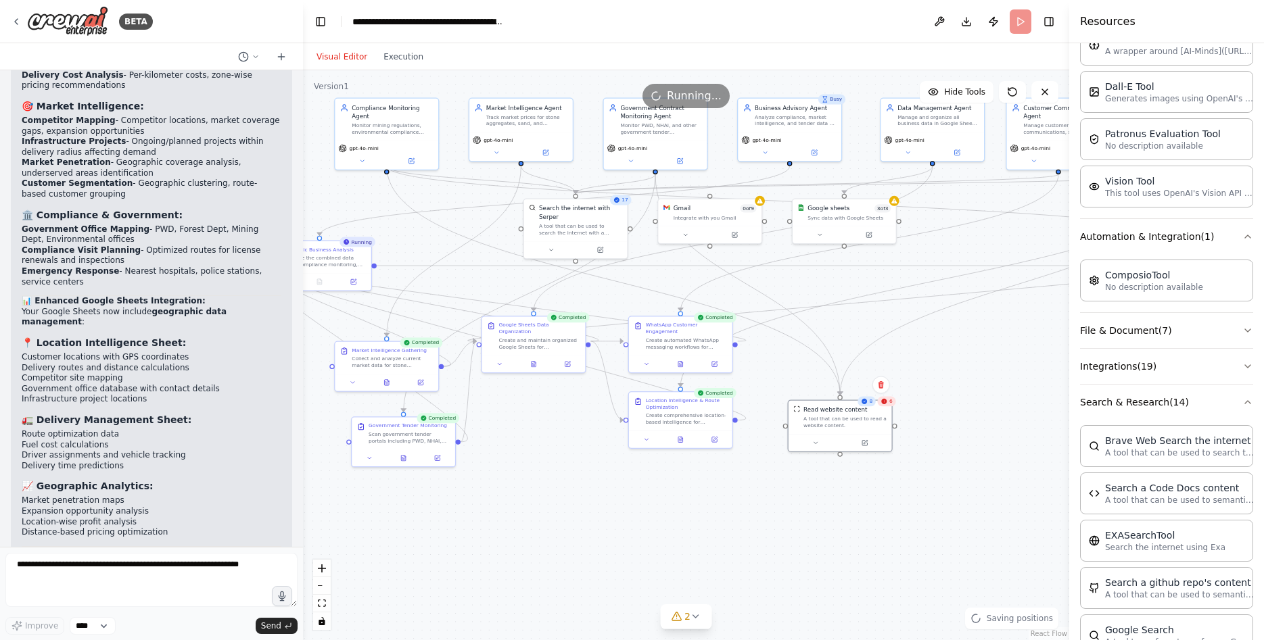
drag, startPoint x: 952, startPoint y: 425, endPoint x: 946, endPoint y: 371, distance: 54.4
click at [946, 371] on div ".deletable-edge-delete-btn { width: 20px; height: 20px; border: 0px solid #ffff…" at bounding box center [686, 355] width 766 height 570
drag, startPoint x: 550, startPoint y: 406, endPoint x: 470, endPoint y: 442, distance: 87.5
click at [558, 505] on div "Google Sheets Data Organization Create and maintain organized Google Sheets for…" at bounding box center [546, 495] width 105 height 57
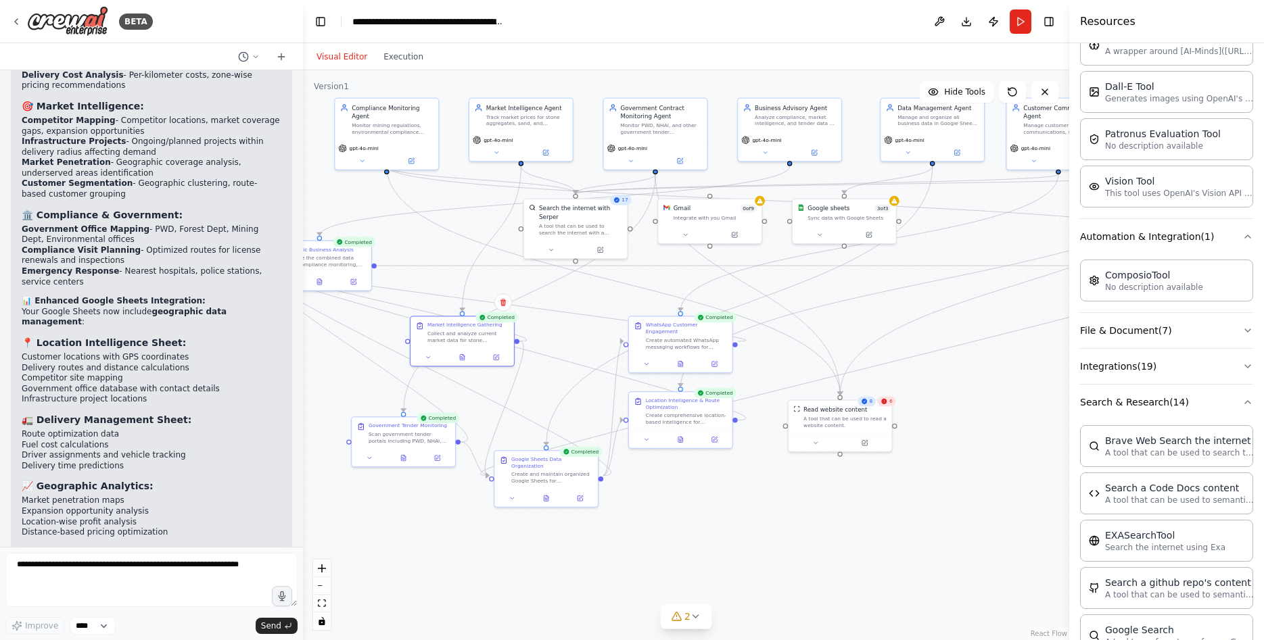
drag, startPoint x: 411, startPoint y: 371, endPoint x: 513, endPoint y: 354, distance: 103.6
click at [479, 356] on div at bounding box center [461, 357] width 103 height 17
drag, startPoint x: 701, startPoint y: 339, endPoint x: 803, endPoint y: 298, distance: 110.8
click at [715, 304] on div "Create automated WhatsApp messaging workflows for {business_name} customers inc…" at bounding box center [694, 311] width 81 height 14
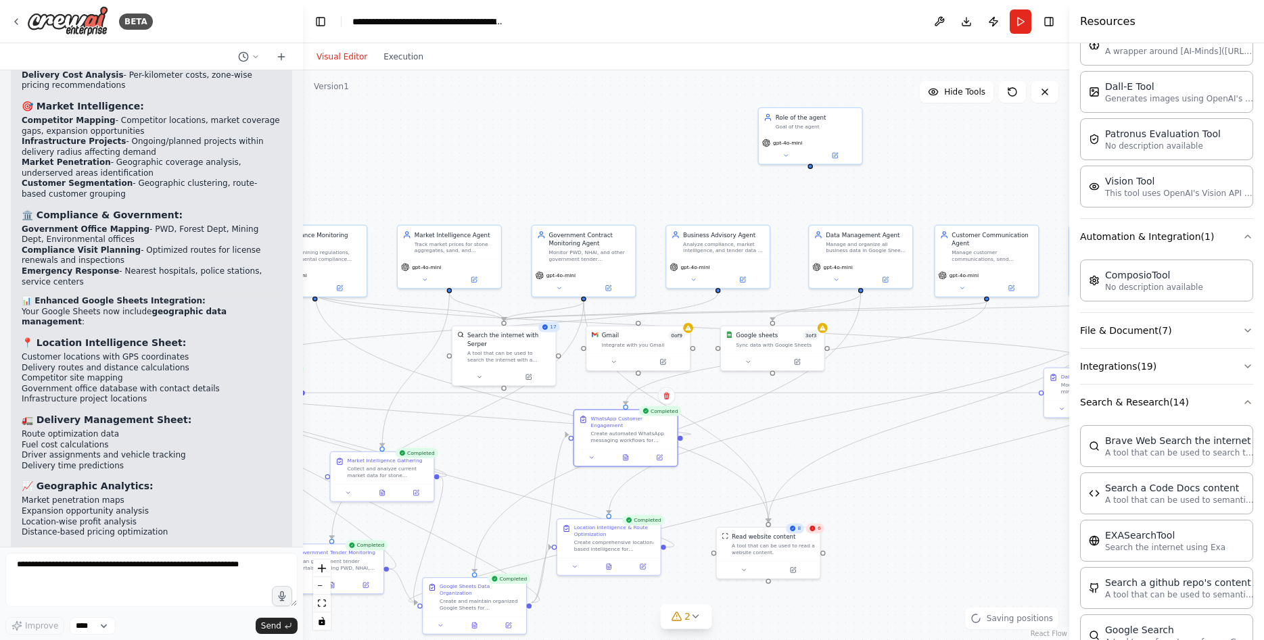
drag, startPoint x: 868, startPoint y: 306, endPoint x: 794, endPoint y: 431, distance: 145.8
click at [794, 436] on div ".deletable-edge-delete-btn { width: 20px; height: 20px; border: 0px solid #ffff…" at bounding box center [686, 355] width 766 height 570
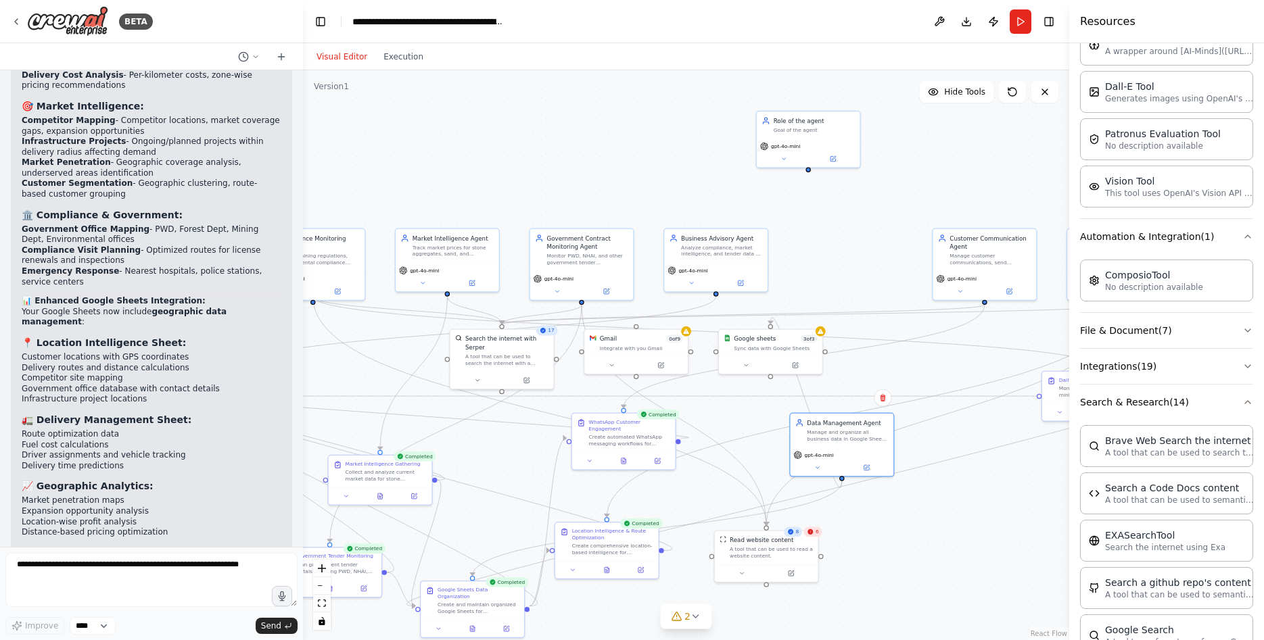
drag, startPoint x: 869, startPoint y: 286, endPoint x: 840, endPoint y: 284, distance: 29.2
click at [842, 456] on div "gpt-4o-mini" at bounding box center [841, 462] width 103 height 29
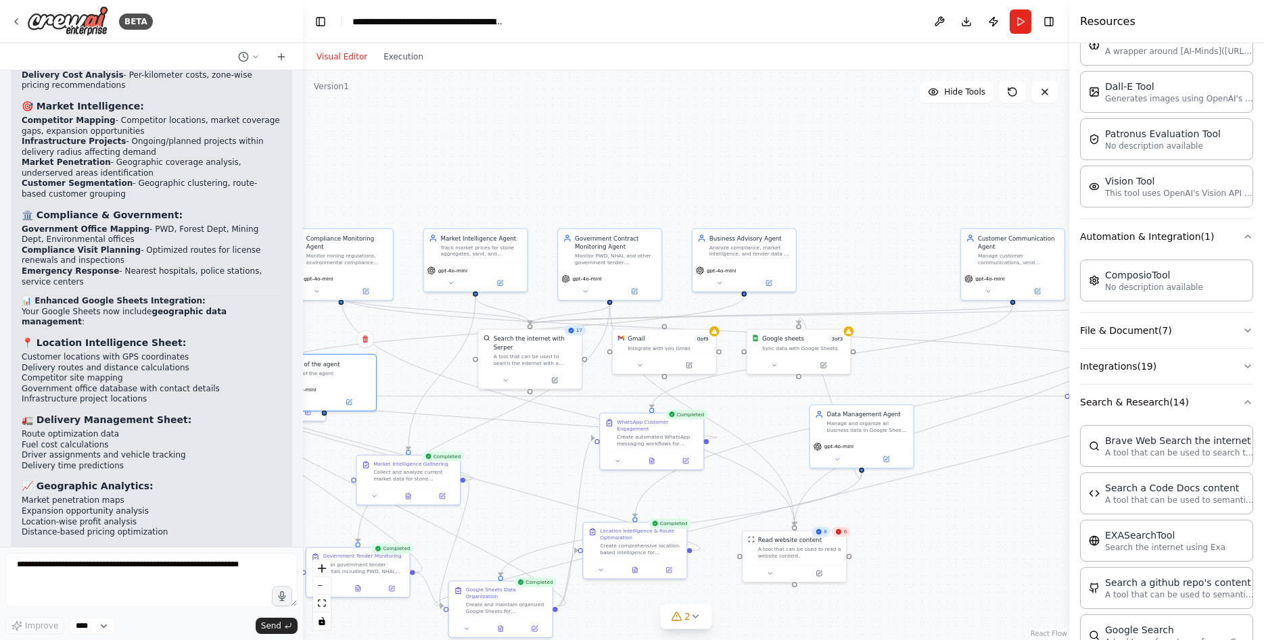
drag, startPoint x: 814, startPoint y: 128, endPoint x: 494, endPoint y: 389, distance: 412.9
click at [330, 364] on div "Role of the agent" at bounding box center [329, 364] width 81 height 8
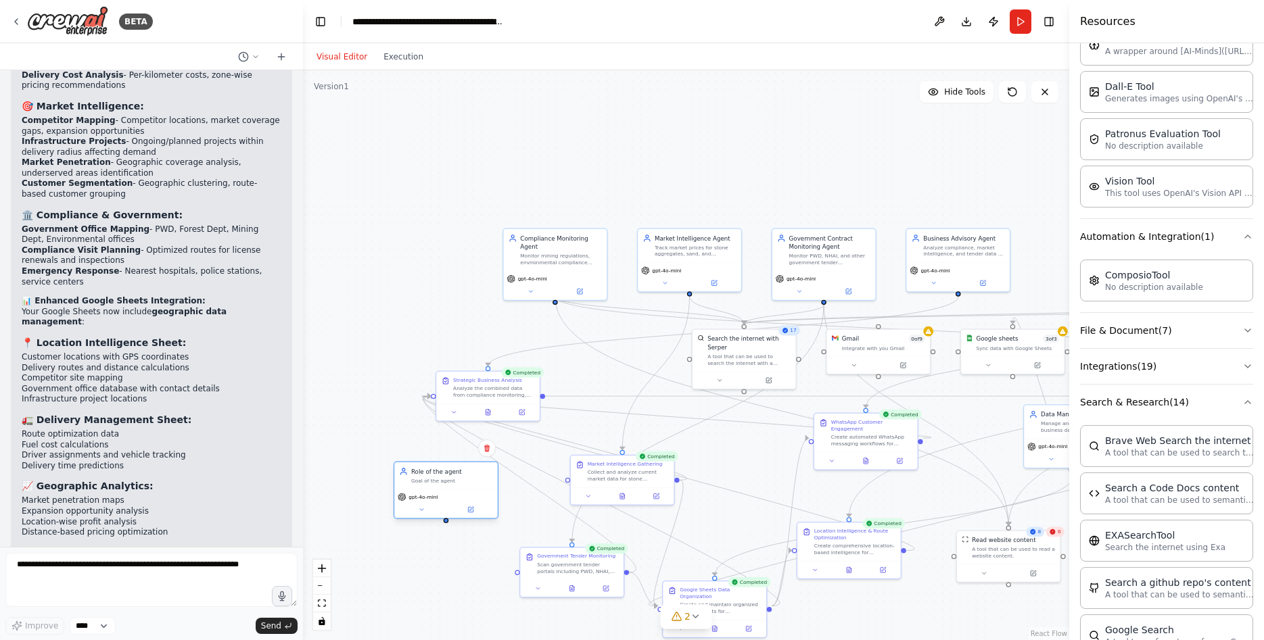
drag, startPoint x: 360, startPoint y: 377, endPoint x: 478, endPoint y: 492, distance: 164.5
click at [478, 492] on div "Role of the agent Goal of the agent gpt-4o-mini" at bounding box center [446, 490] width 105 height 57
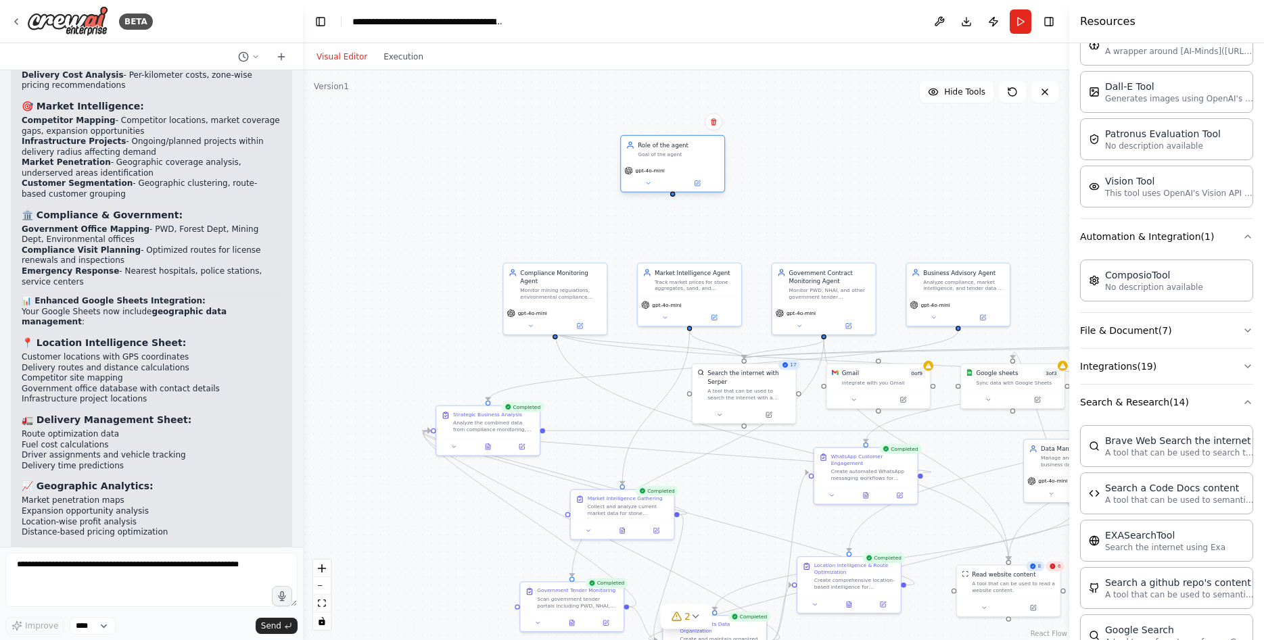
drag, startPoint x: 463, startPoint y: 494, endPoint x: 690, endPoint y: 166, distance: 399.0
click at [690, 166] on div "gpt-4o-mini" at bounding box center [672, 177] width 103 height 29
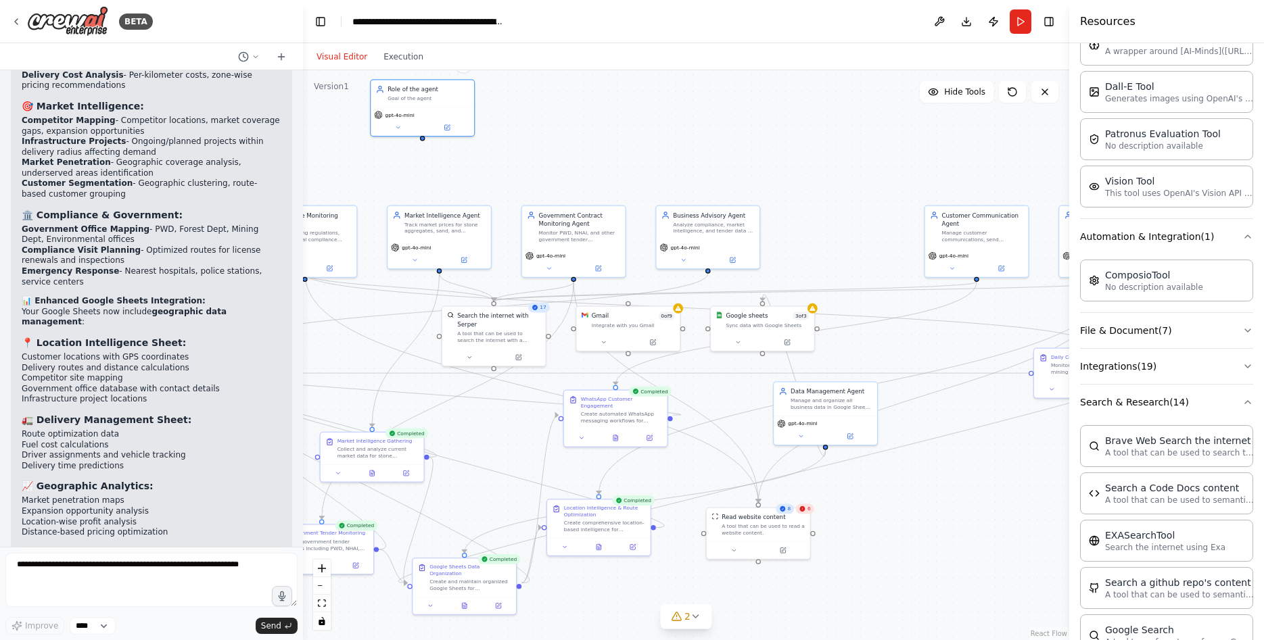
drag, startPoint x: 907, startPoint y: 179, endPoint x: 689, endPoint y: 111, distance: 228.2
click at [689, 111] on div ".deletable-edge-delete-btn { width: 20px; height: 20px; border: 0px solid #ffff…" at bounding box center [686, 355] width 766 height 570
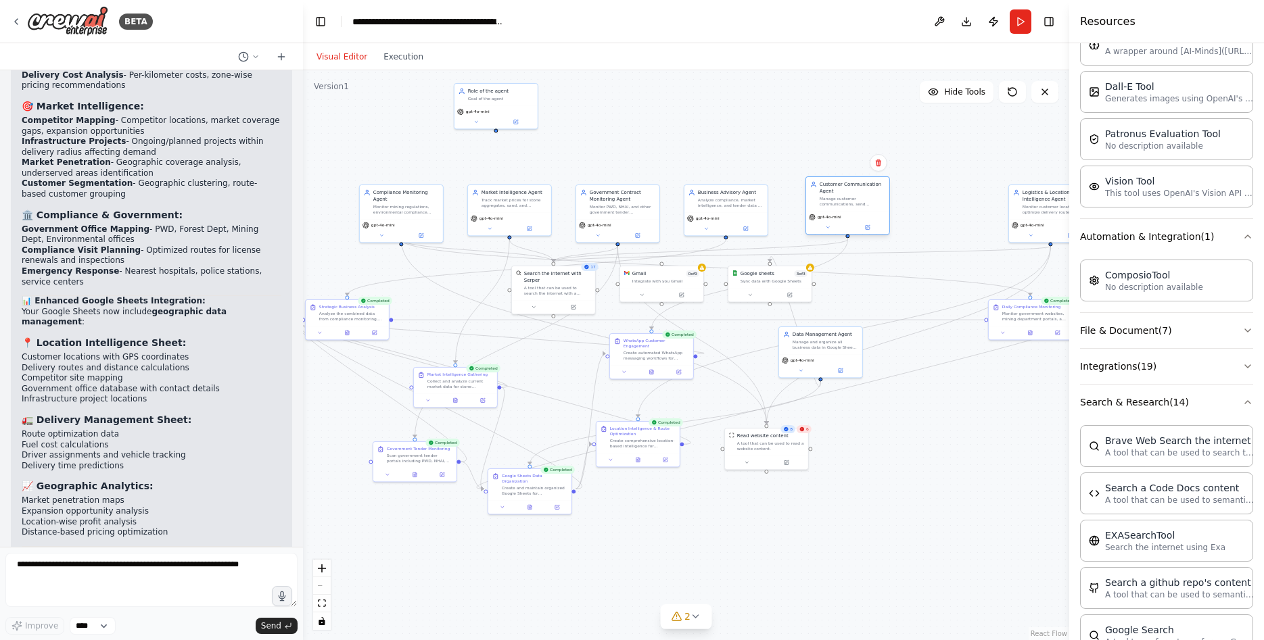
drag, startPoint x: 935, startPoint y: 219, endPoint x: 837, endPoint y: 212, distance: 97.7
click at [837, 212] on div "gpt-4o-mini" at bounding box center [847, 223] width 83 height 24
drag, startPoint x: 1021, startPoint y: 324, endPoint x: 874, endPoint y: 288, distance: 150.4
click at [874, 284] on div "Daily Compliance Monitoring Monitor government websites, mining department port…" at bounding box center [881, 271] width 83 height 26
drag, startPoint x: 1042, startPoint y: 216, endPoint x: 436, endPoint y: 295, distance: 611.1
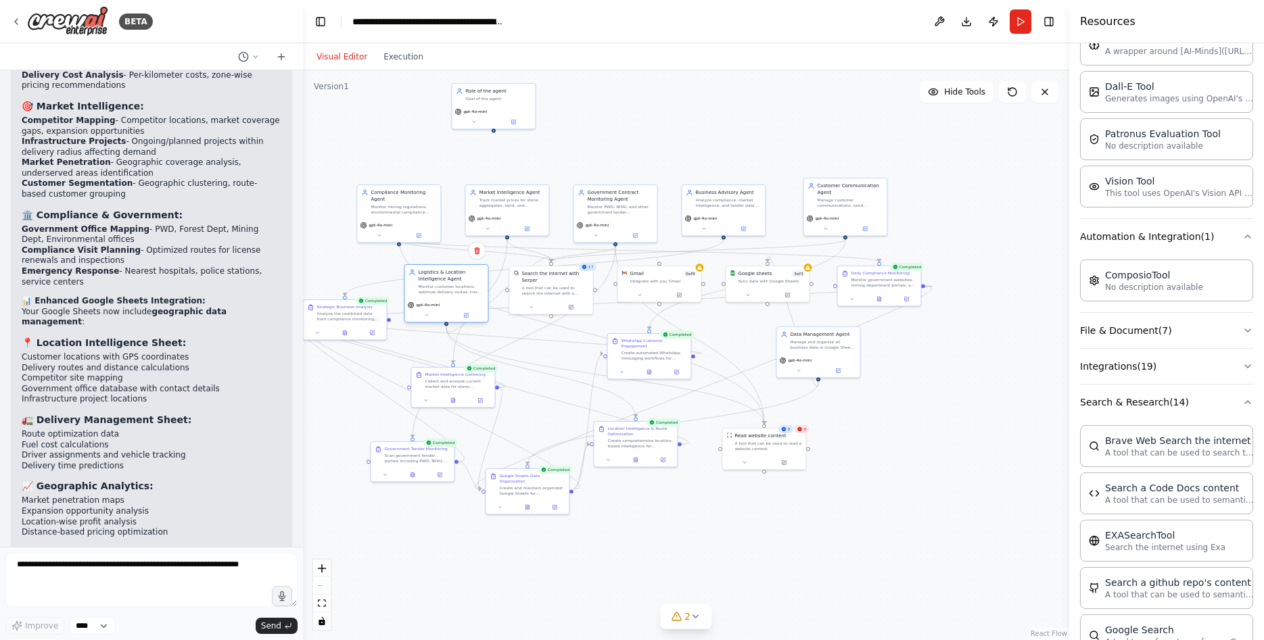
click at [436, 295] on div "Logistics & Location Intelligence Agent Monitor customer locations, optimize de…" at bounding box center [445, 282] width 83 height 34
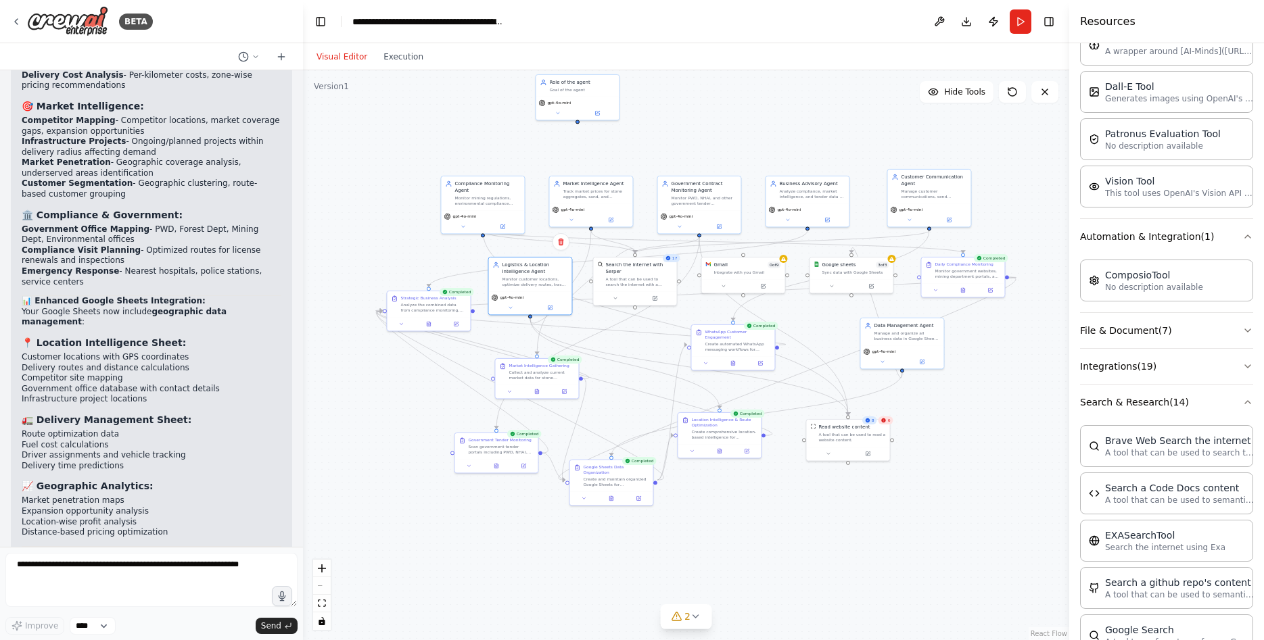
drag, startPoint x: 698, startPoint y: 144, endPoint x: 705, endPoint y: 163, distance: 20.3
click at [772, 132] on div ".deletable-edge-delete-btn { width: 20px; height: 20px; border: 0px solid #ffff…" at bounding box center [686, 355] width 766 height 570
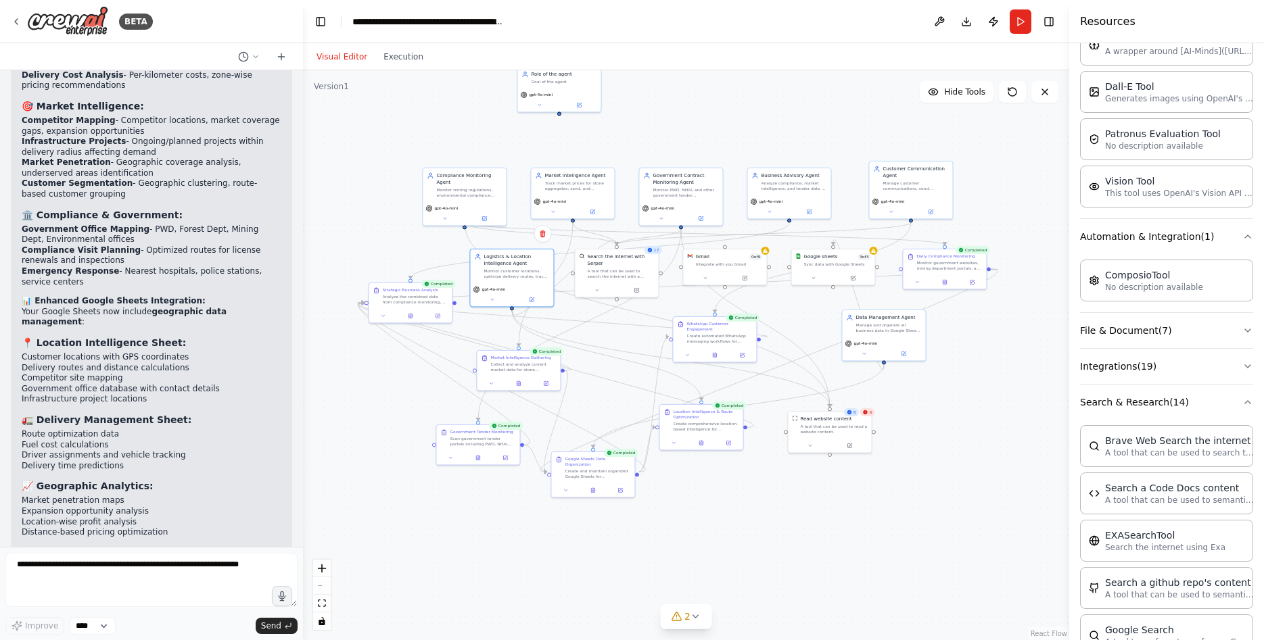
drag, startPoint x: 776, startPoint y: 140, endPoint x: 741, endPoint y: 141, distance: 34.5
click at [738, 139] on div ".deletable-edge-delete-btn { width: 20px; height: 20px; border: 0px solid #ffff…" at bounding box center [686, 355] width 766 height 570
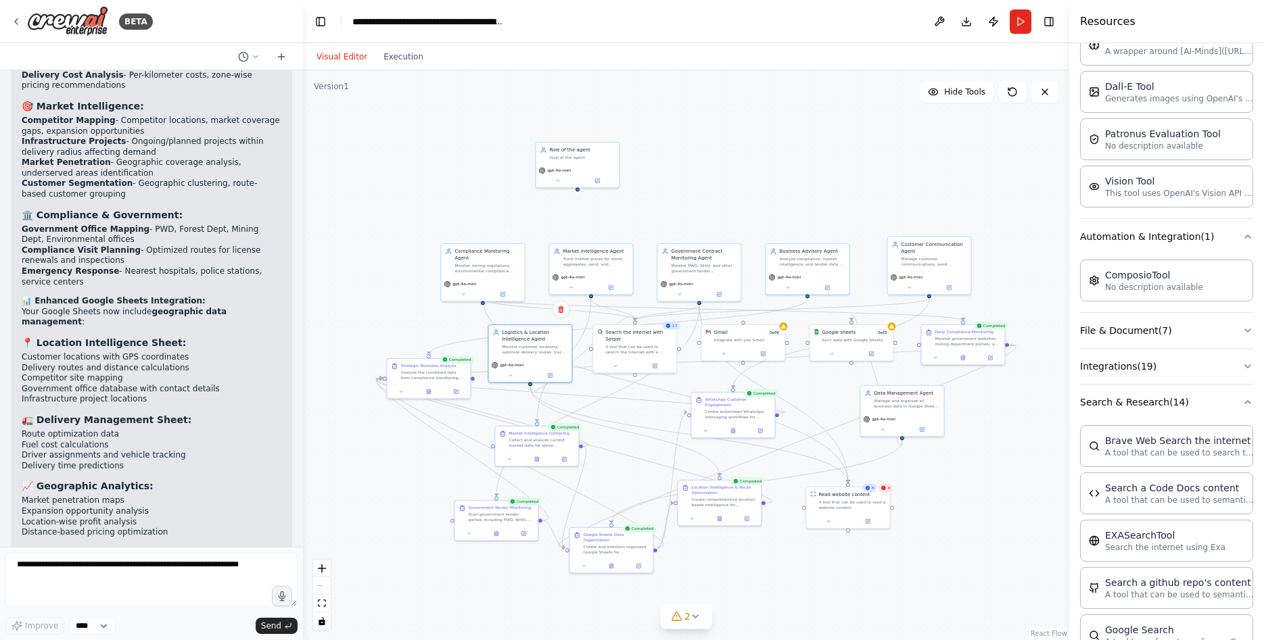
drag, startPoint x: 685, startPoint y: 97, endPoint x: 672, endPoint y: 116, distance: 22.9
click at [729, 157] on div ".deletable-edge-delete-btn { width: 20px; height: 20px; border: 0px solid #ffff…" at bounding box center [686, 355] width 766 height 570
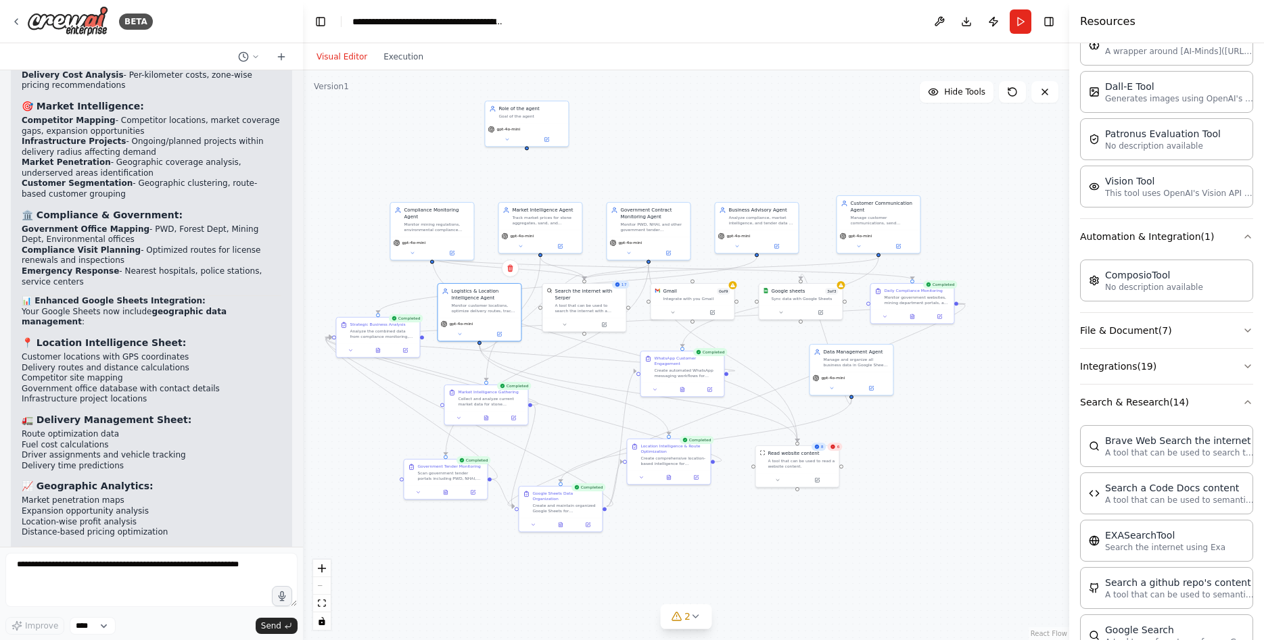
drag, startPoint x: 741, startPoint y: 174, endPoint x: 729, endPoint y: 162, distance: 17.2
click at [734, 160] on div ".deletable-edge-delete-btn { width: 20px; height: 20px; border: 0px solid #ffff…" at bounding box center [686, 355] width 766 height 570
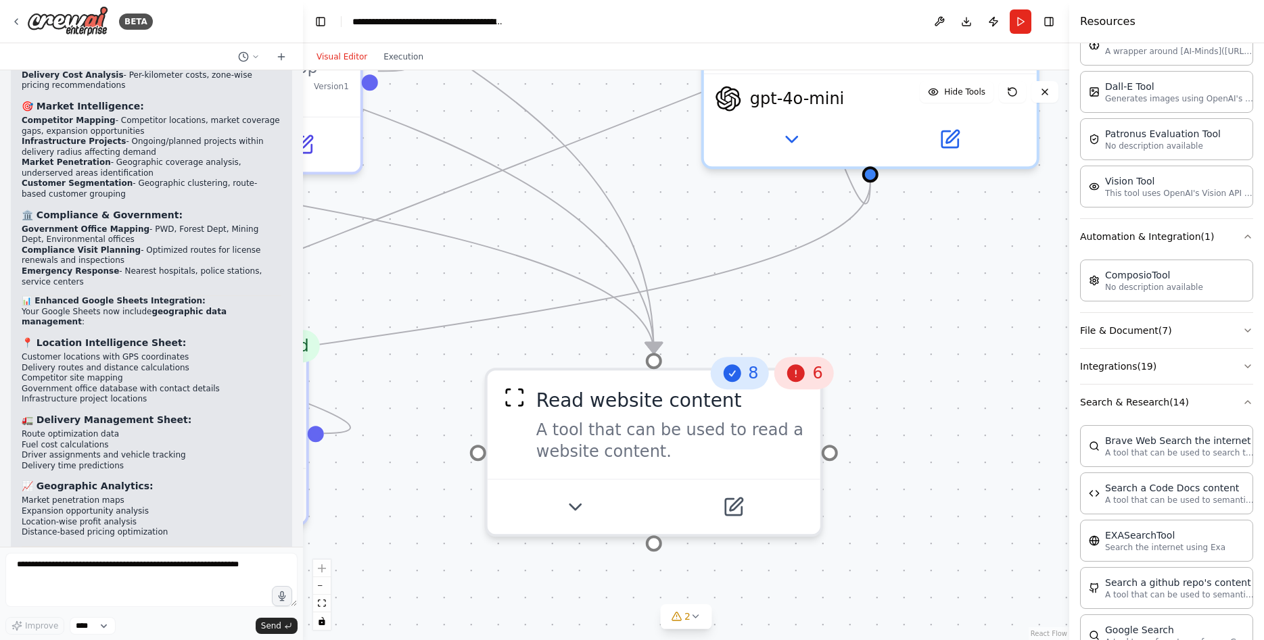
drag, startPoint x: 887, startPoint y: 550, endPoint x: 799, endPoint y: 318, distance: 247.8
click at [799, 318] on div ".deletable-edge-delete-btn { width: 20px; height: 20px; border: 0px solid #ffff…" at bounding box center [686, 355] width 766 height 570
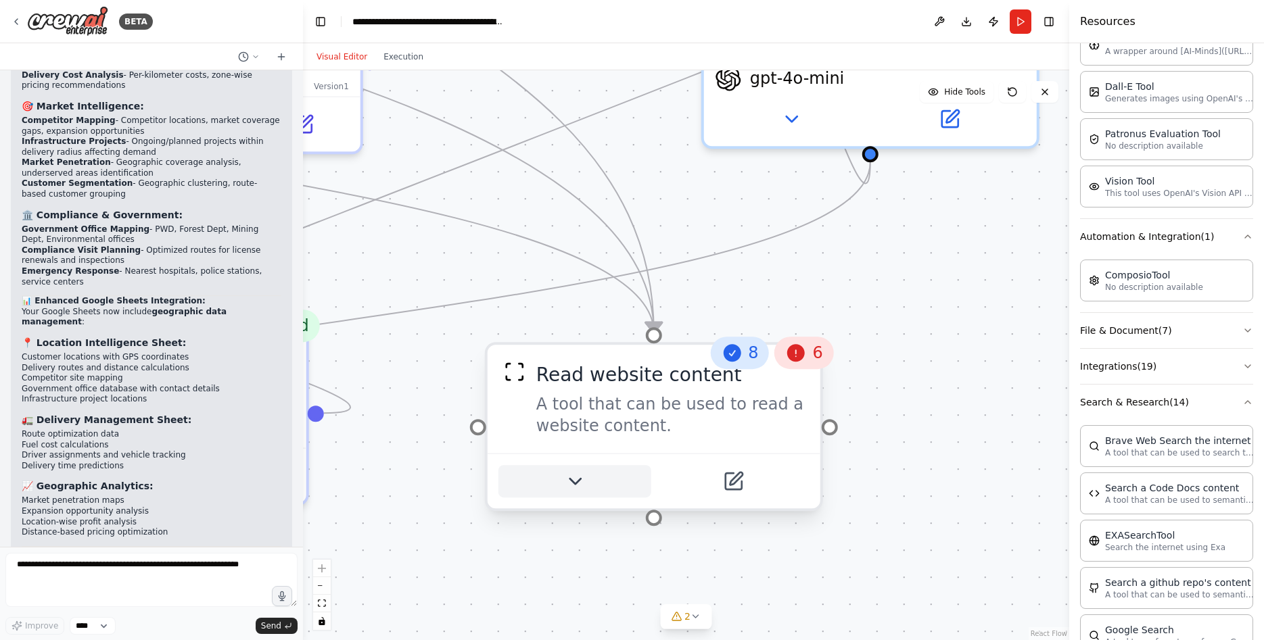
click at [578, 488] on icon at bounding box center [575, 482] width 22 height 22
